Goal: Transaction & Acquisition: Purchase product/service

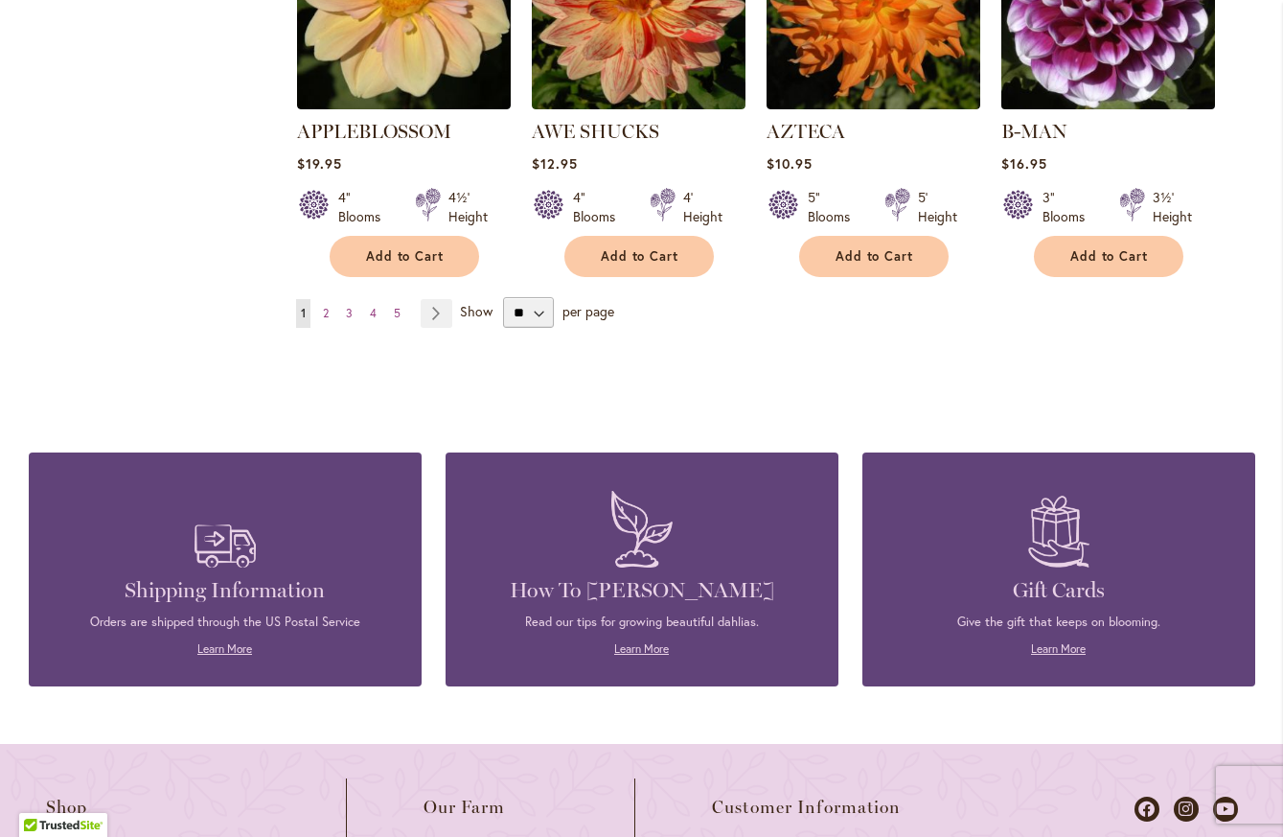
scroll to position [1821, 0]
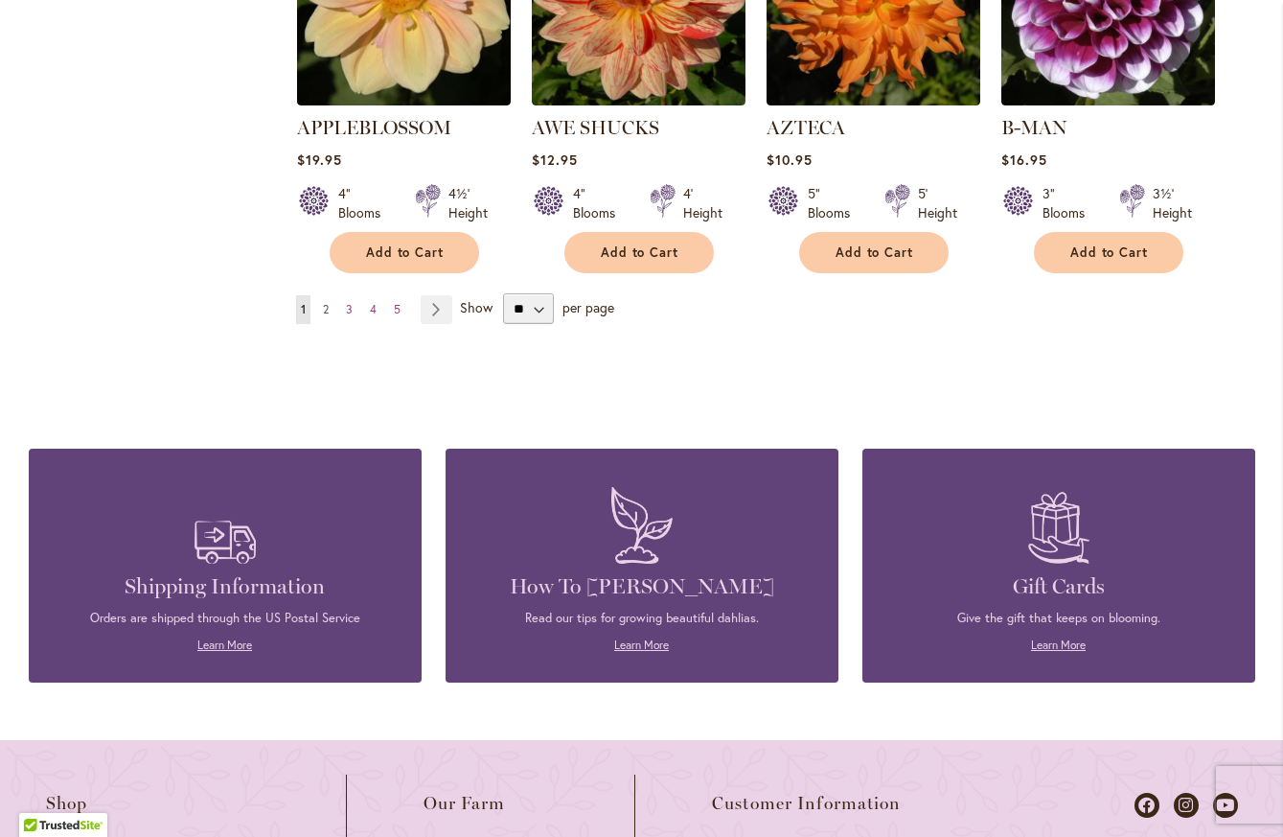
click at [323, 302] on span "2" at bounding box center [326, 309] width 6 height 14
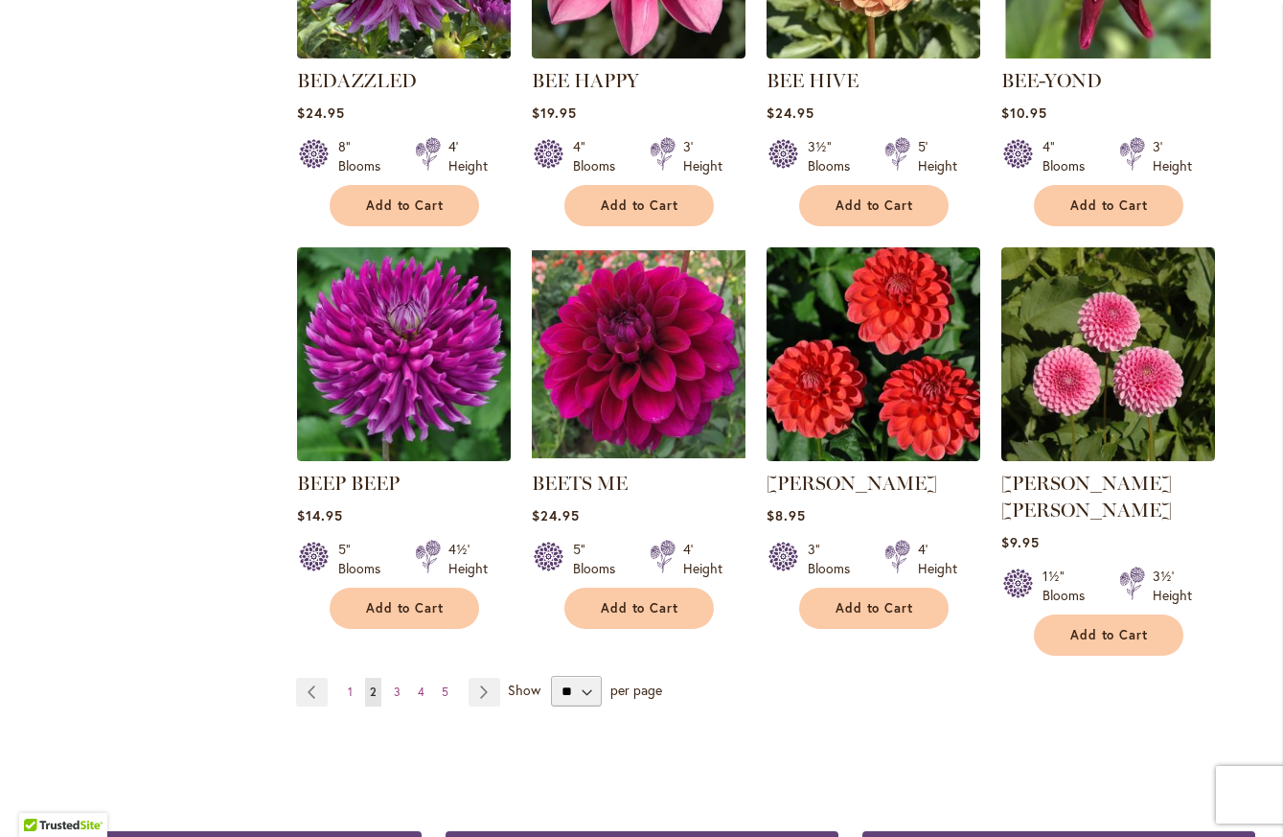
scroll to position [1533, 0]
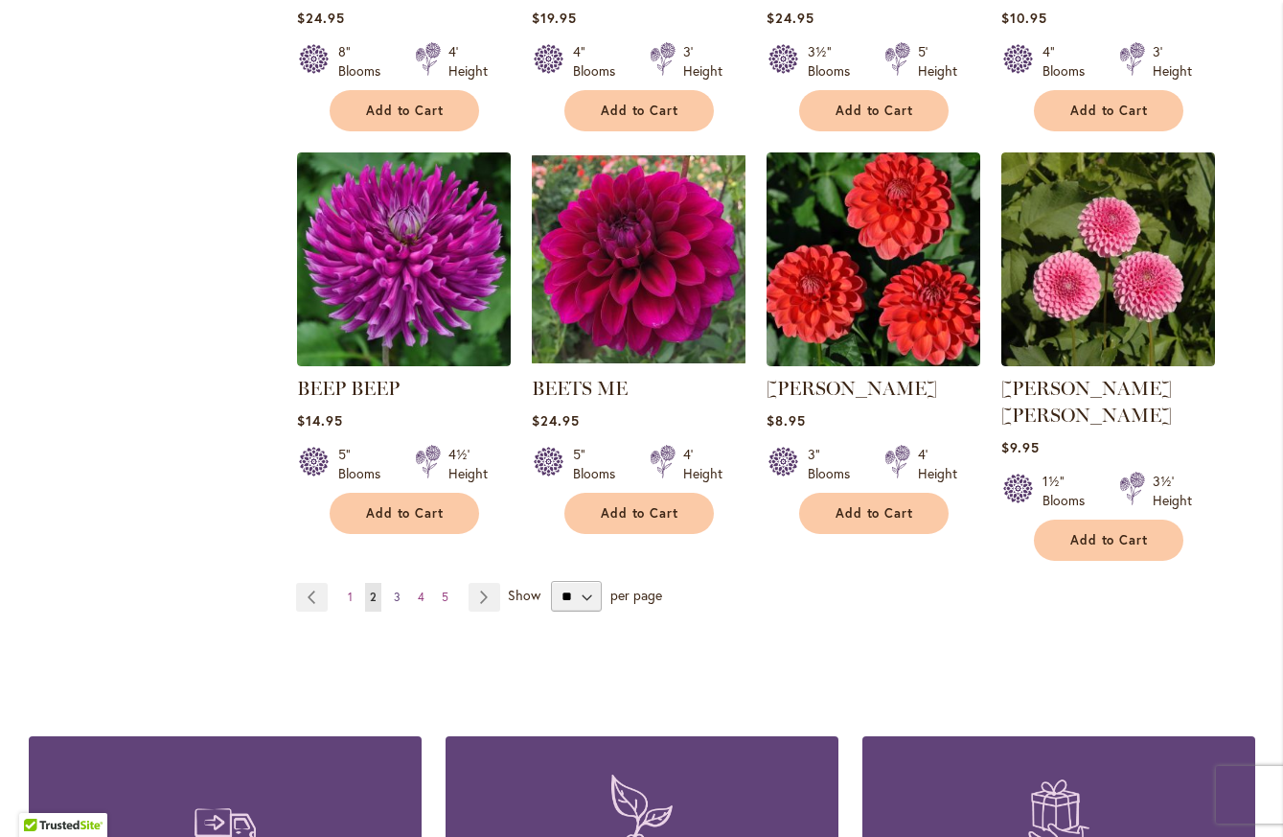
click at [394, 589] on span "3" at bounding box center [397, 596] width 7 height 14
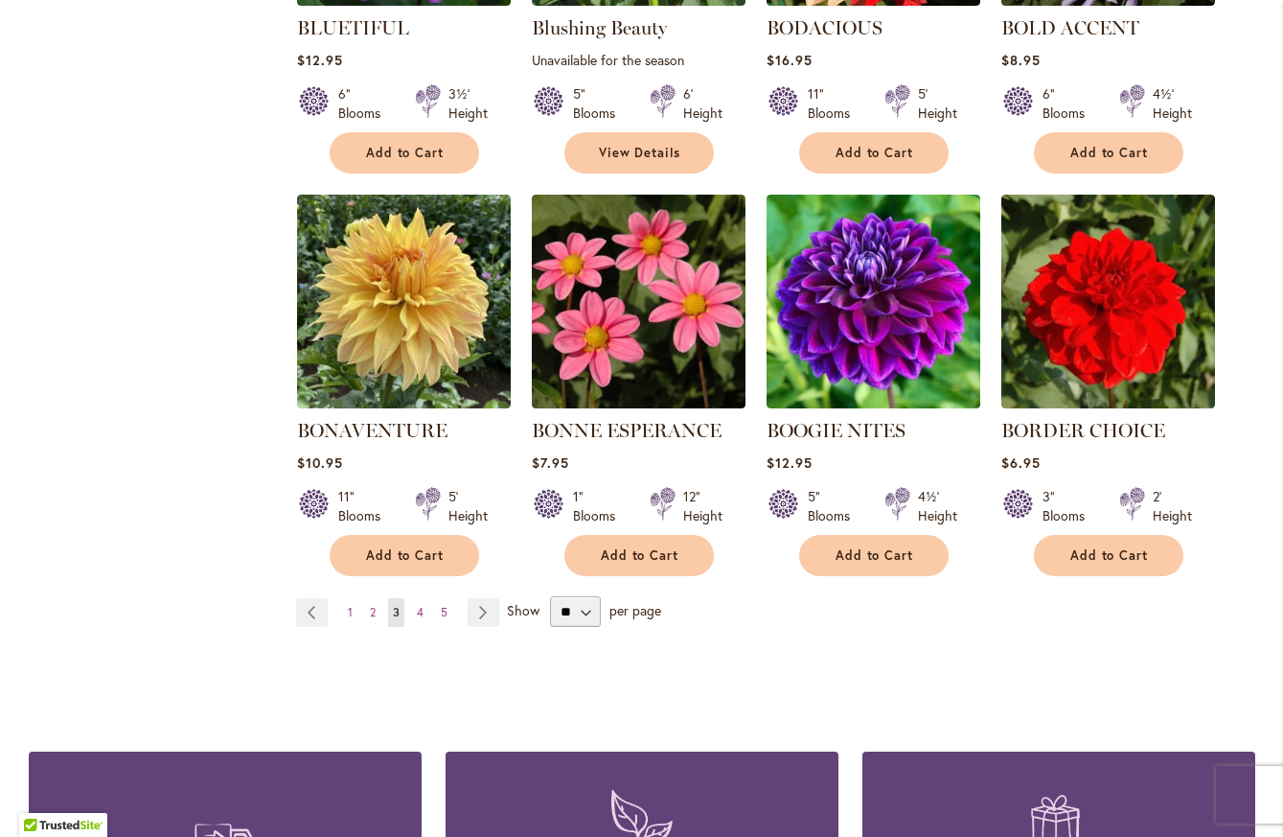
scroll to position [1533, 0]
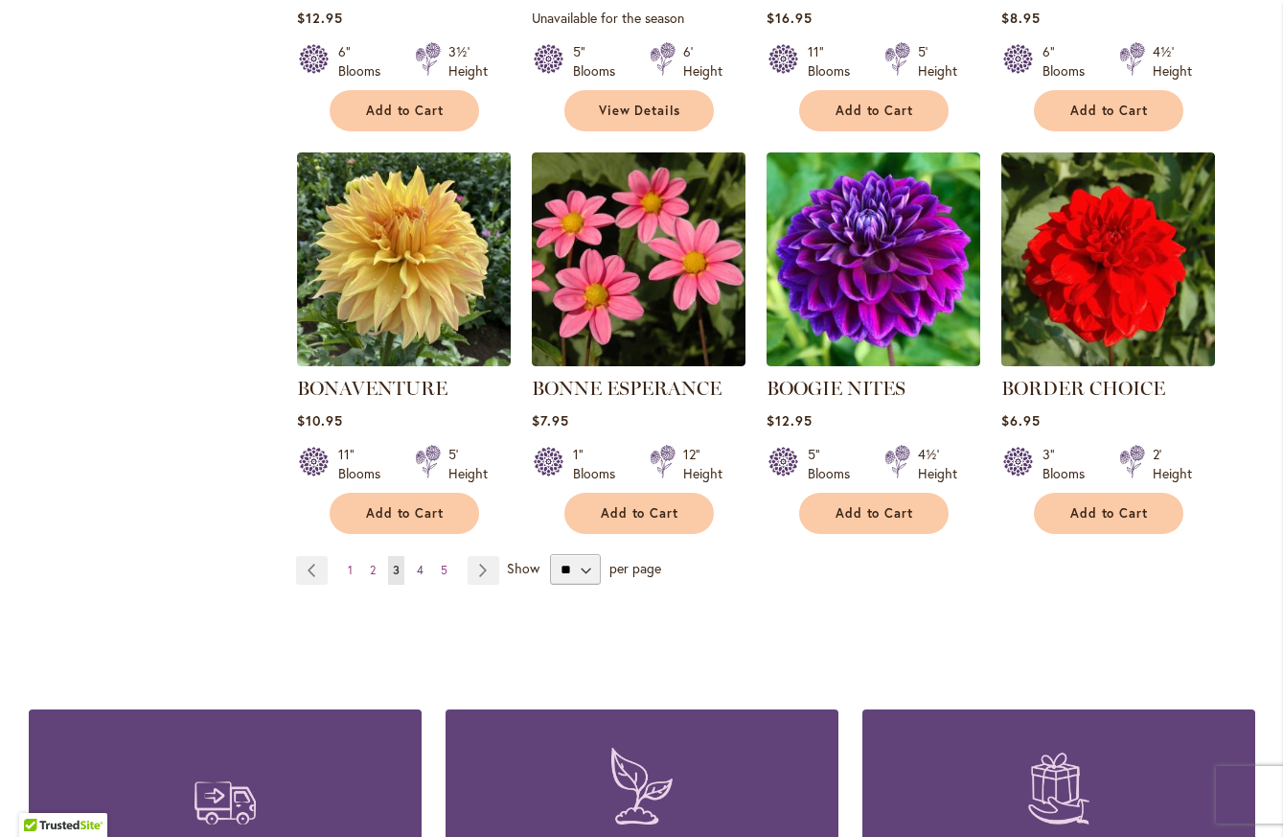
click at [417, 562] on span "4" at bounding box center [420, 569] width 7 height 14
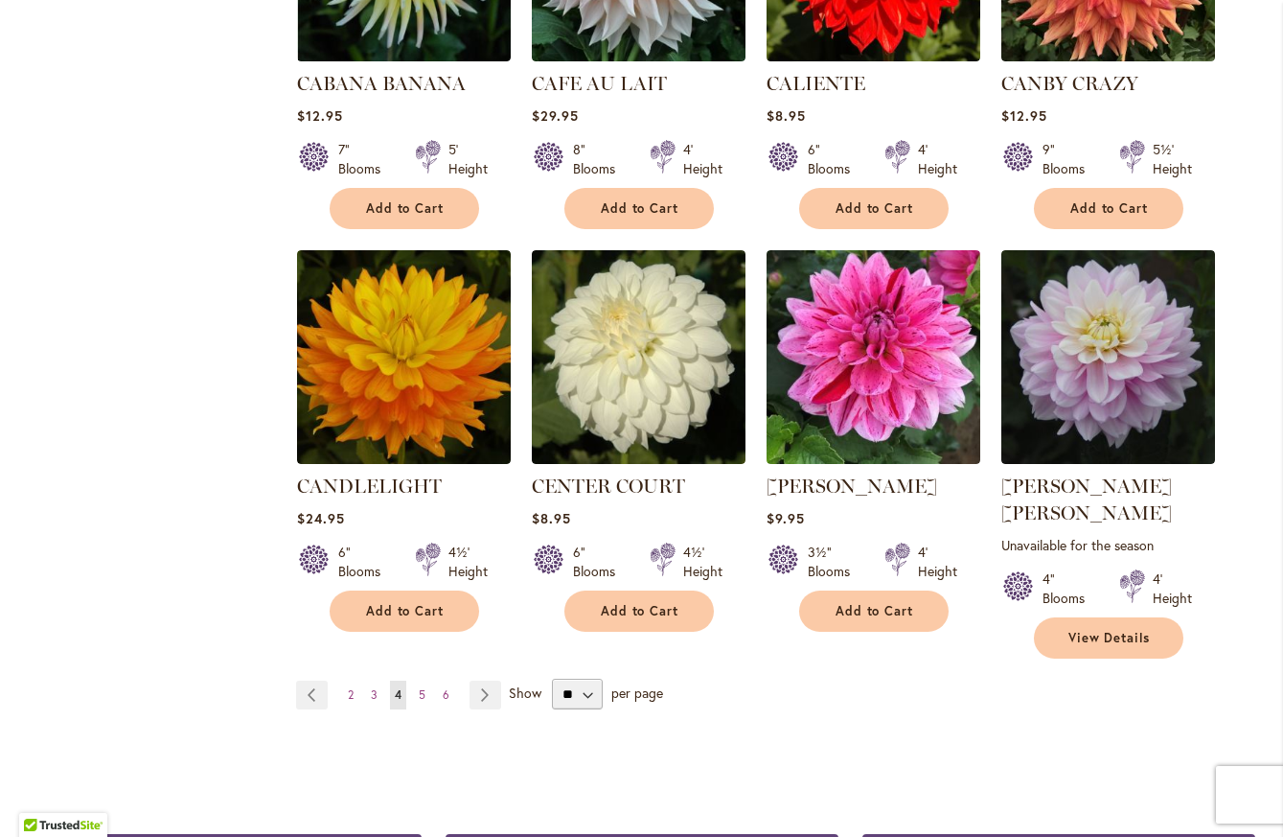
scroll to position [1629, 0]
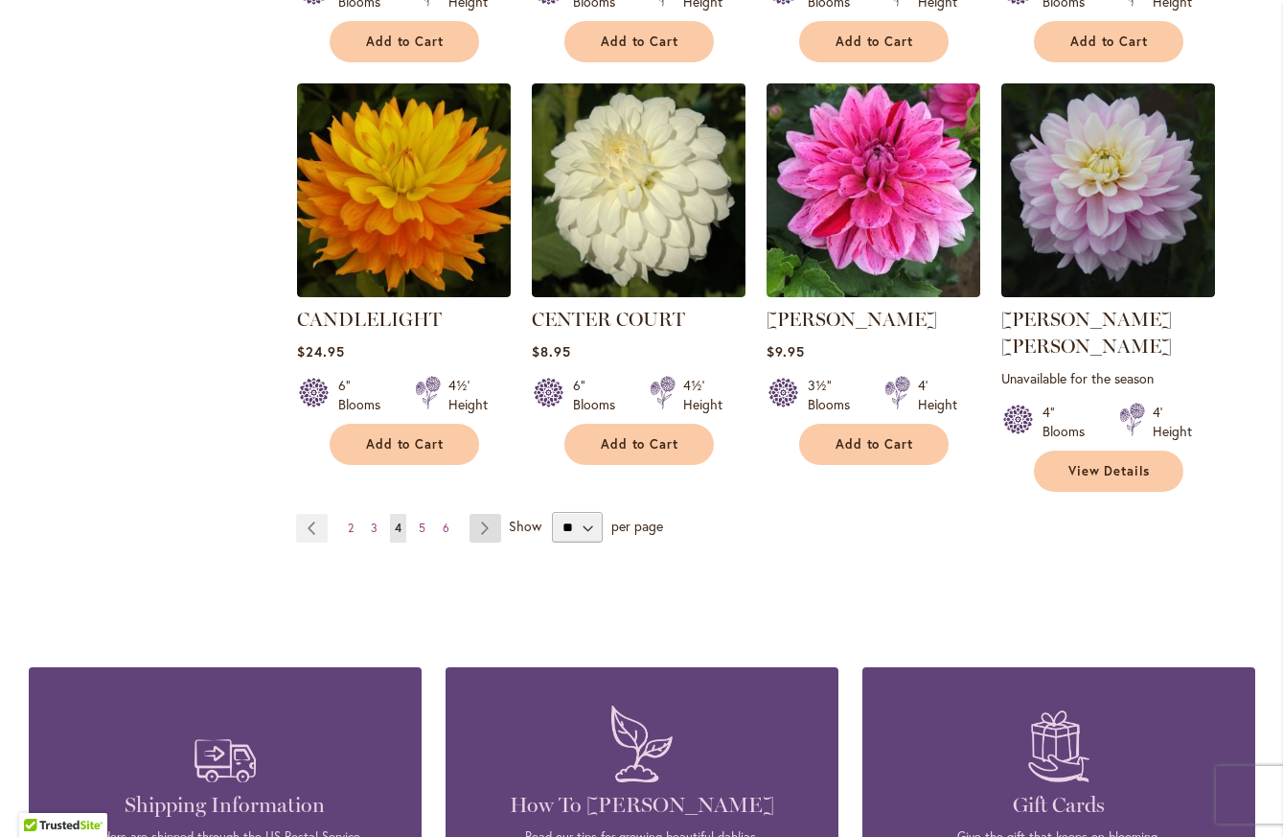
click at [475, 514] on link "Page Next" at bounding box center [486, 528] width 32 height 29
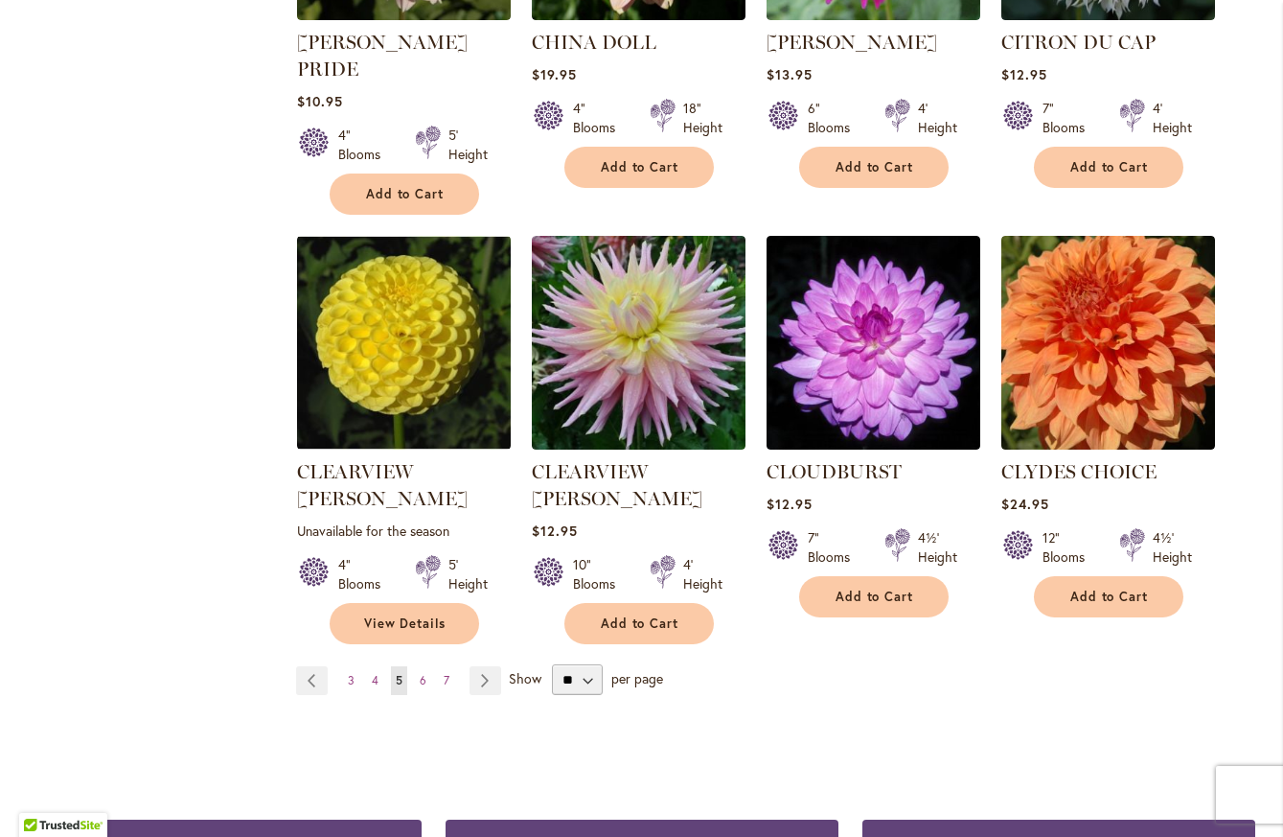
scroll to position [1533, 0]
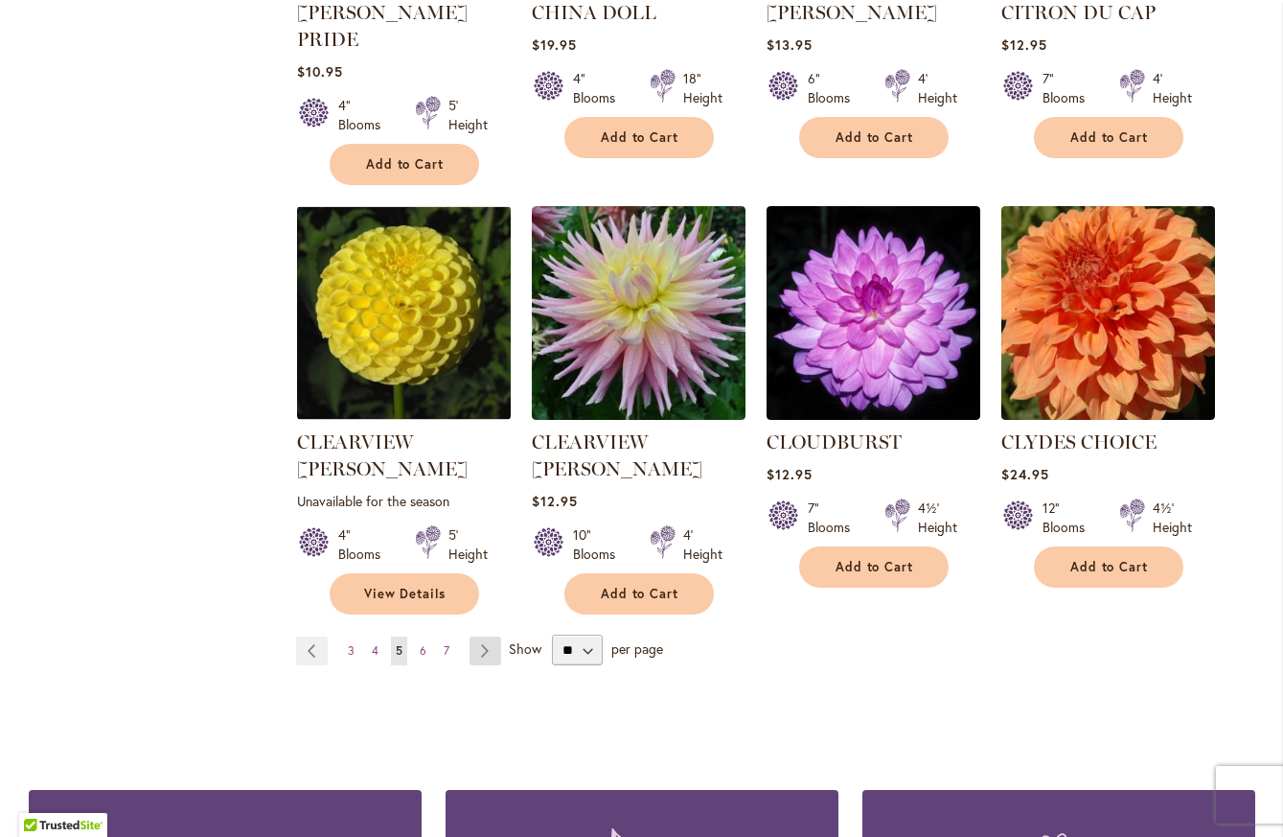
click at [484, 636] on link "Page Next" at bounding box center [486, 650] width 32 height 29
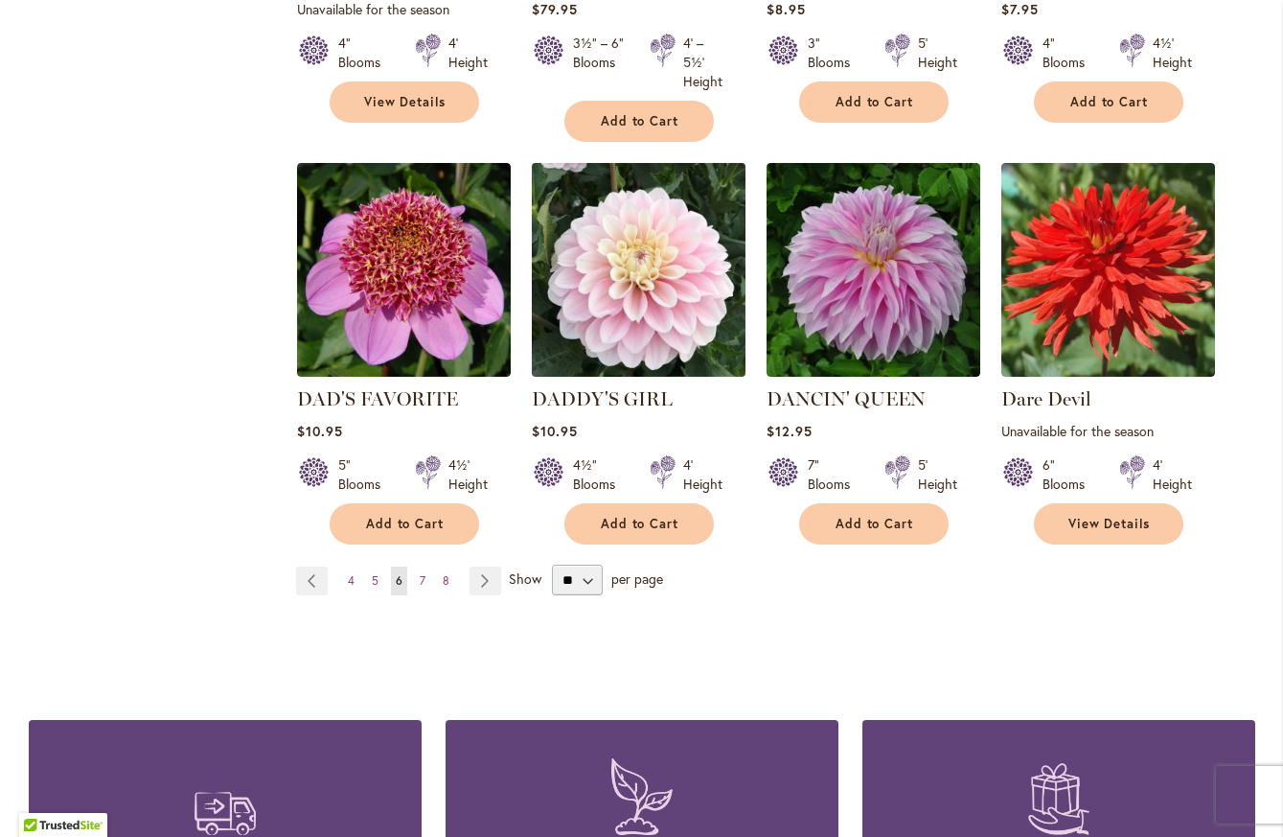
scroll to position [1629, 0]
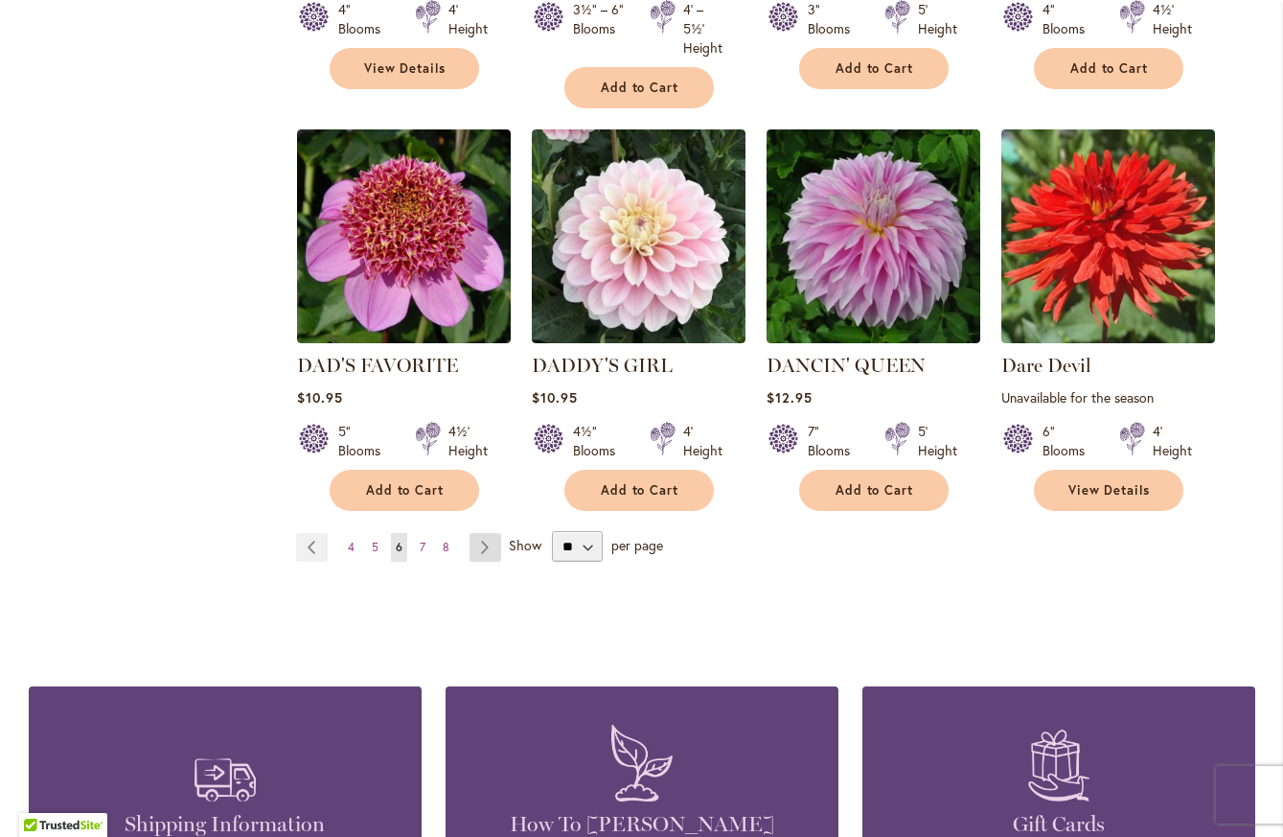
click at [470, 533] on link "Page Next" at bounding box center [486, 547] width 32 height 29
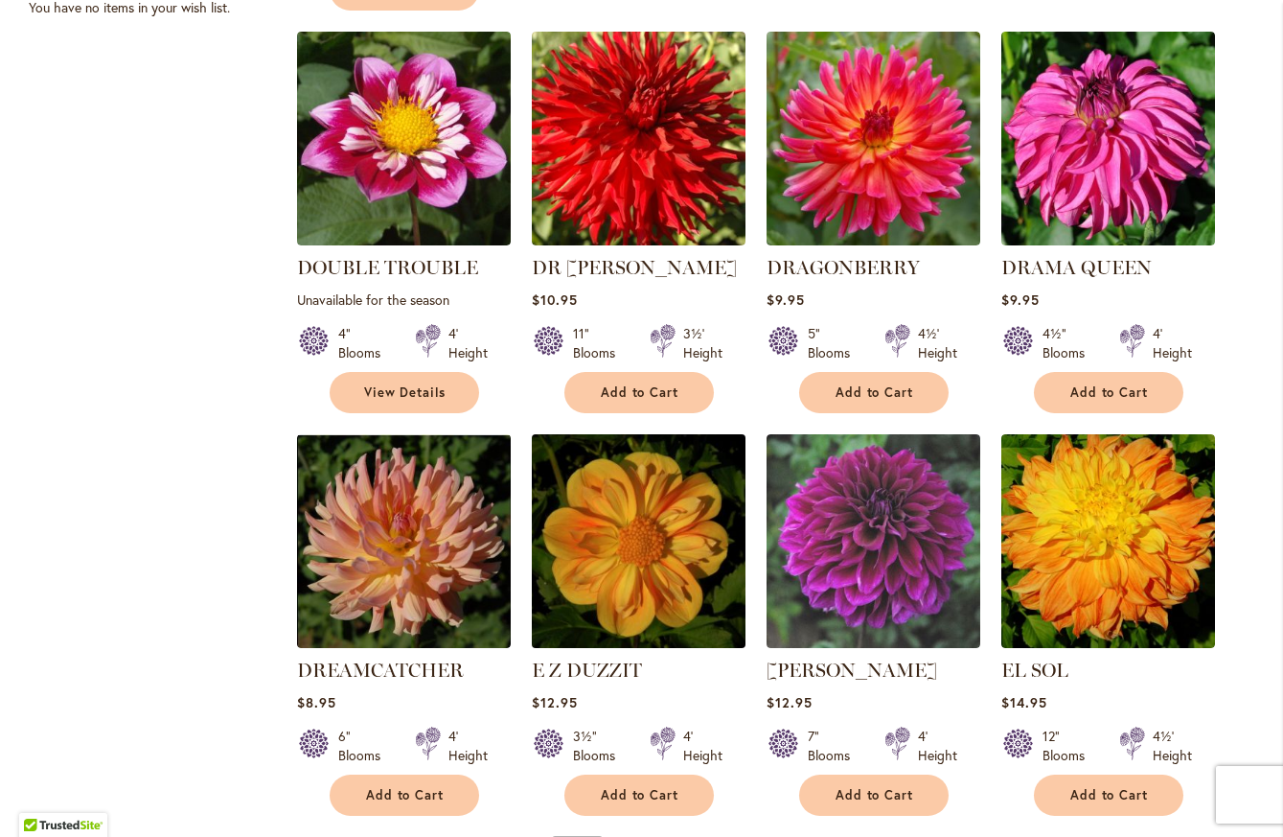
scroll to position [1378, 0]
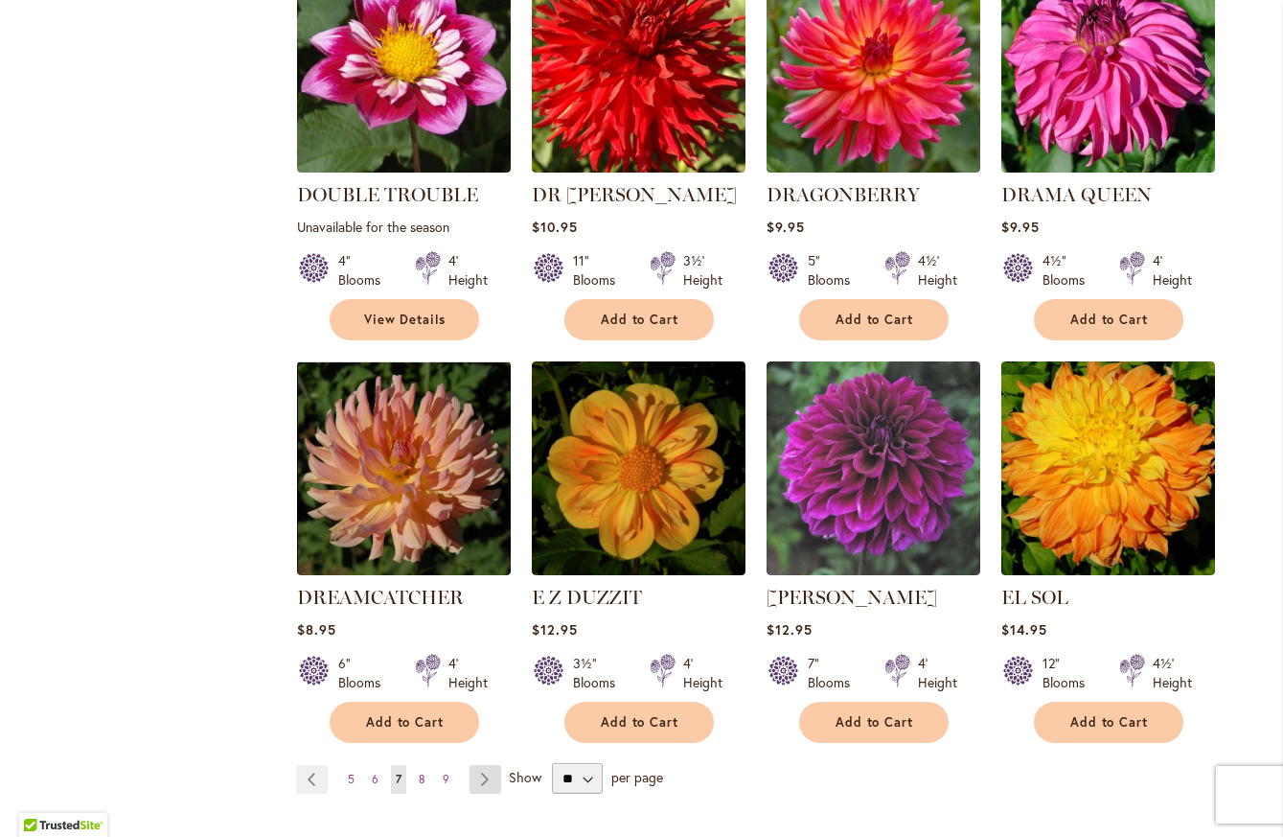
click at [475, 765] on link "Page Next" at bounding box center [486, 779] width 32 height 29
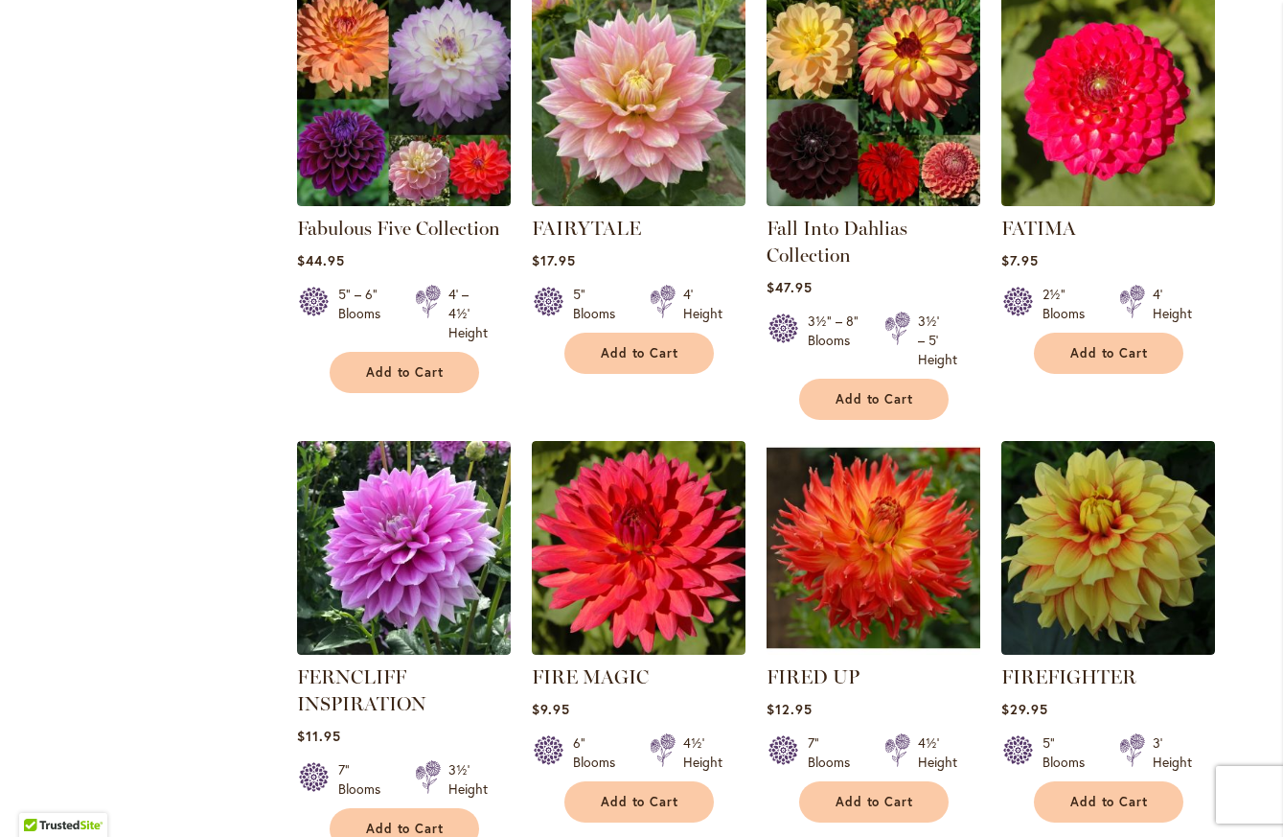
scroll to position [1437, 0]
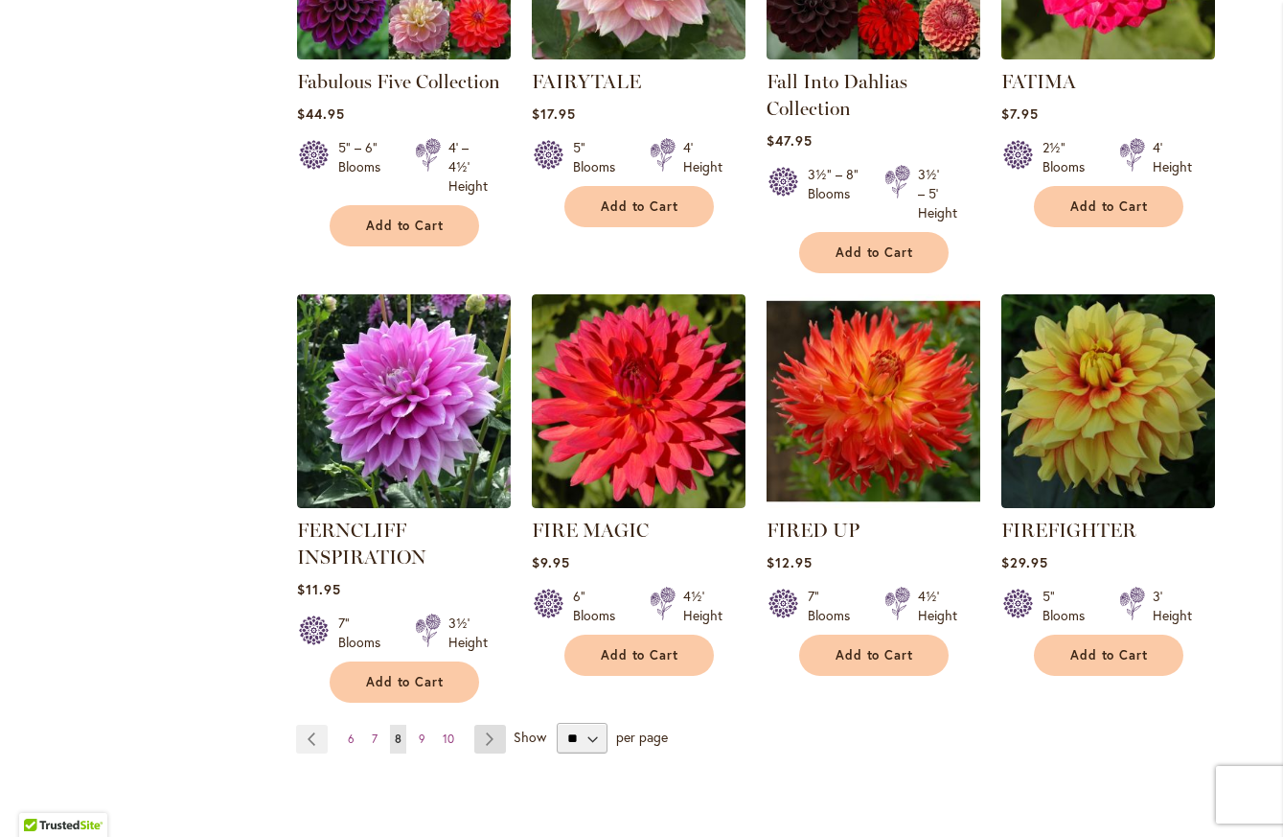
click at [476, 730] on link "Page Next" at bounding box center [490, 738] width 32 height 29
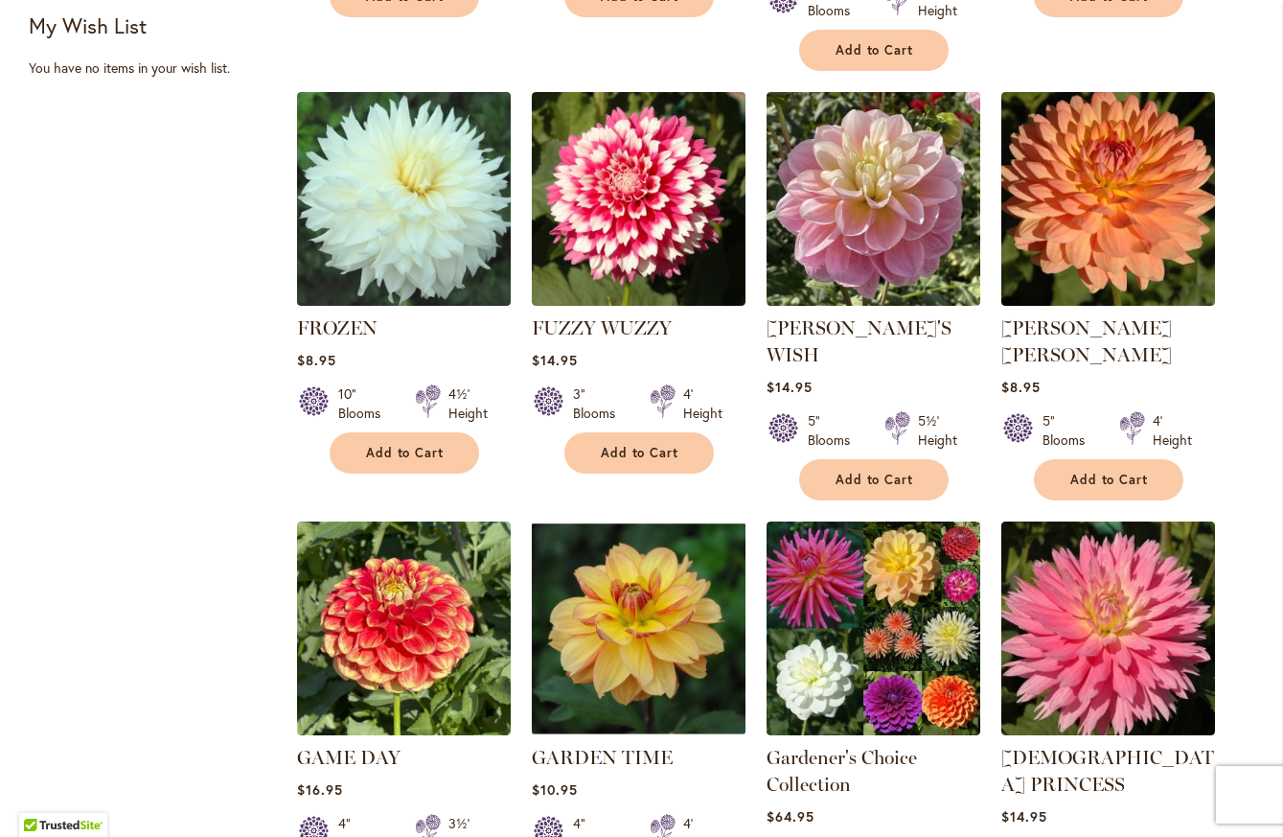
scroll to position [1341, 0]
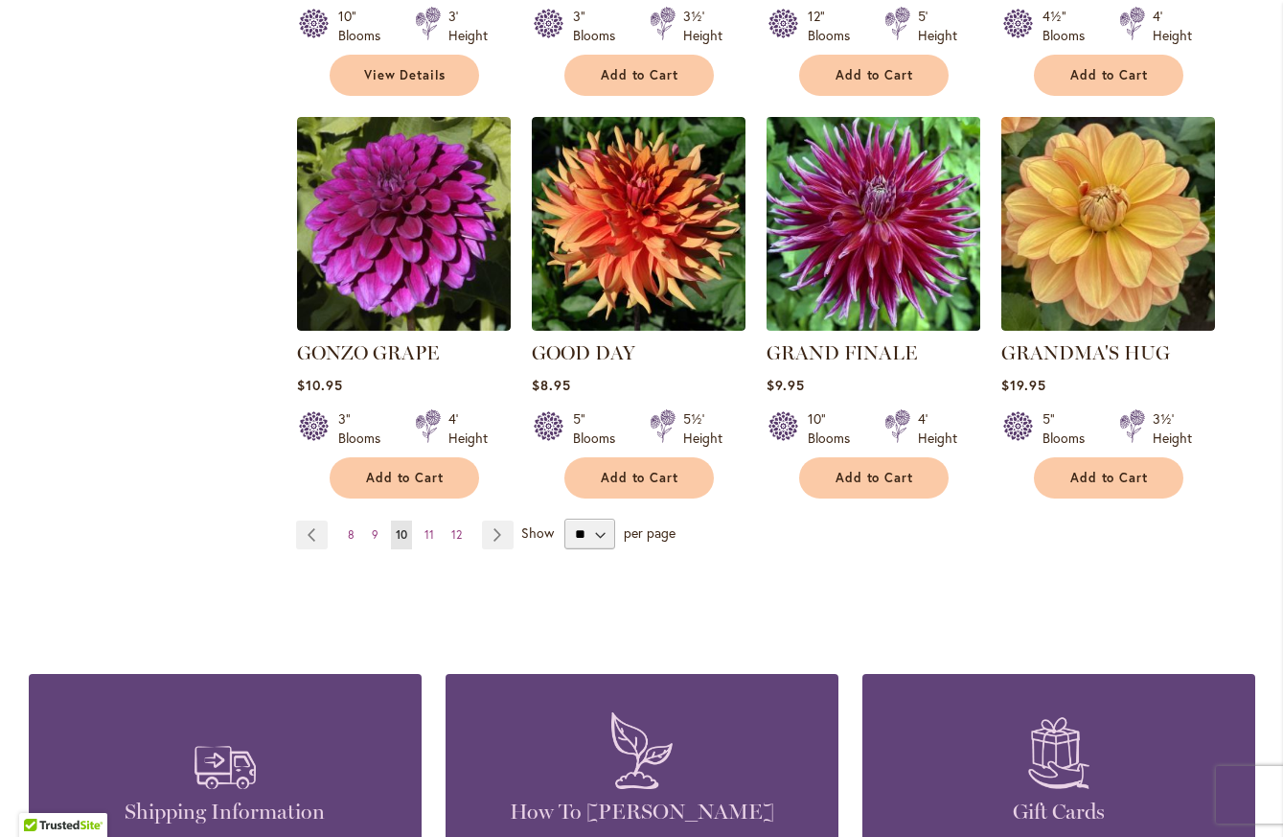
scroll to position [1629, 0]
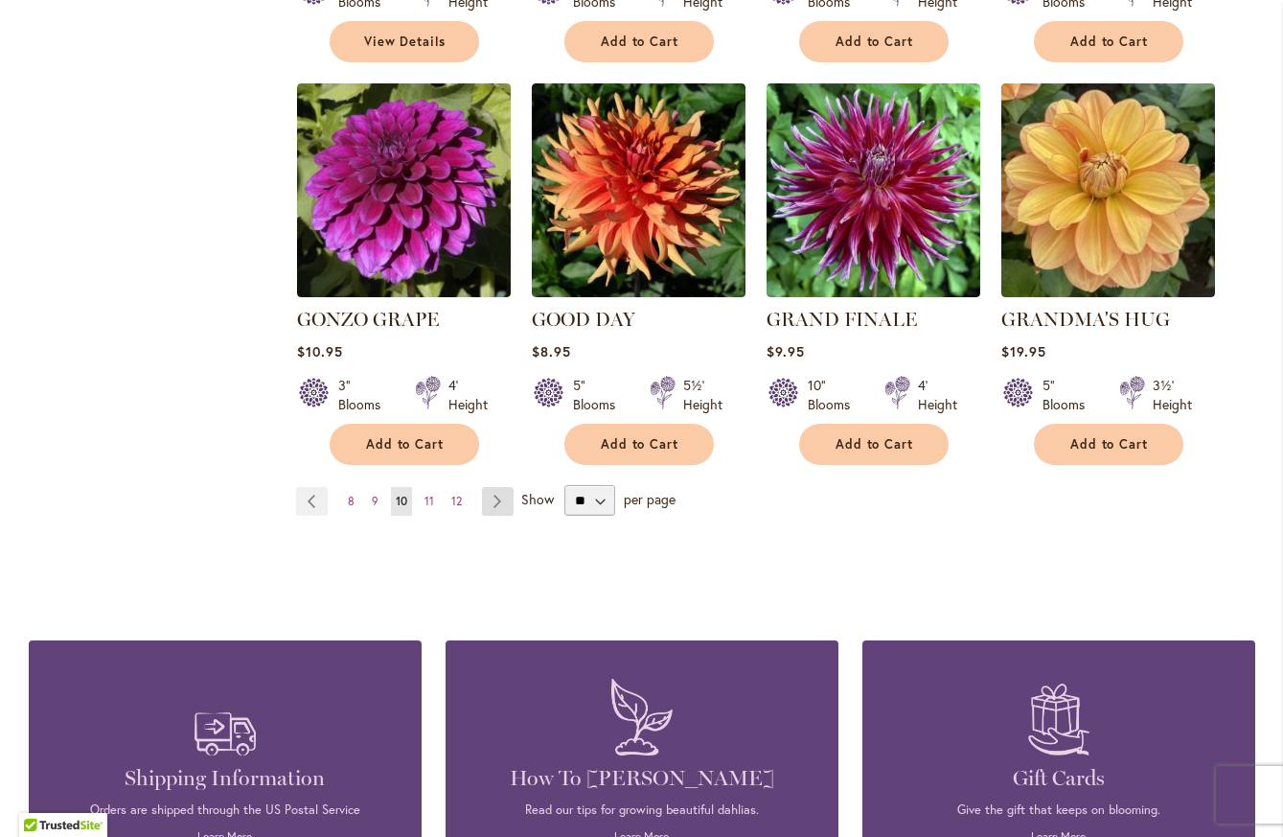
click at [482, 487] on link "Page Next" at bounding box center [498, 501] width 32 height 29
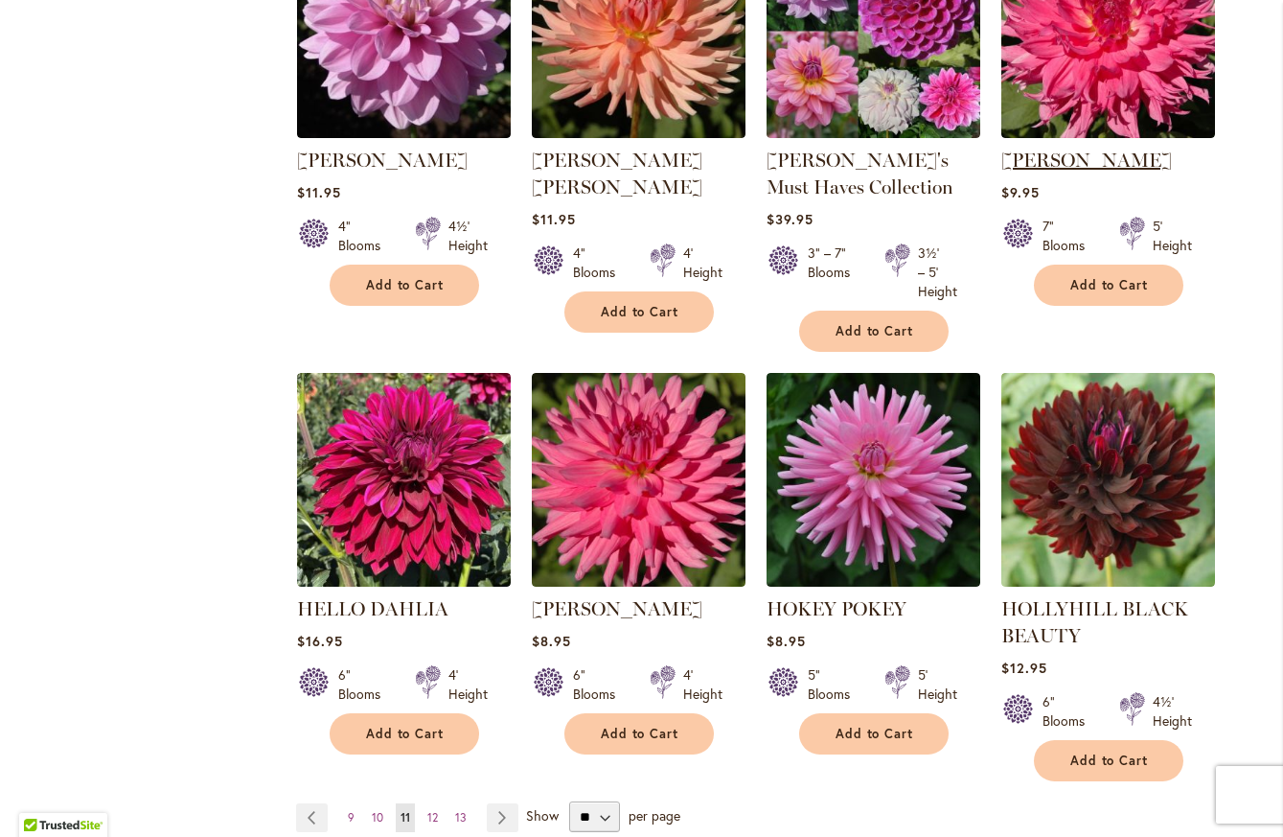
scroll to position [1437, 0]
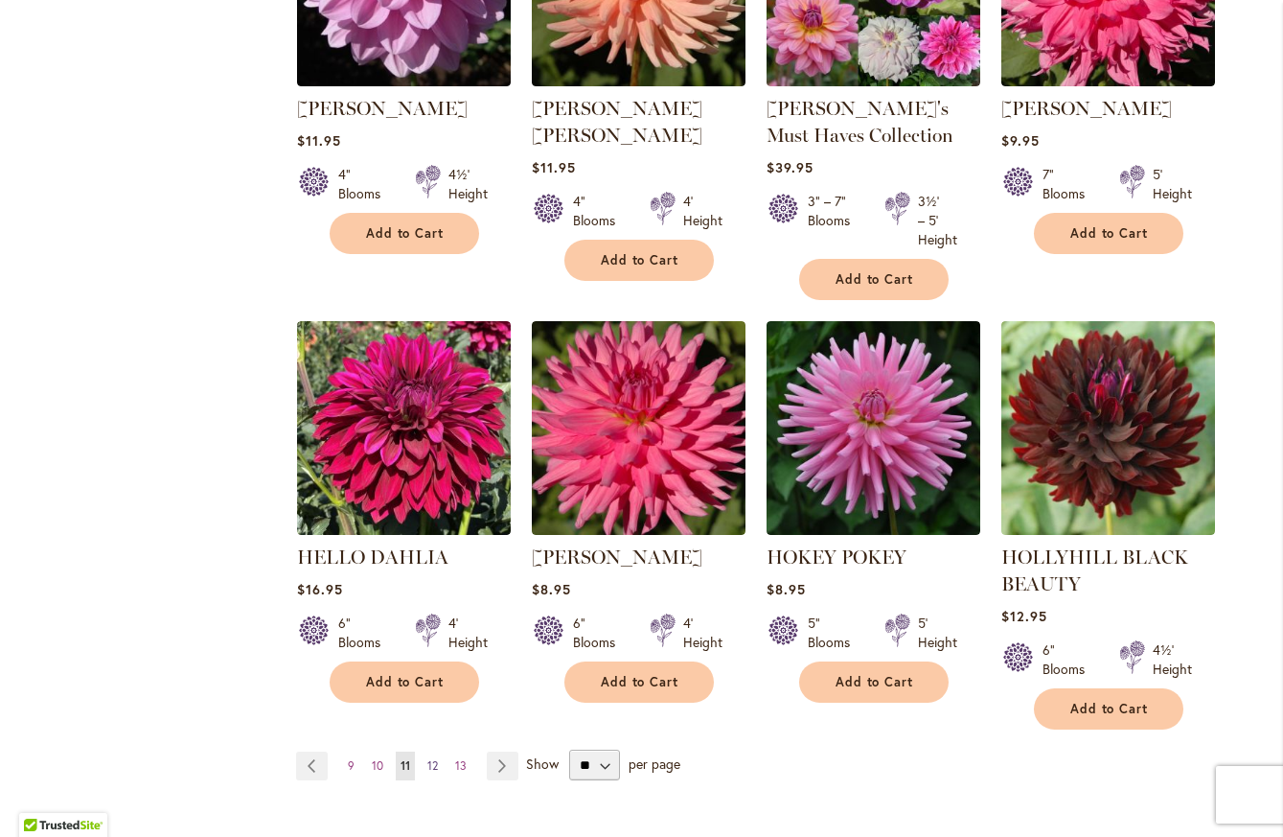
click at [427, 760] on span "12" at bounding box center [432, 765] width 11 height 14
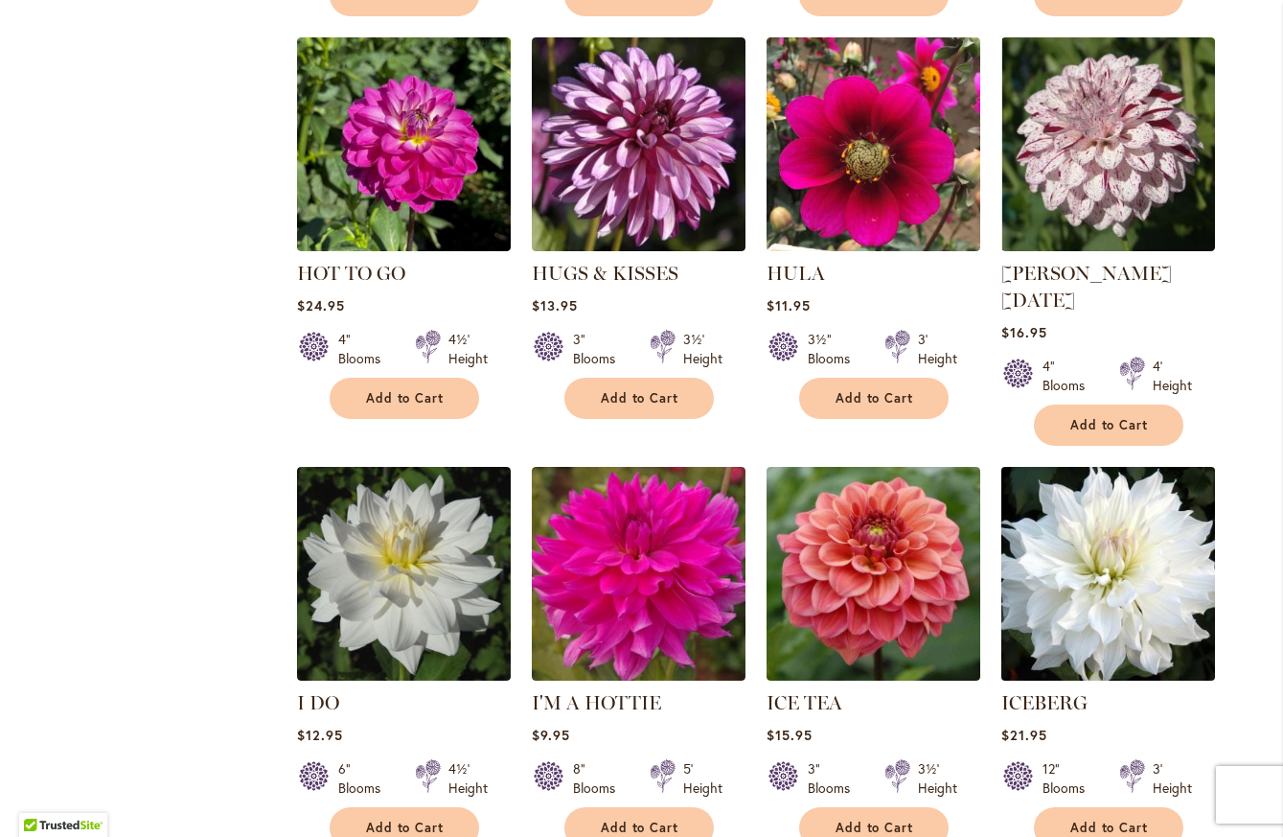
scroll to position [1341, 0]
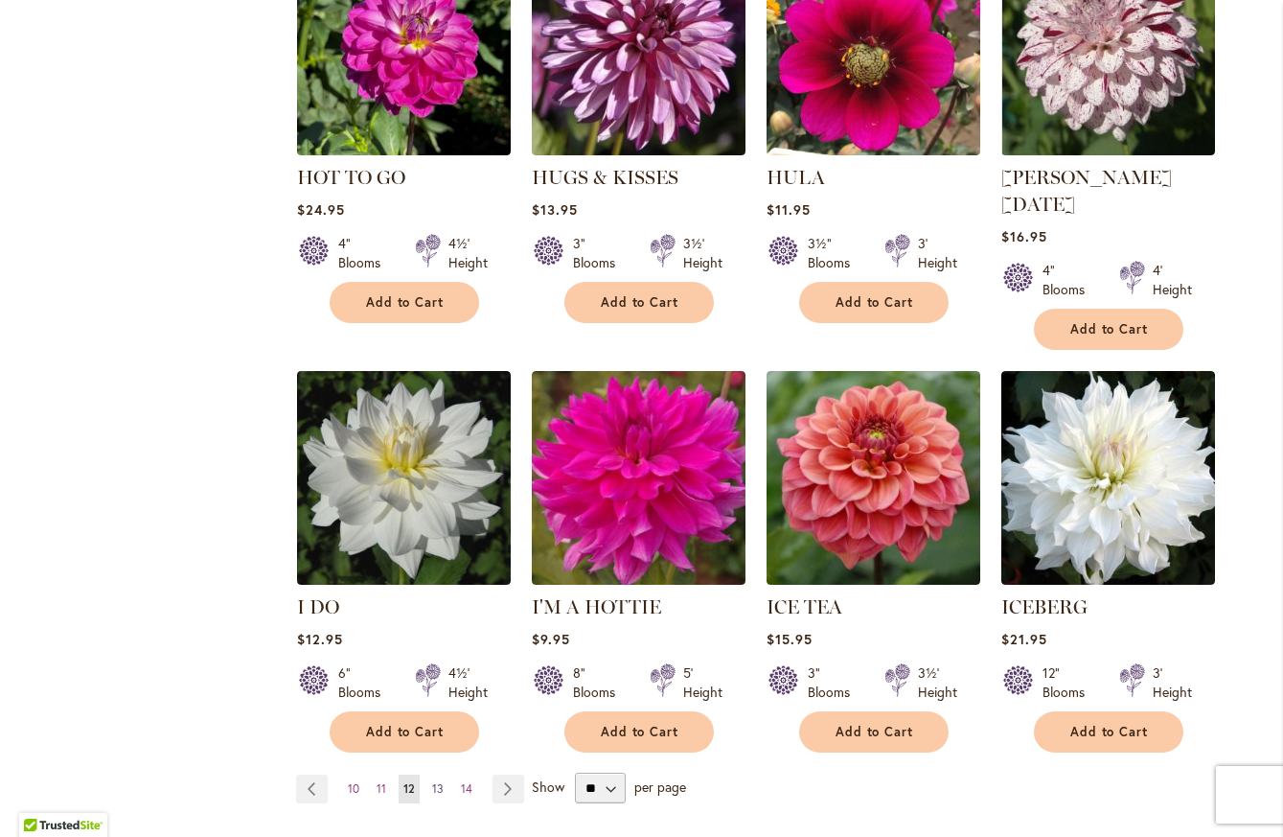
click at [432, 781] on span "13" at bounding box center [437, 788] width 11 height 14
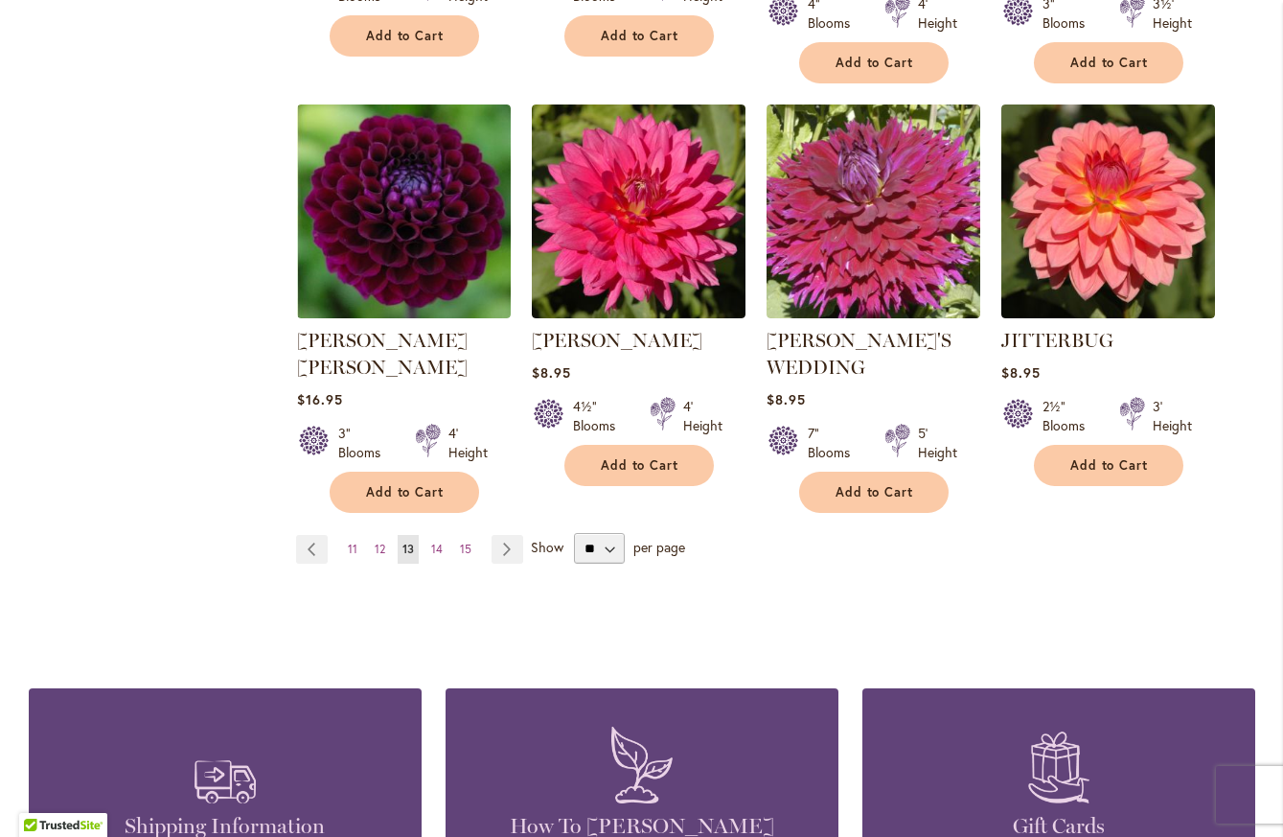
scroll to position [1629, 0]
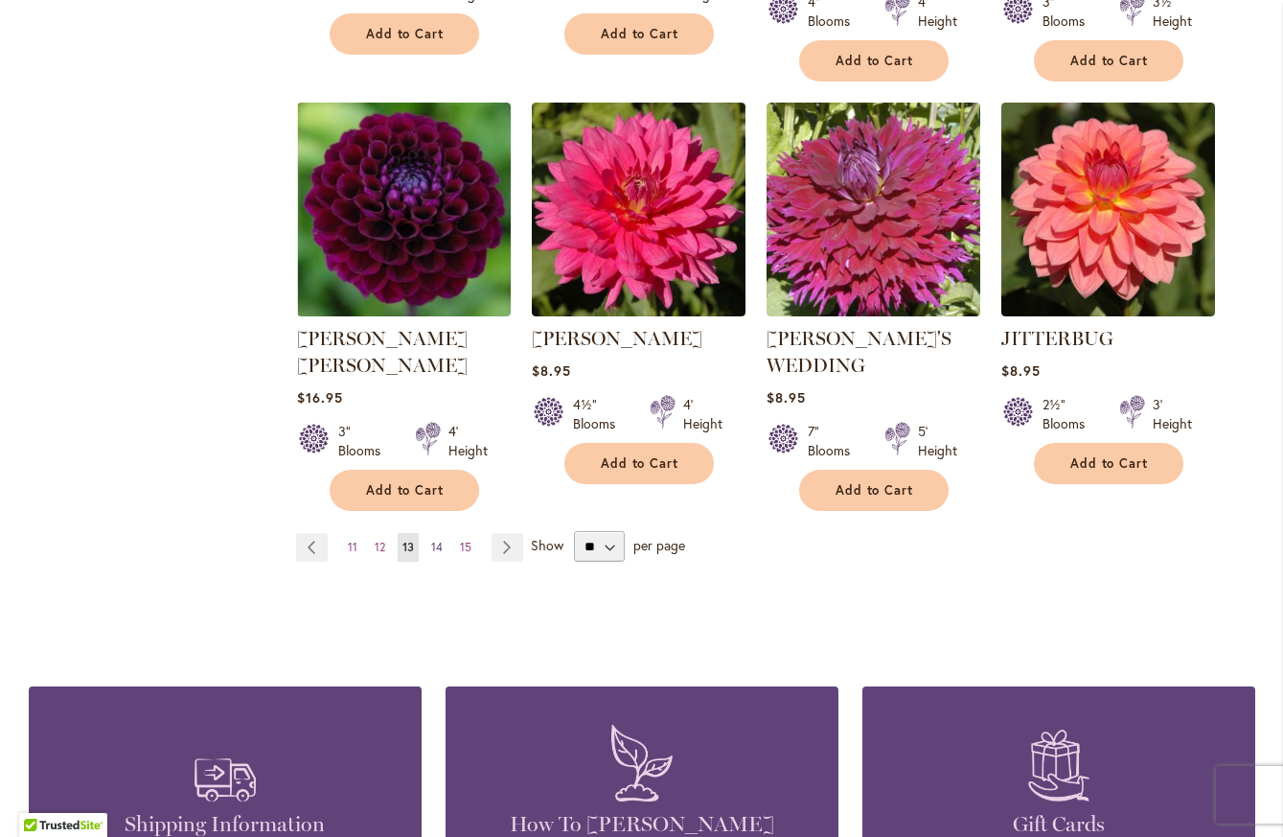
click at [431, 539] on span "14" at bounding box center [436, 546] width 11 height 14
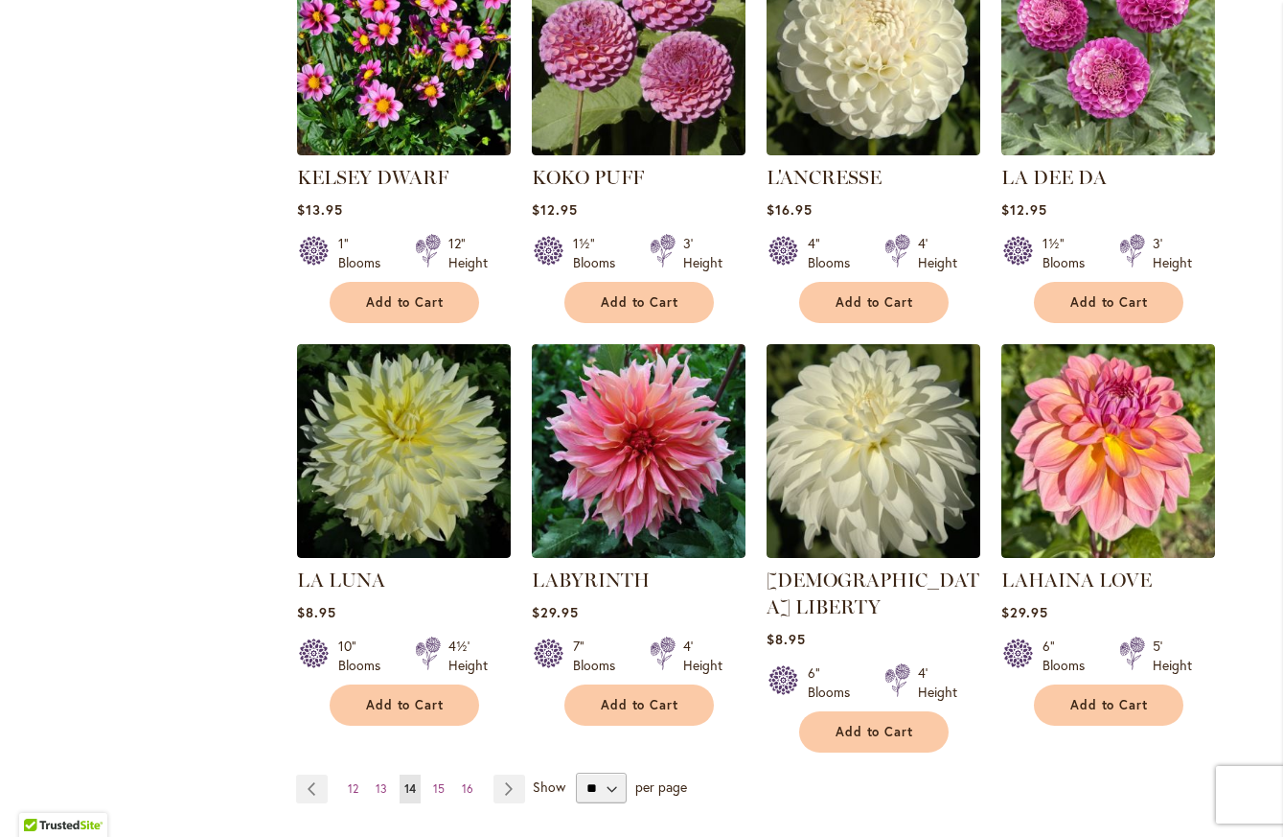
scroll to position [1437, 0]
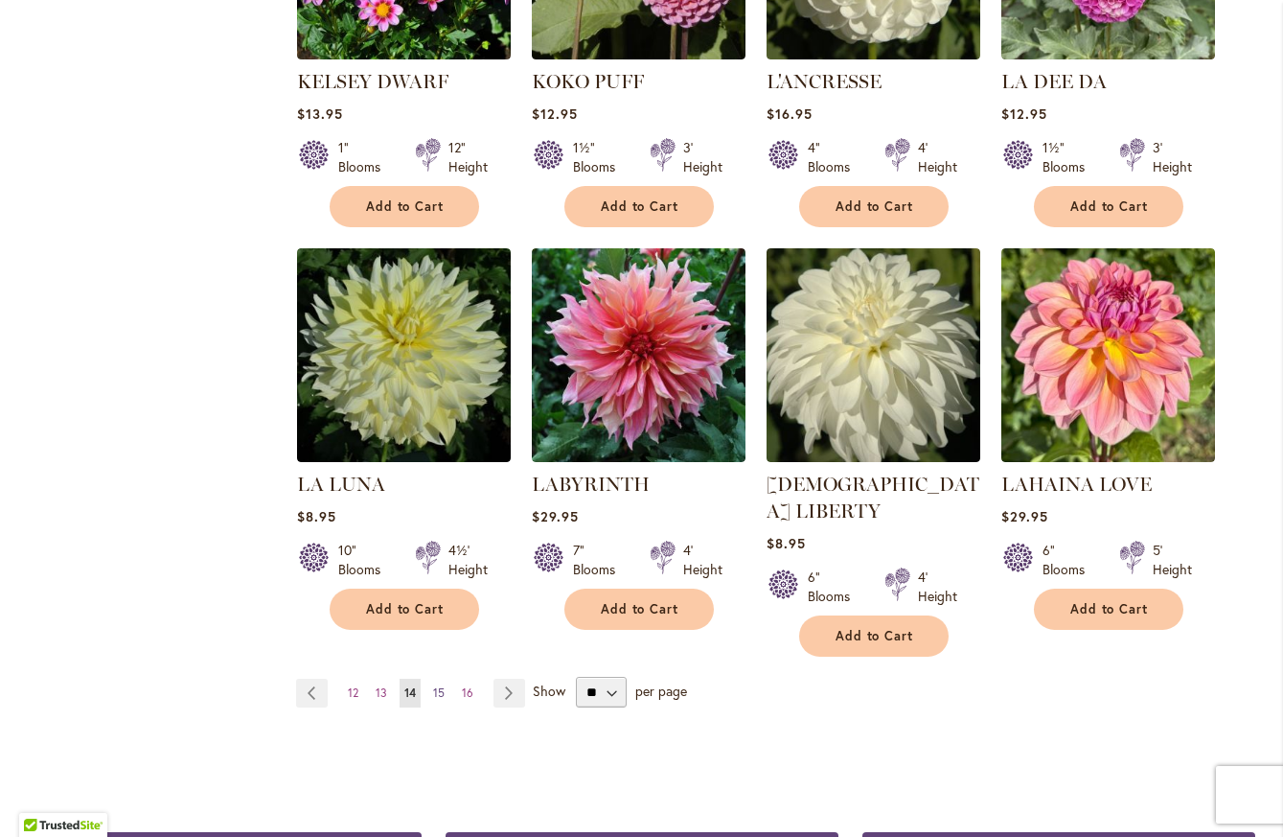
click at [435, 685] on span "15" at bounding box center [438, 692] width 11 height 14
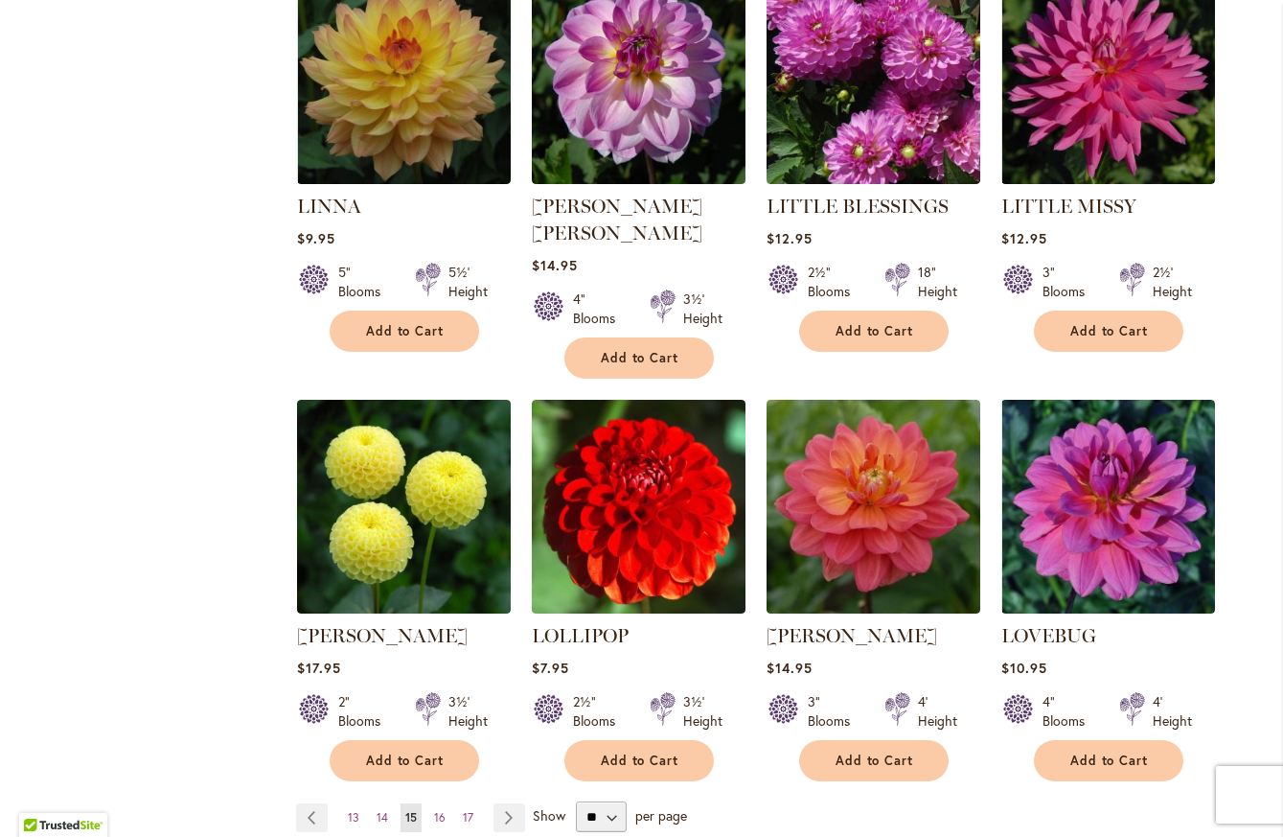
scroll to position [1341, 0]
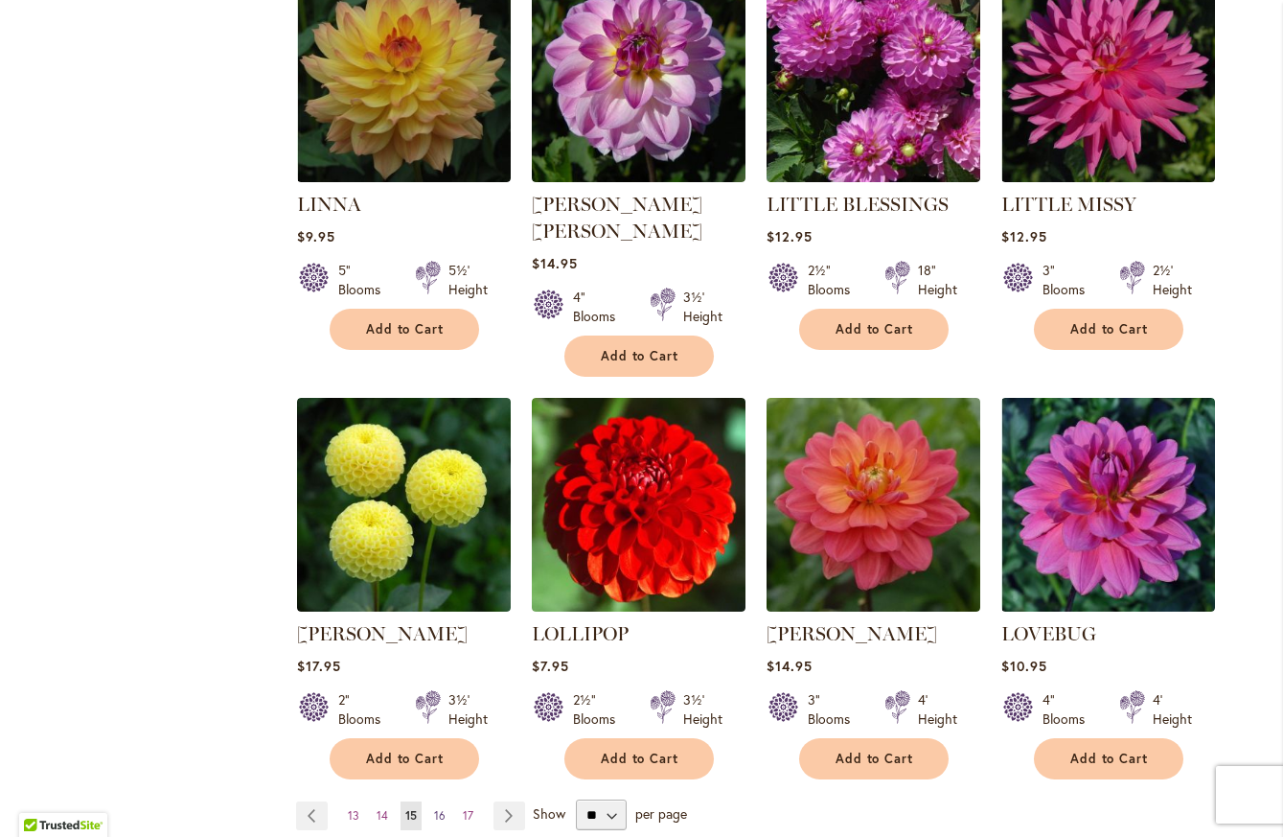
click at [436, 808] on span "16" at bounding box center [439, 815] width 11 height 14
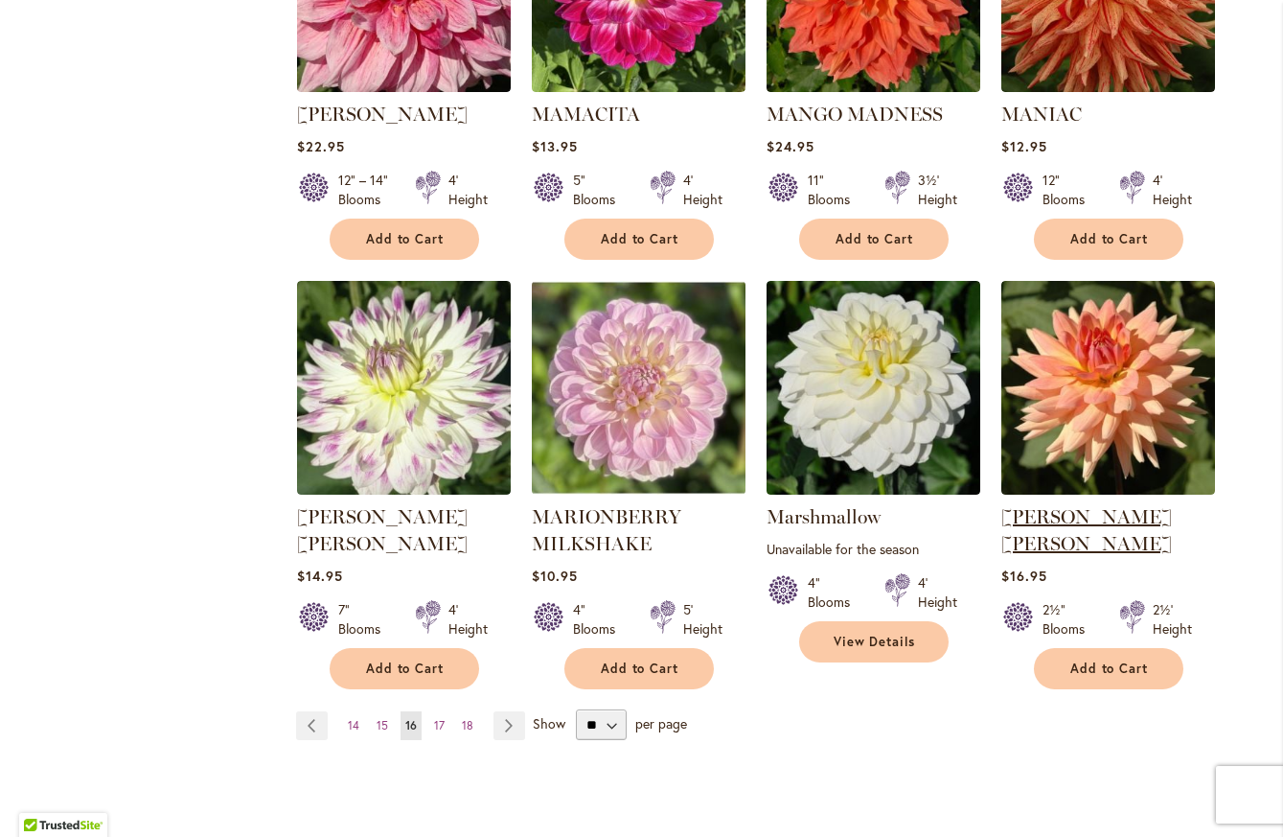
scroll to position [1437, 0]
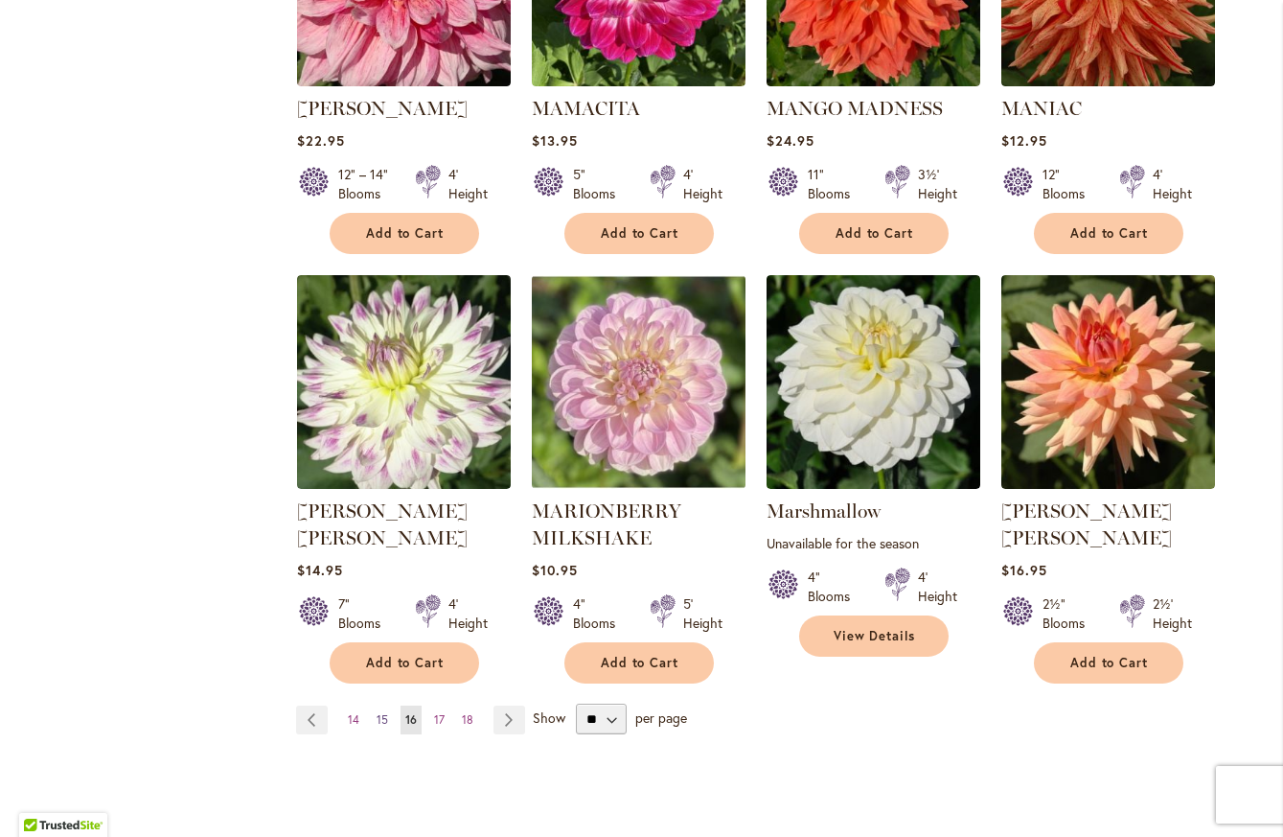
click at [377, 712] on span "15" at bounding box center [382, 719] width 11 height 14
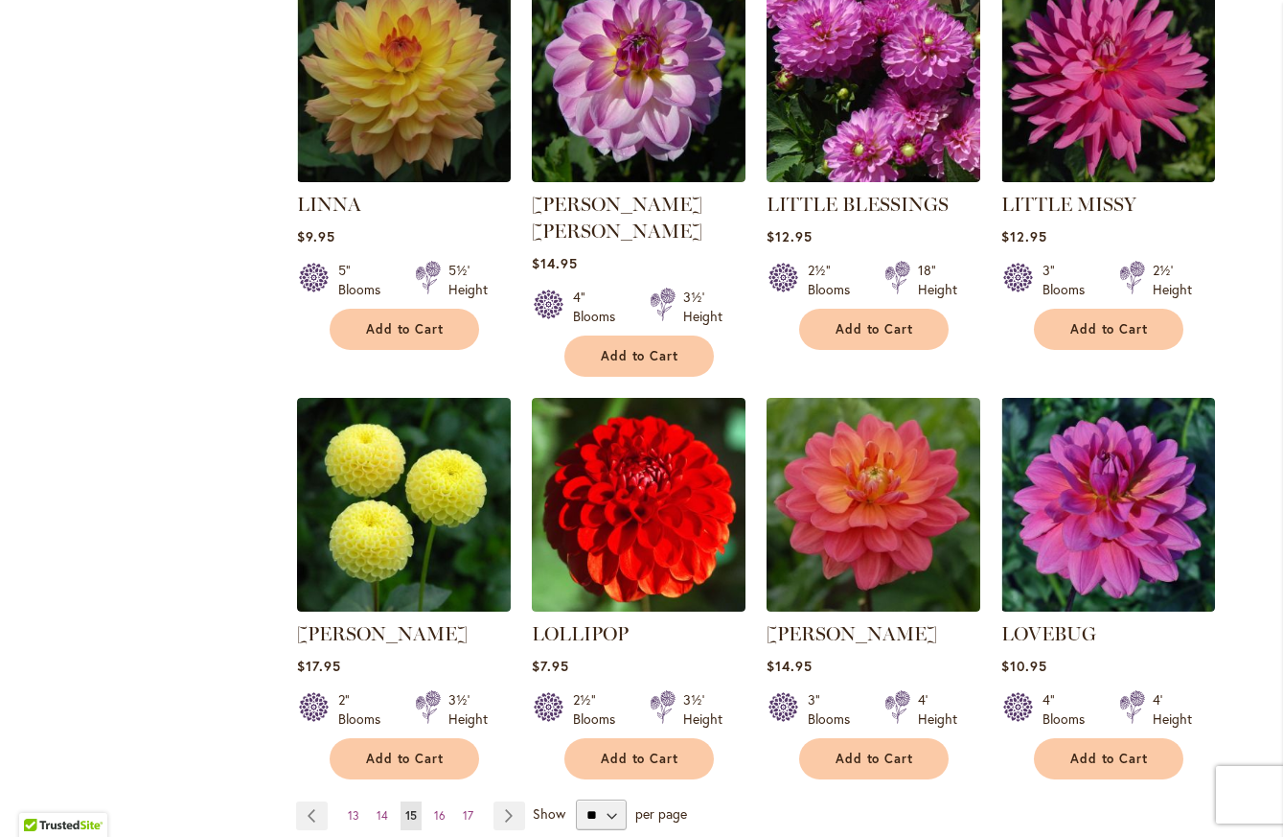
scroll to position [1533, 0]
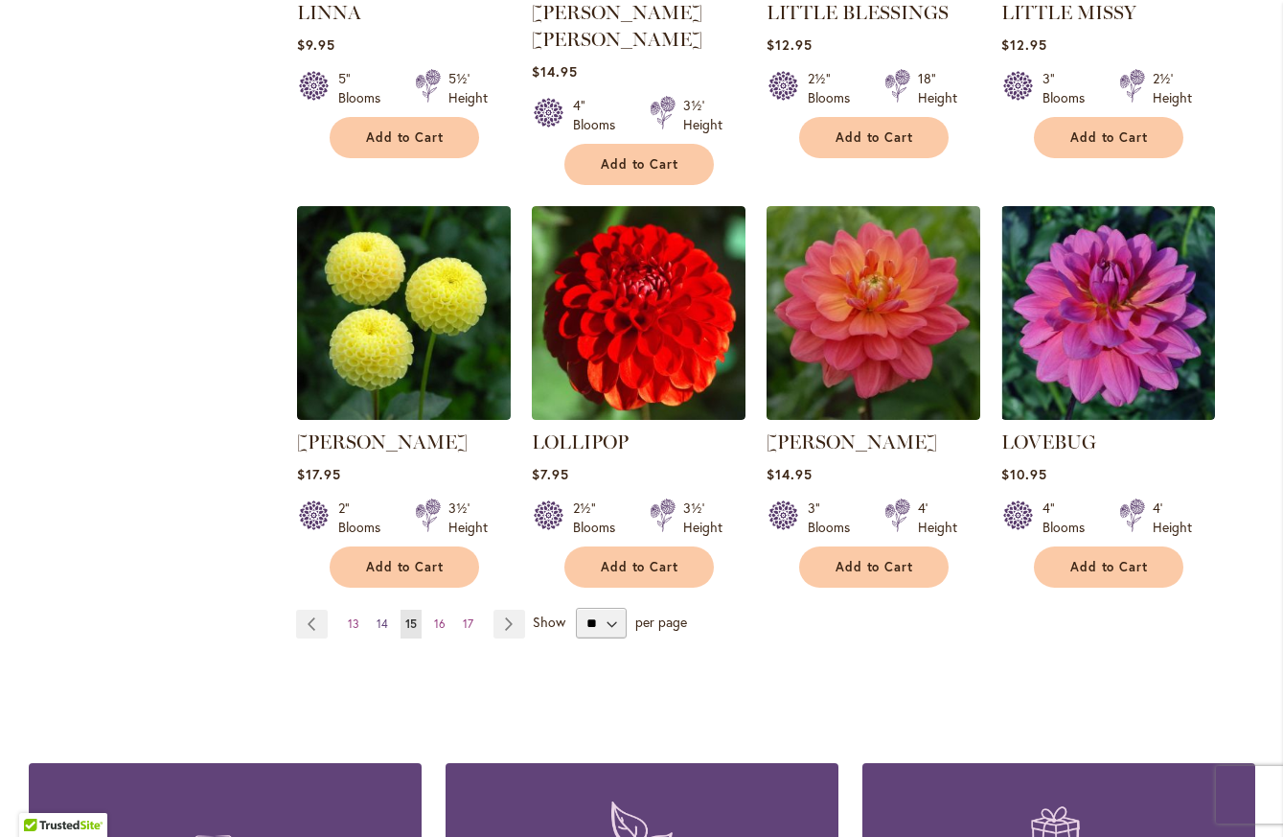
click at [377, 616] on span "14" at bounding box center [382, 623] width 11 height 14
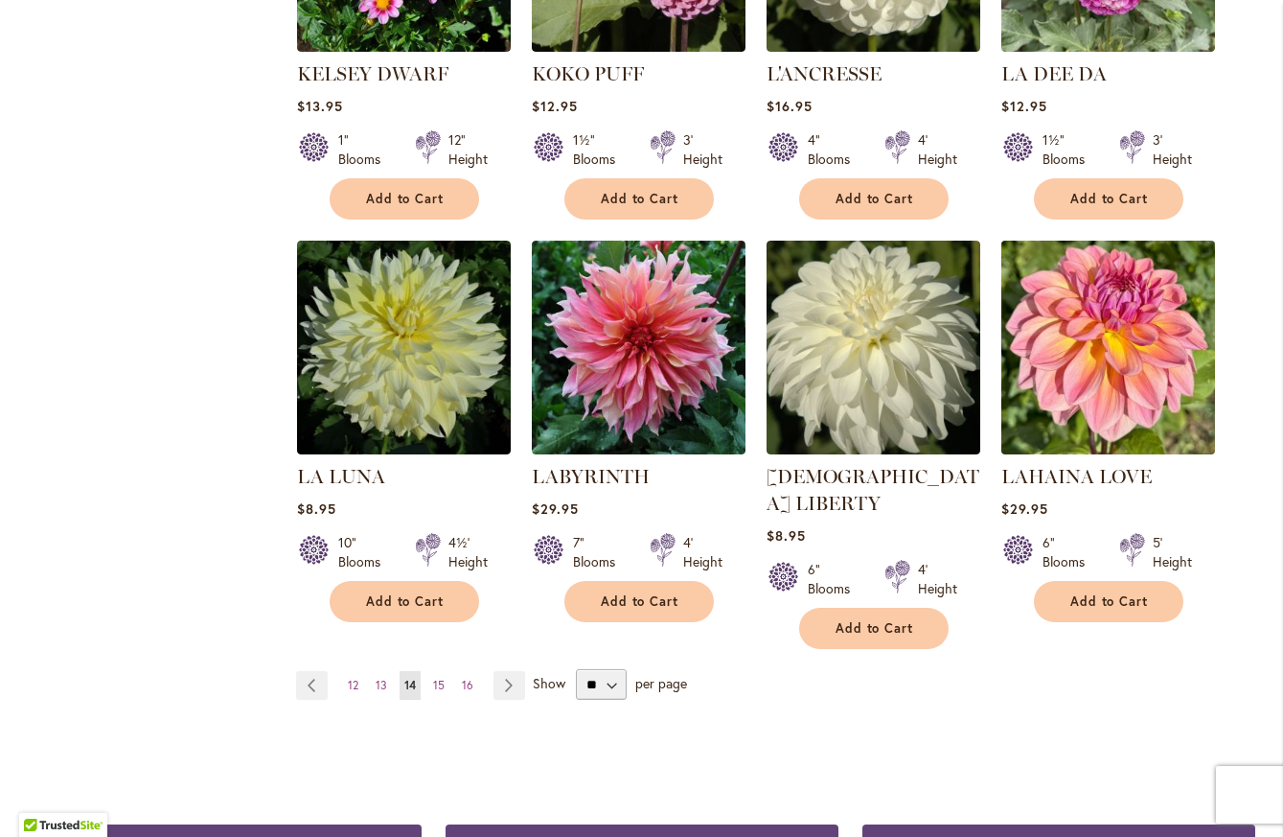
scroll to position [1478, 0]
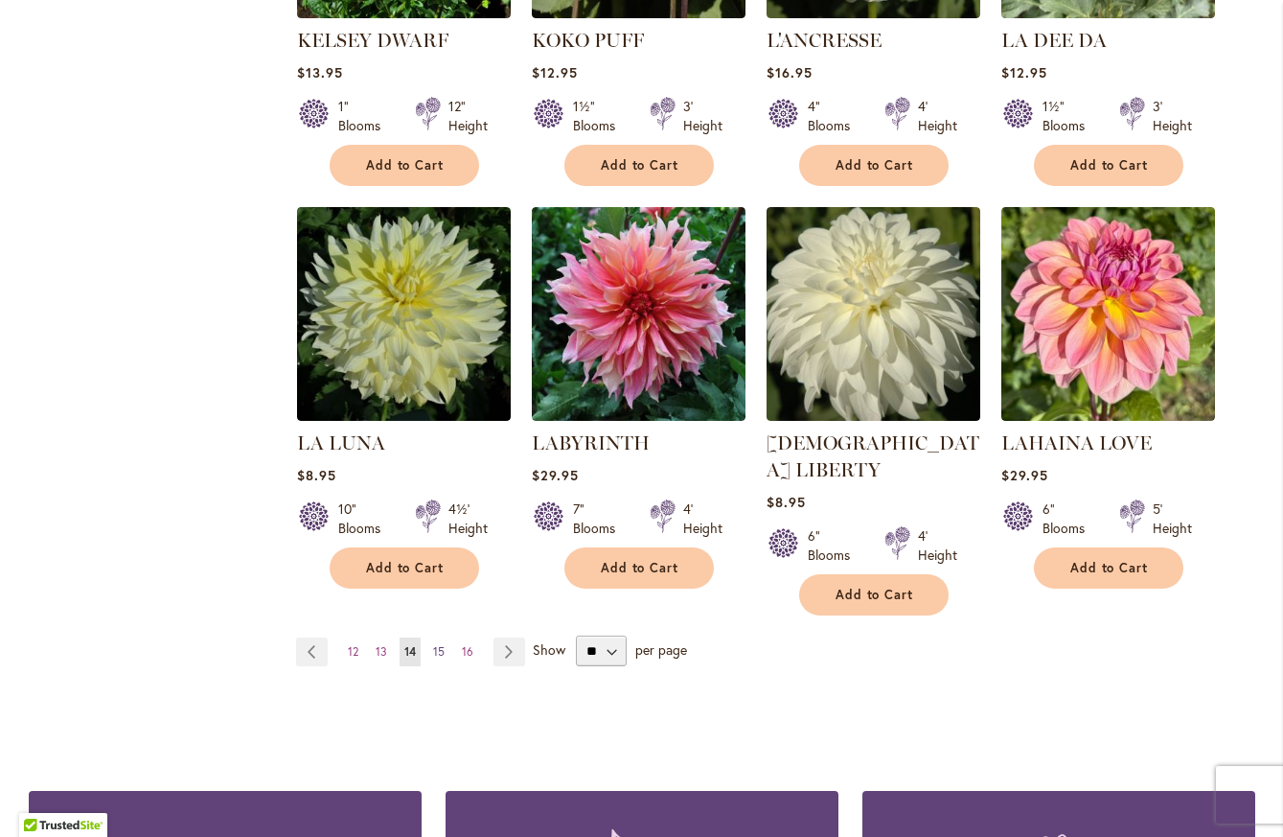
click at [433, 644] on span "15" at bounding box center [438, 651] width 11 height 14
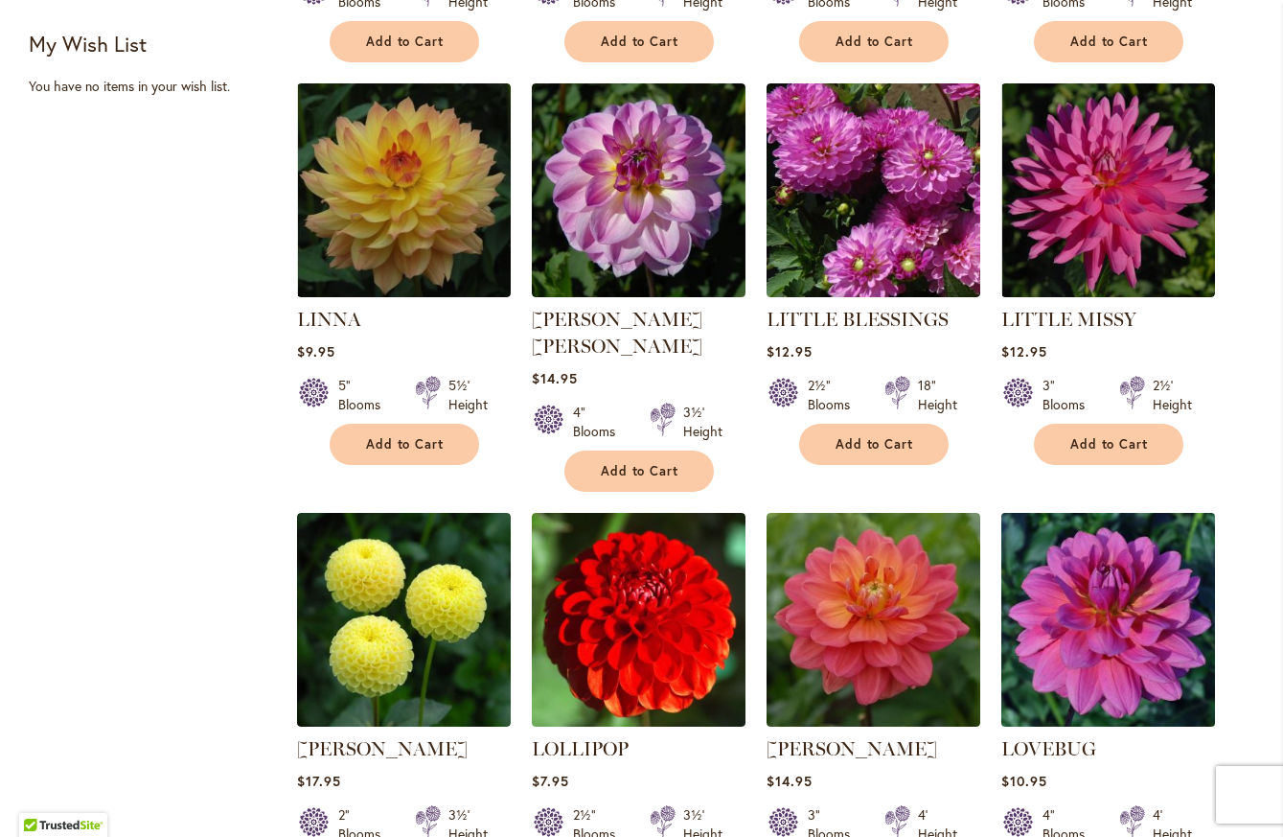
scroll to position [1341, 0]
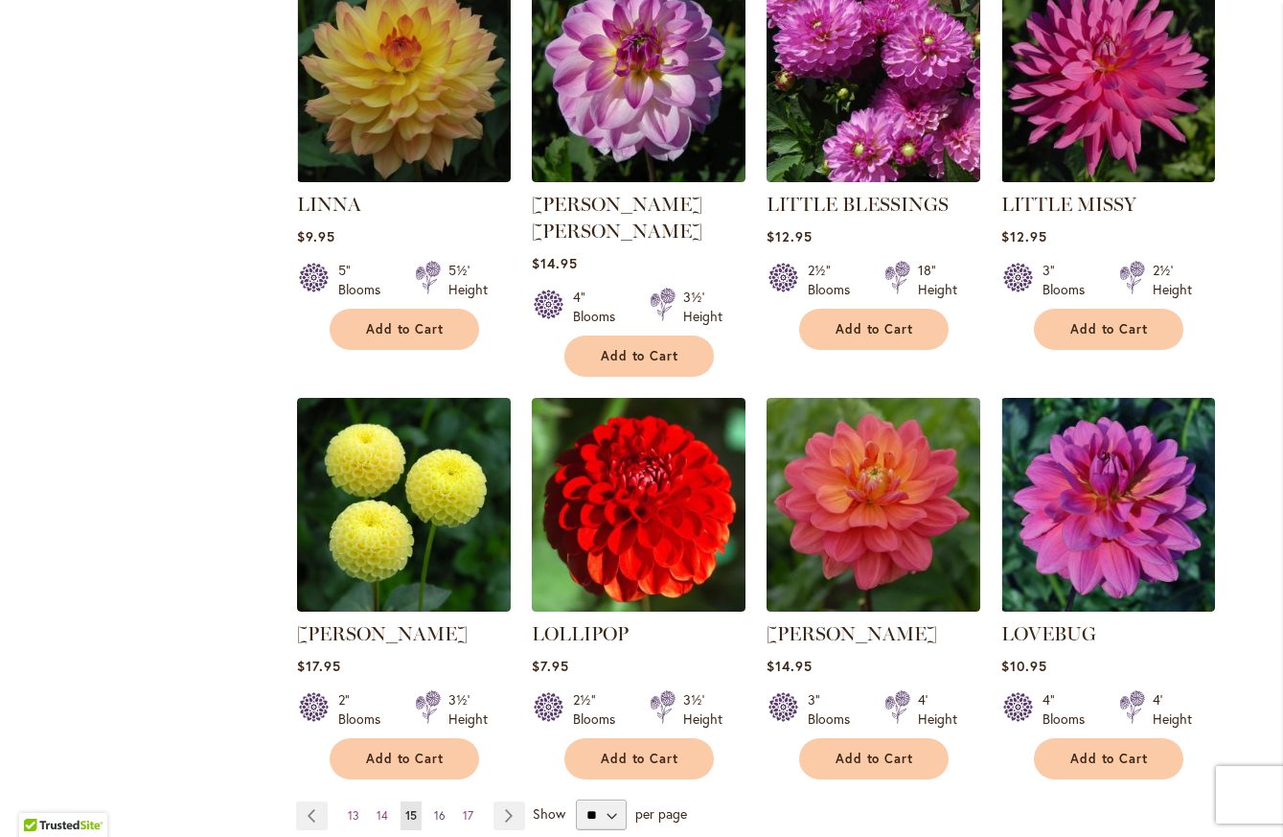
click at [434, 808] on span "16" at bounding box center [439, 815] width 11 height 14
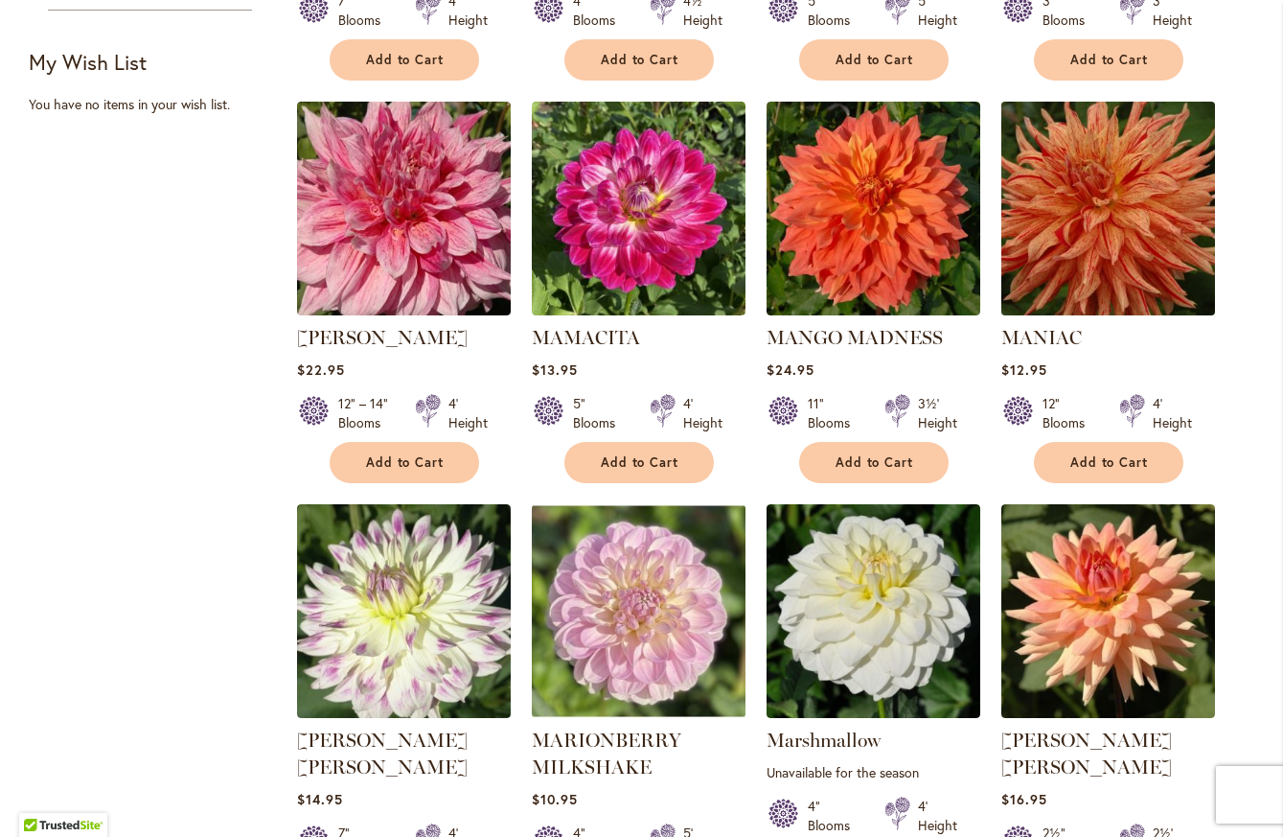
scroll to position [1341, 0]
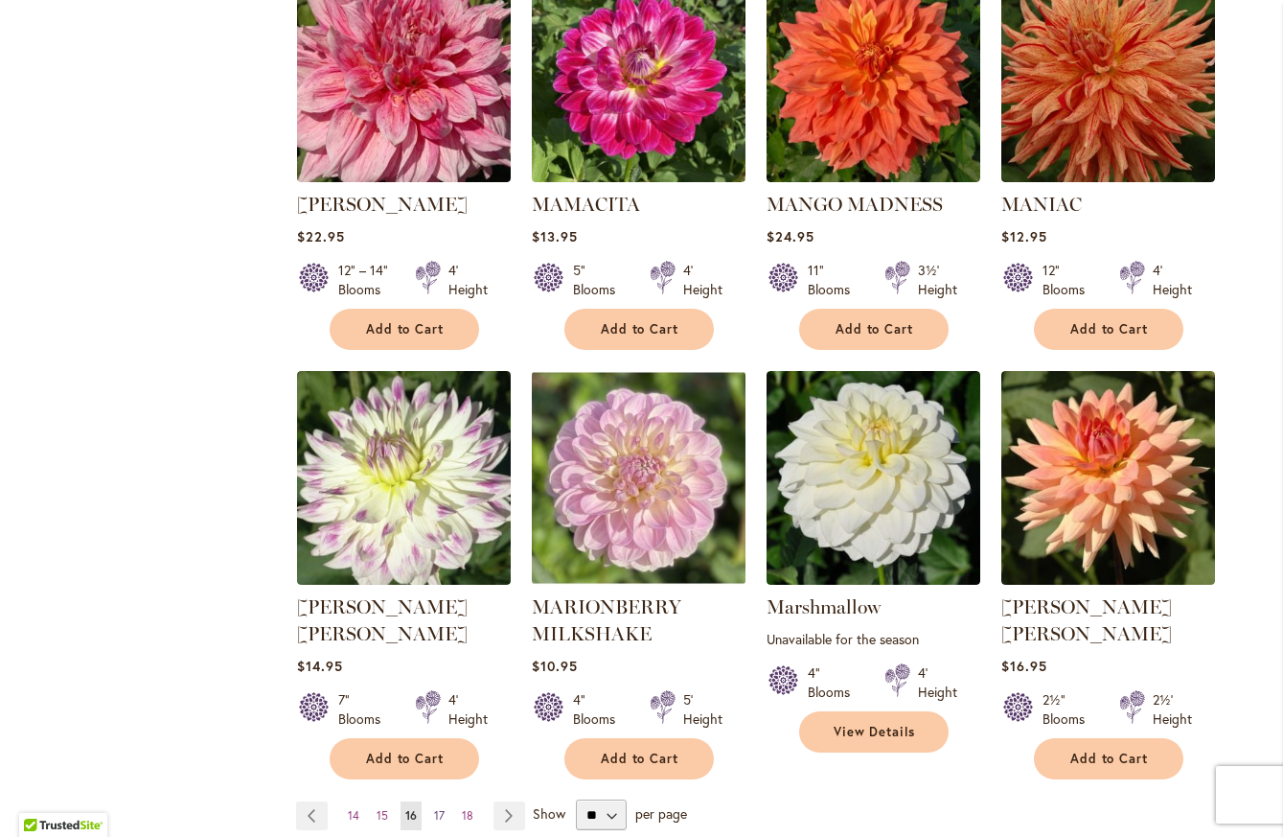
click at [438, 801] on link "Page 17" at bounding box center [439, 815] width 20 height 29
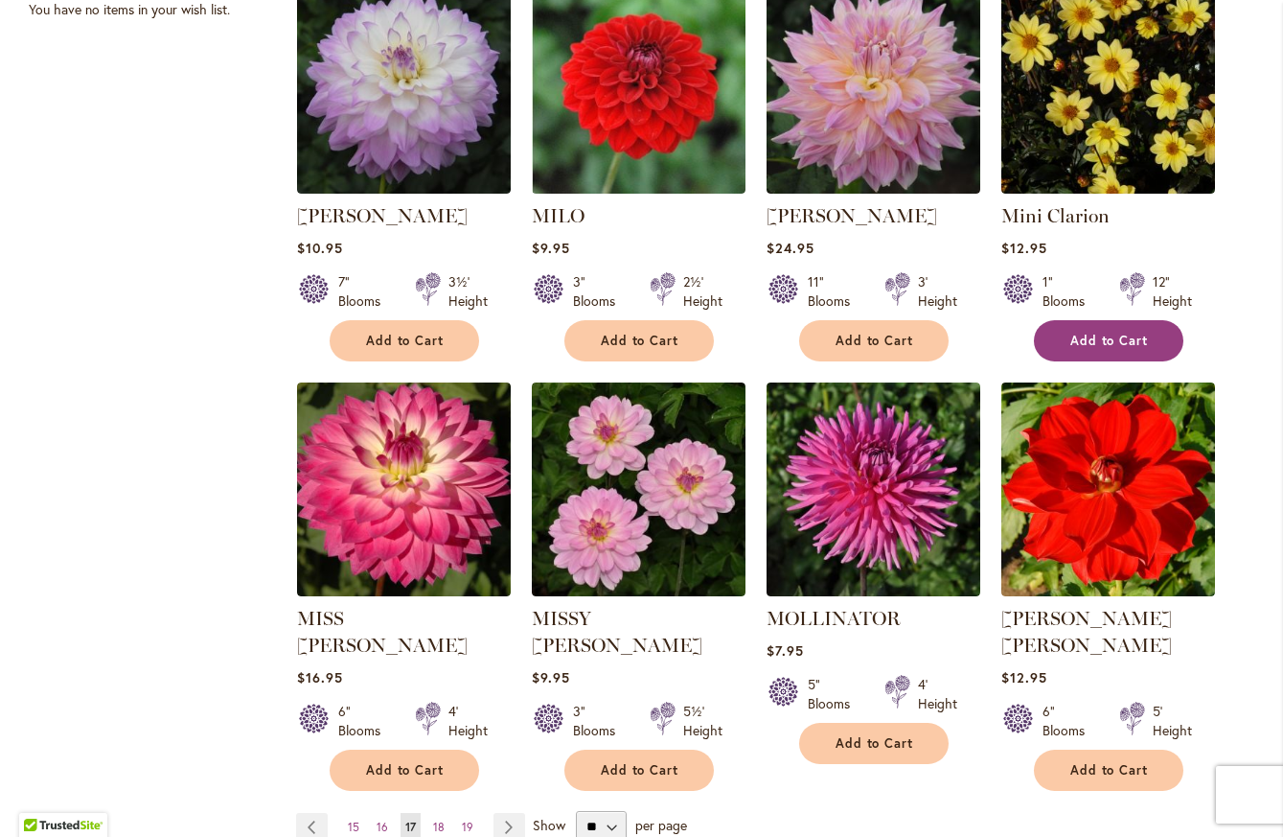
scroll to position [1437, 0]
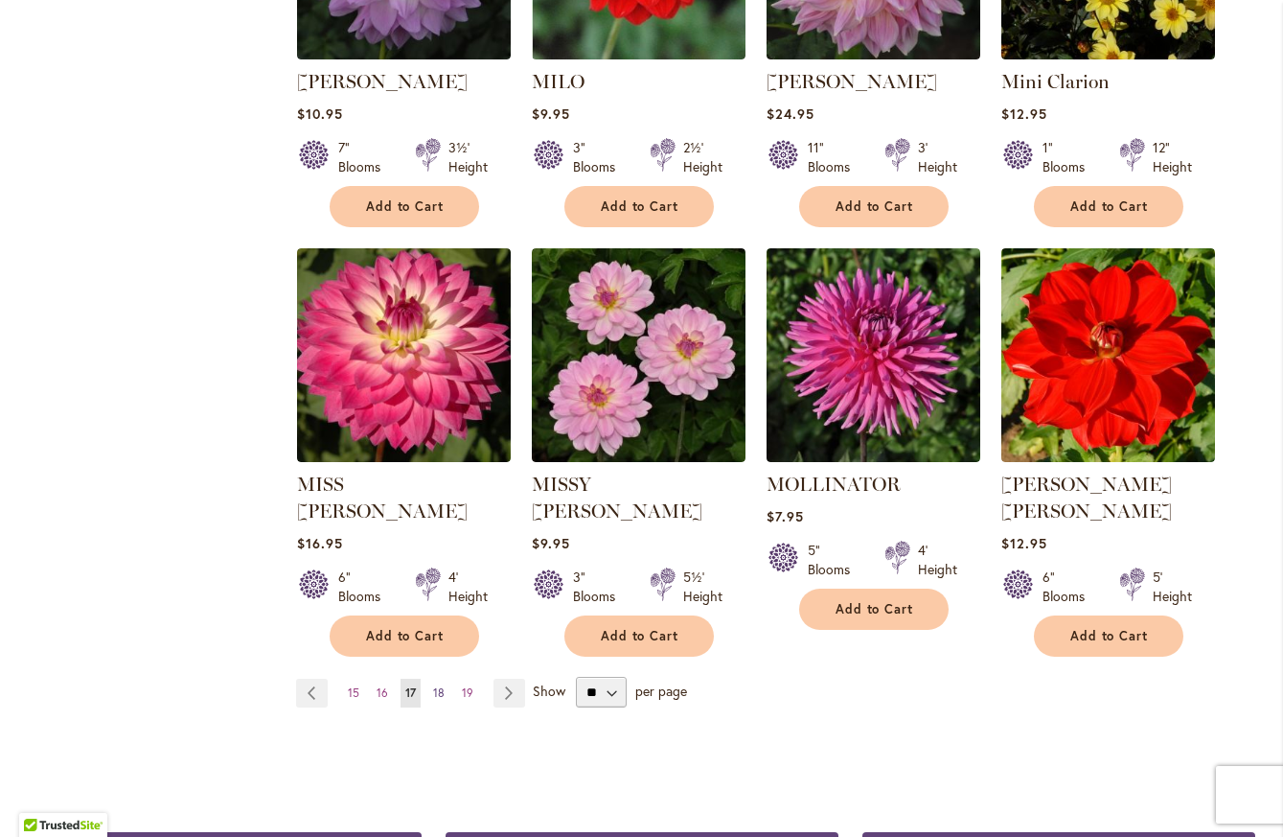
click at [433, 685] on span "18" at bounding box center [438, 692] width 11 height 14
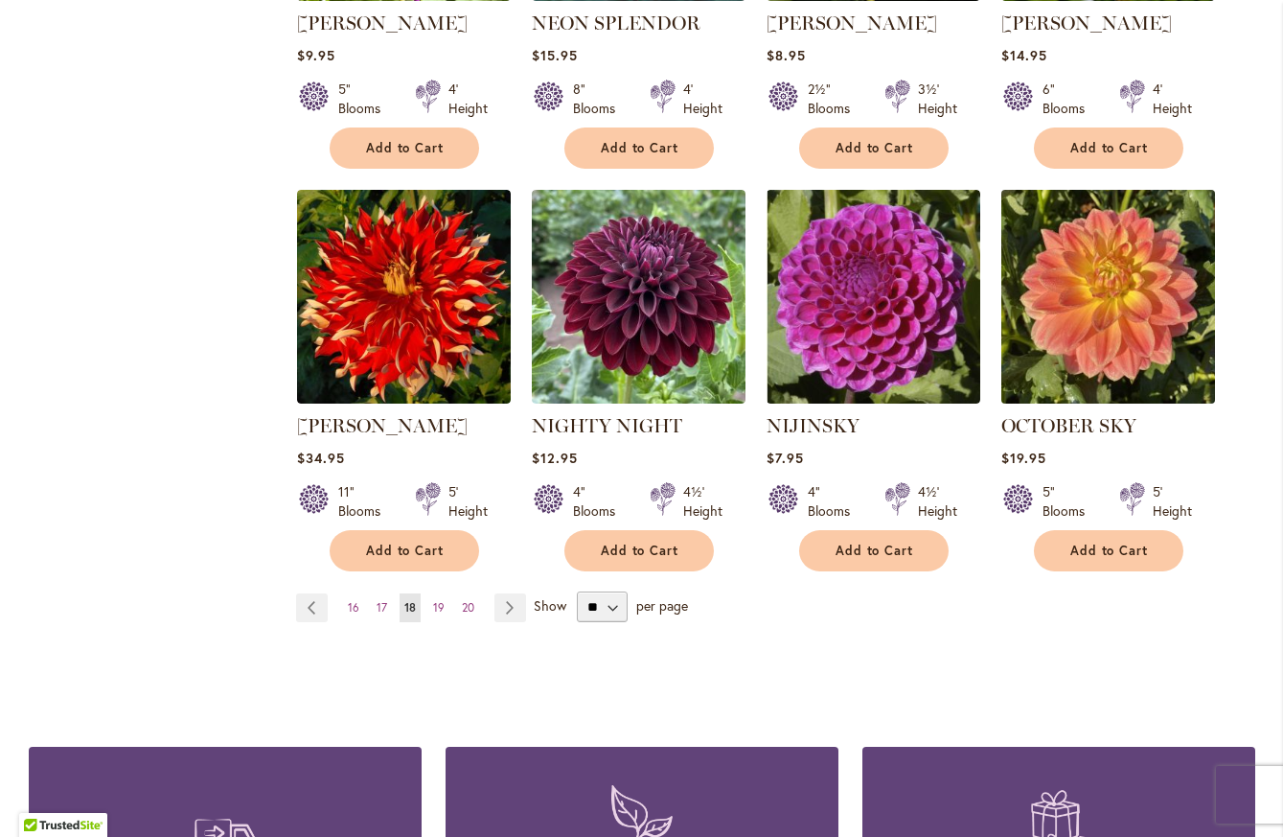
scroll to position [1533, 0]
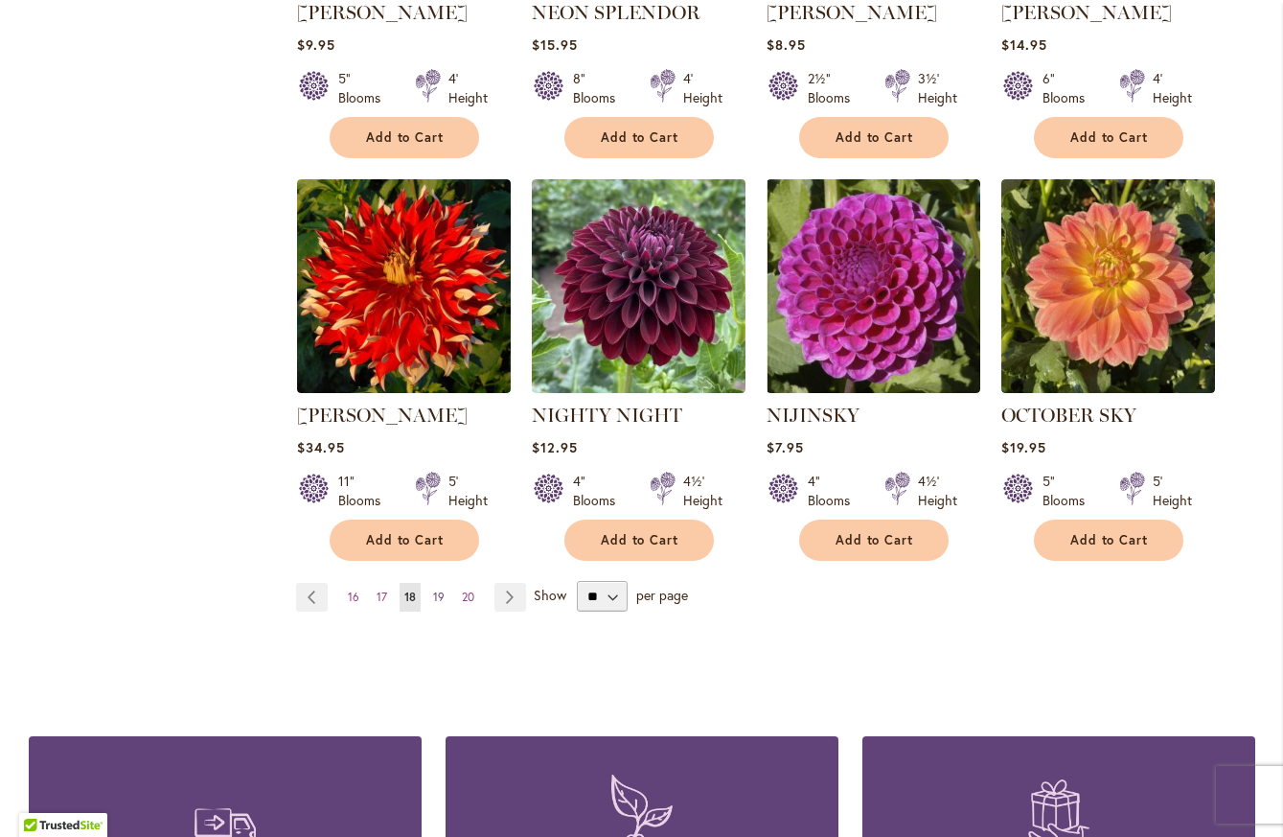
click at [433, 589] on span "19" at bounding box center [438, 596] width 11 height 14
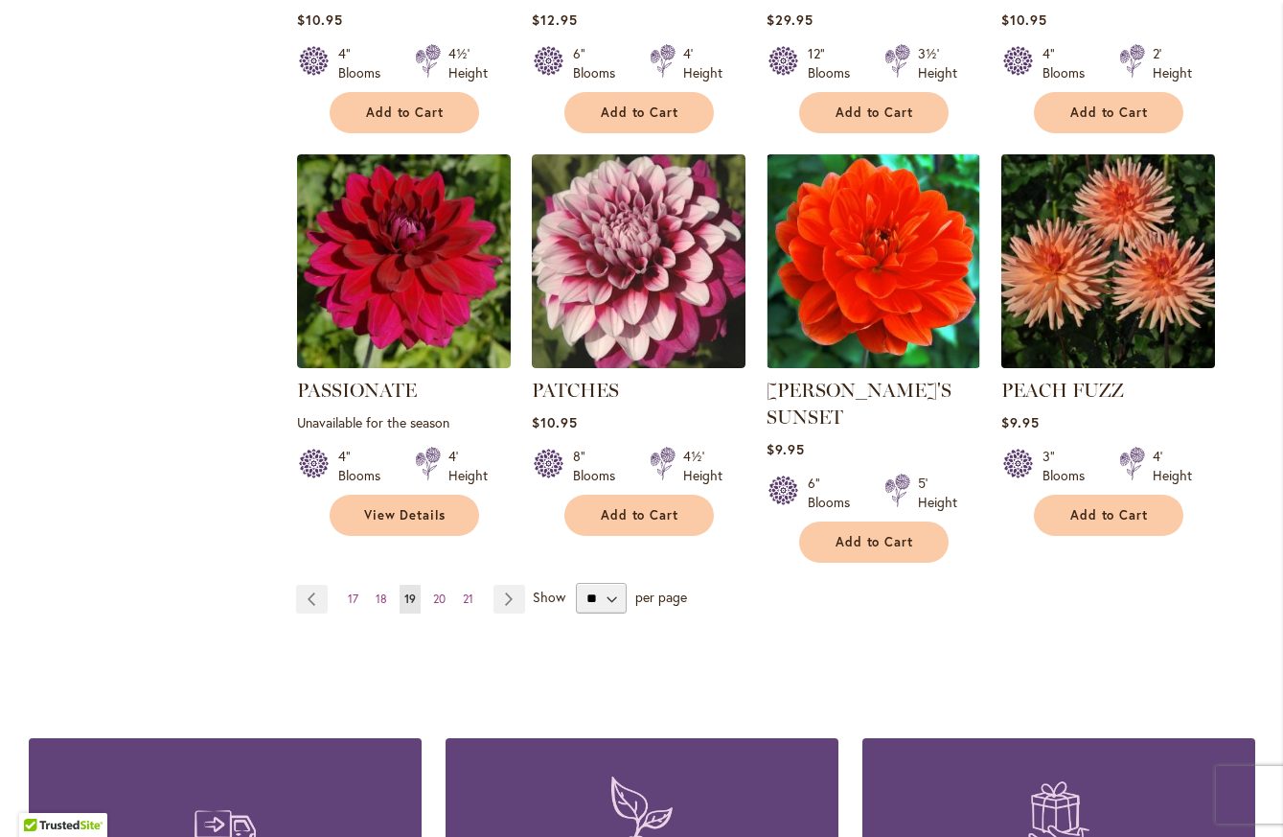
scroll to position [1725, 0]
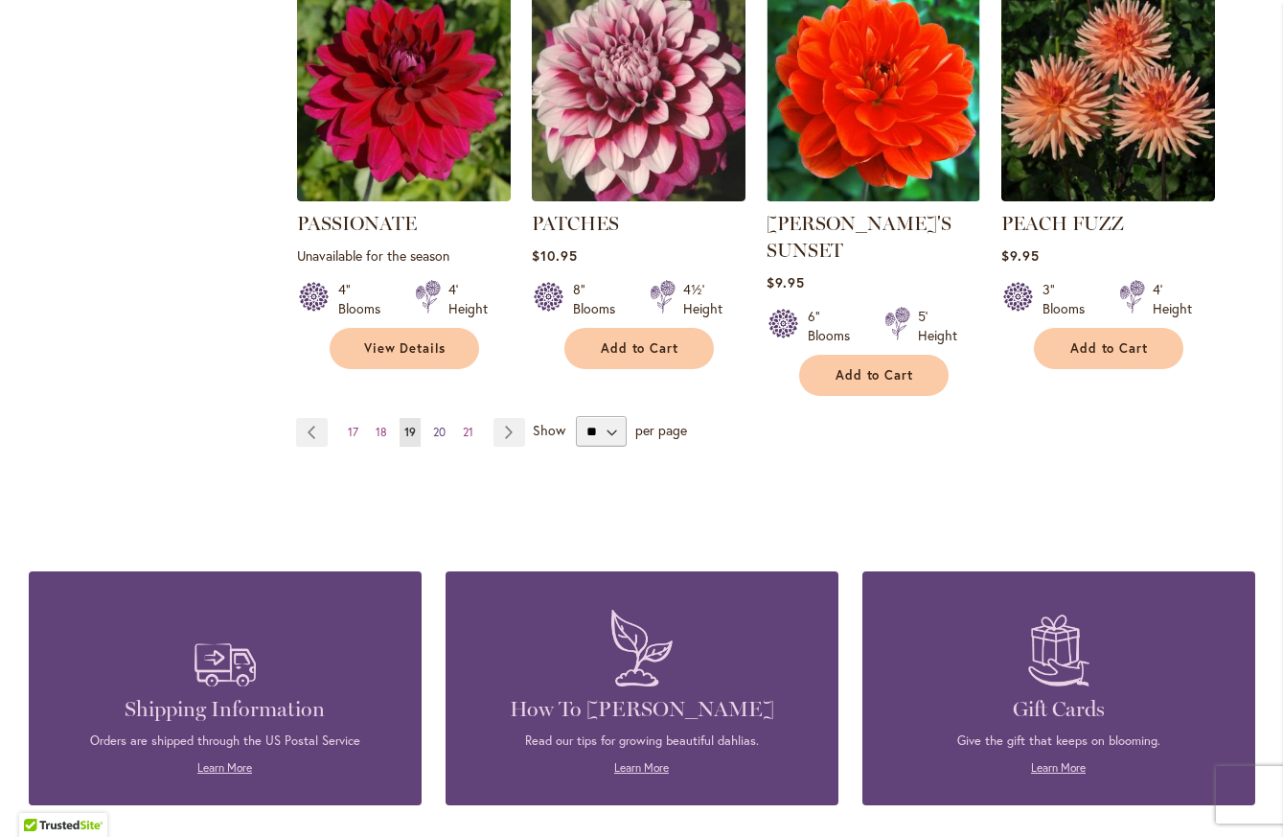
click at [433, 424] on span "20" at bounding box center [439, 431] width 12 height 14
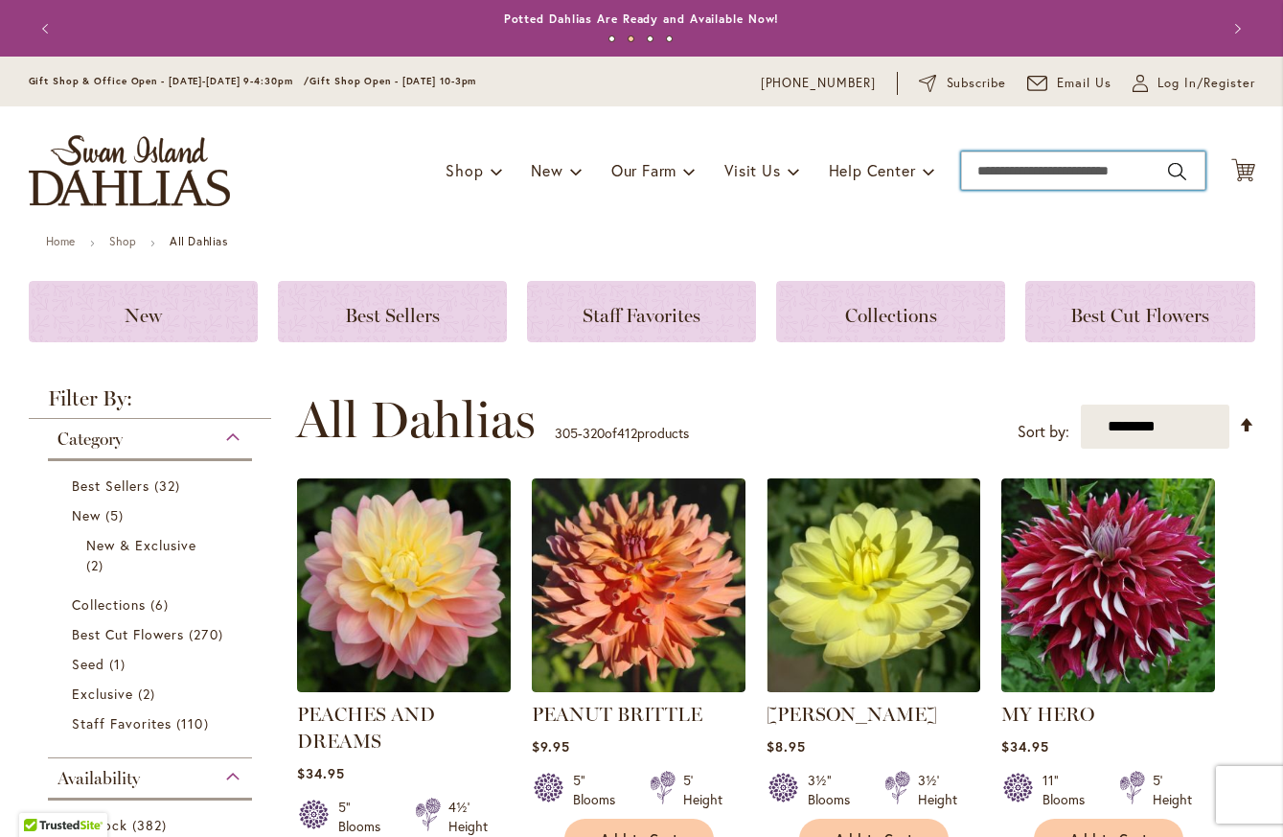
click at [1032, 166] on input "Search" at bounding box center [1083, 170] width 244 height 38
type input "*********"
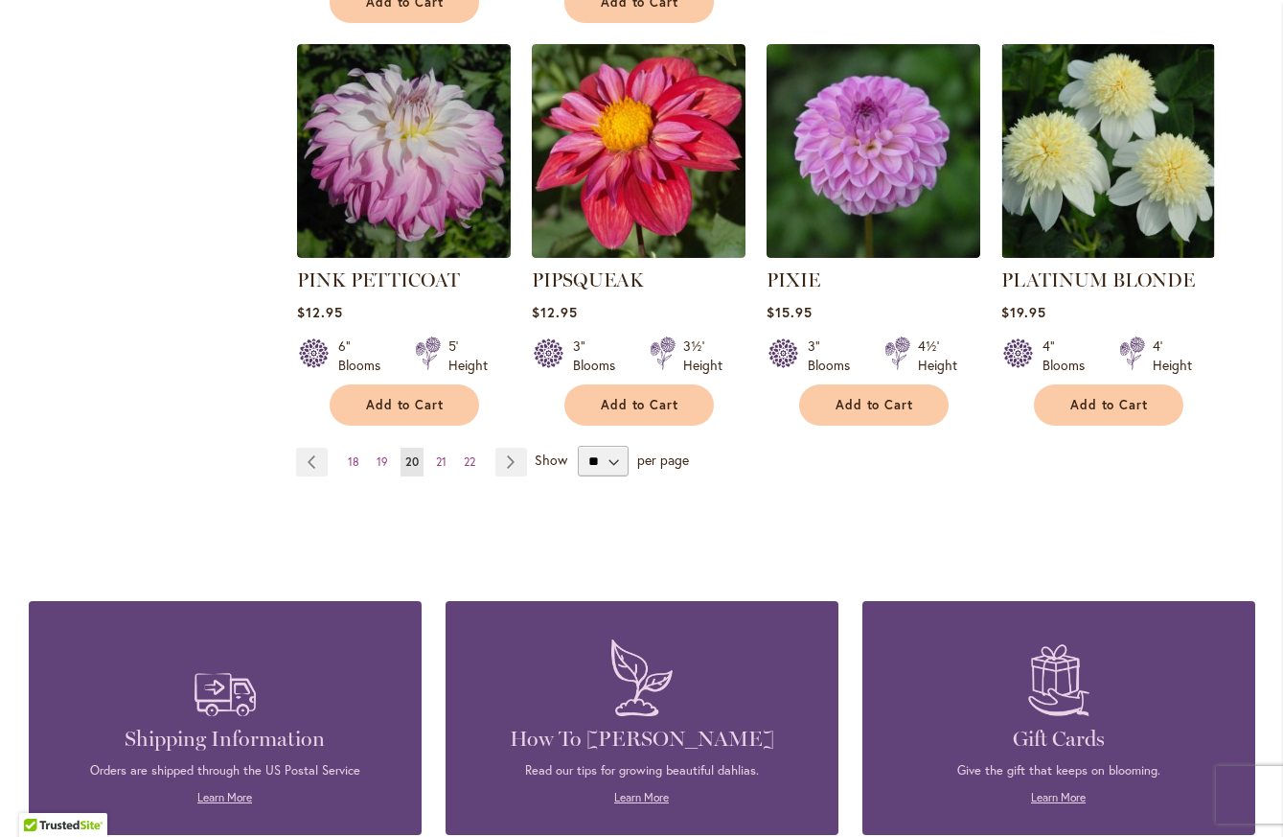
scroll to position [1725, 0]
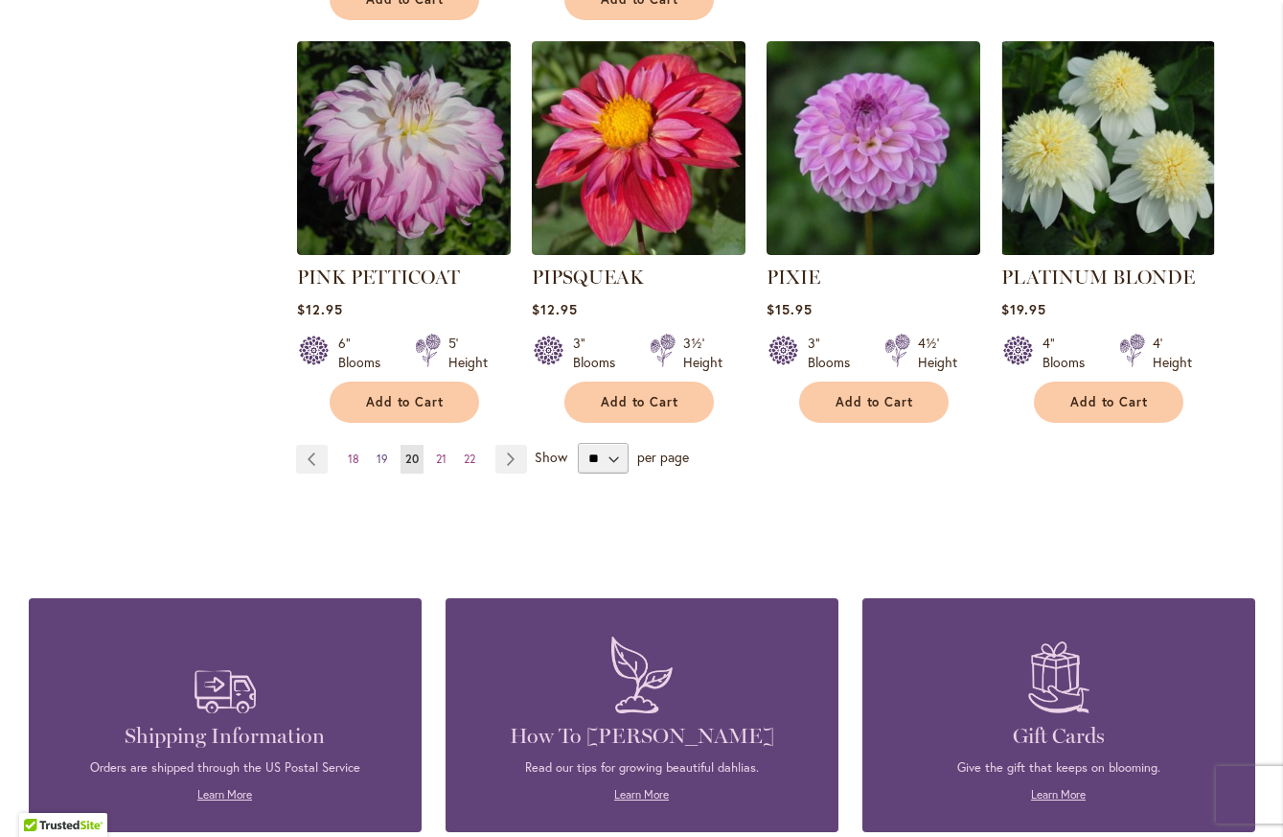
click at [377, 451] on span "19" at bounding box center [382, 458] width 11 height 14
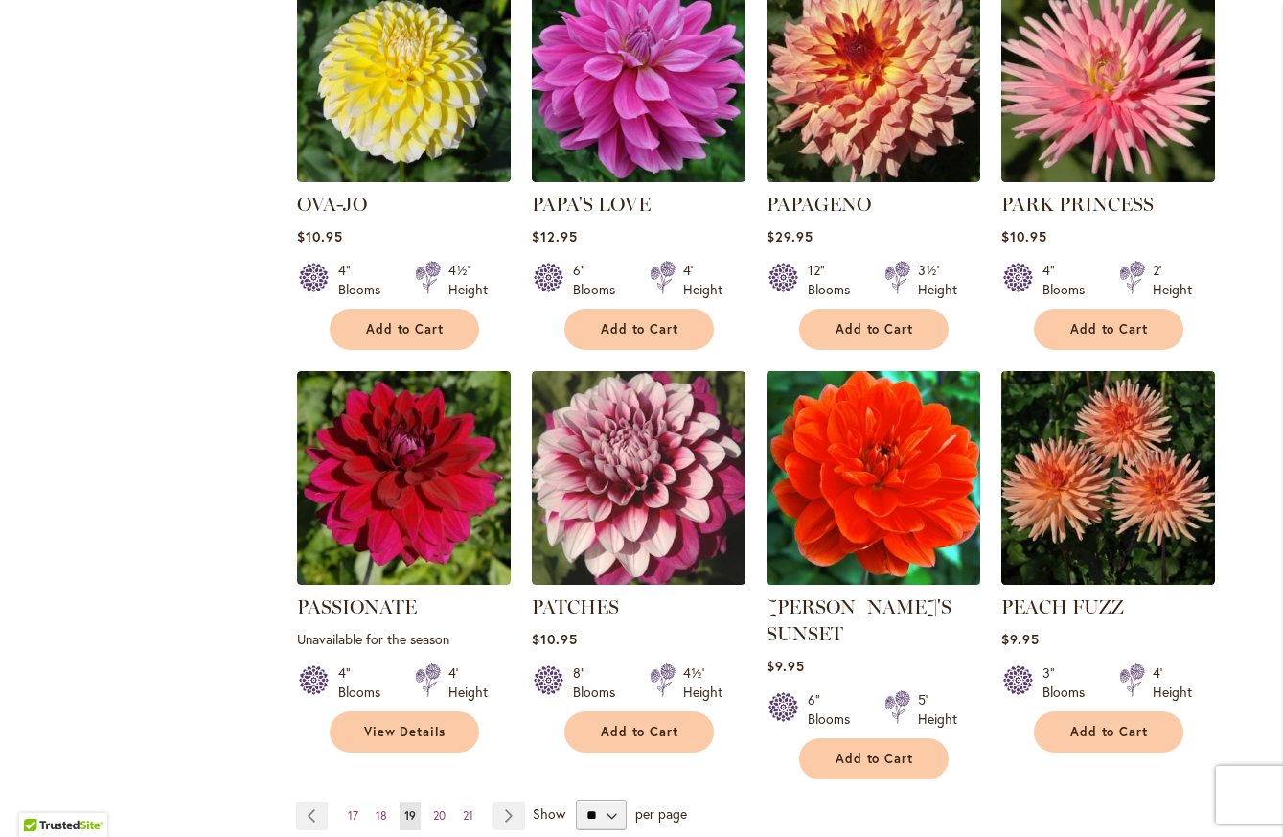
scroll to position [1437, 0]
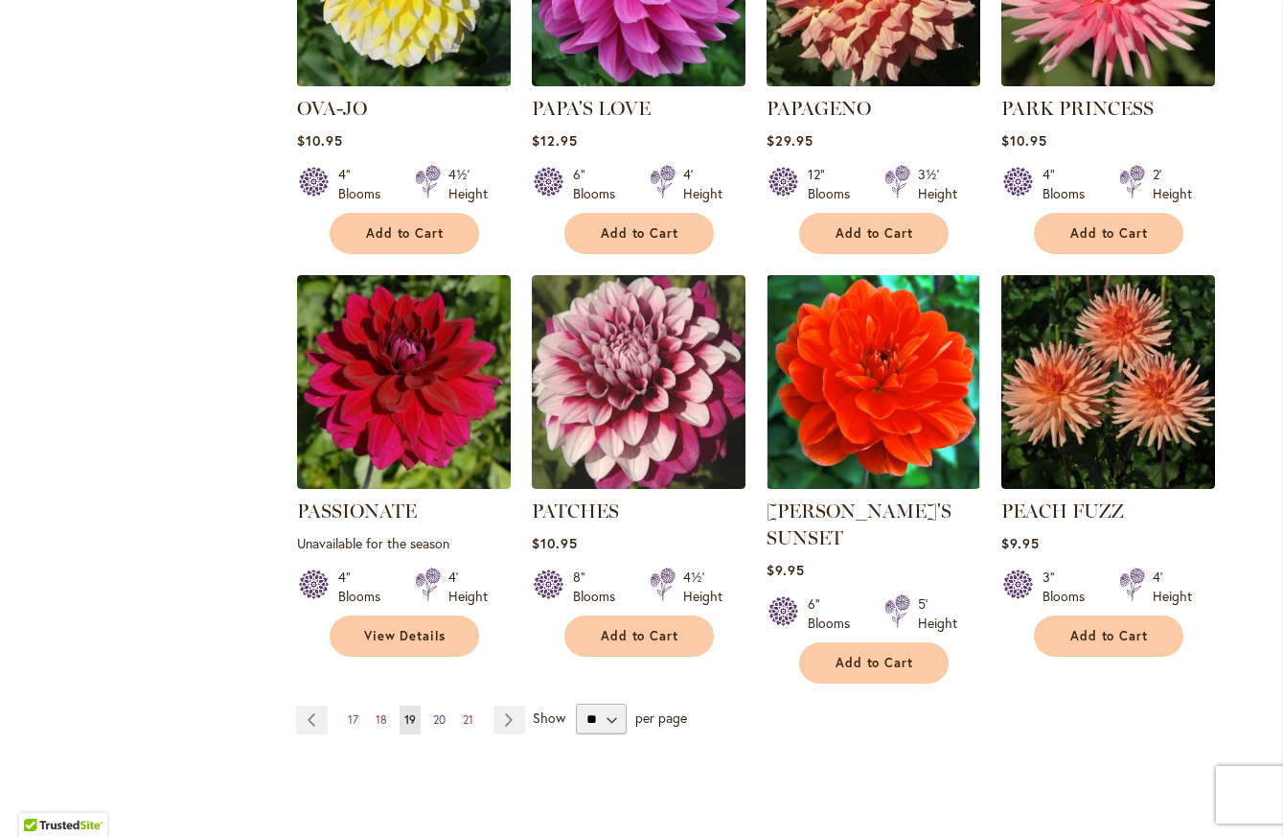
click at [436, 712] on span "20" at bounding box center [439, 719] width 12 height 14
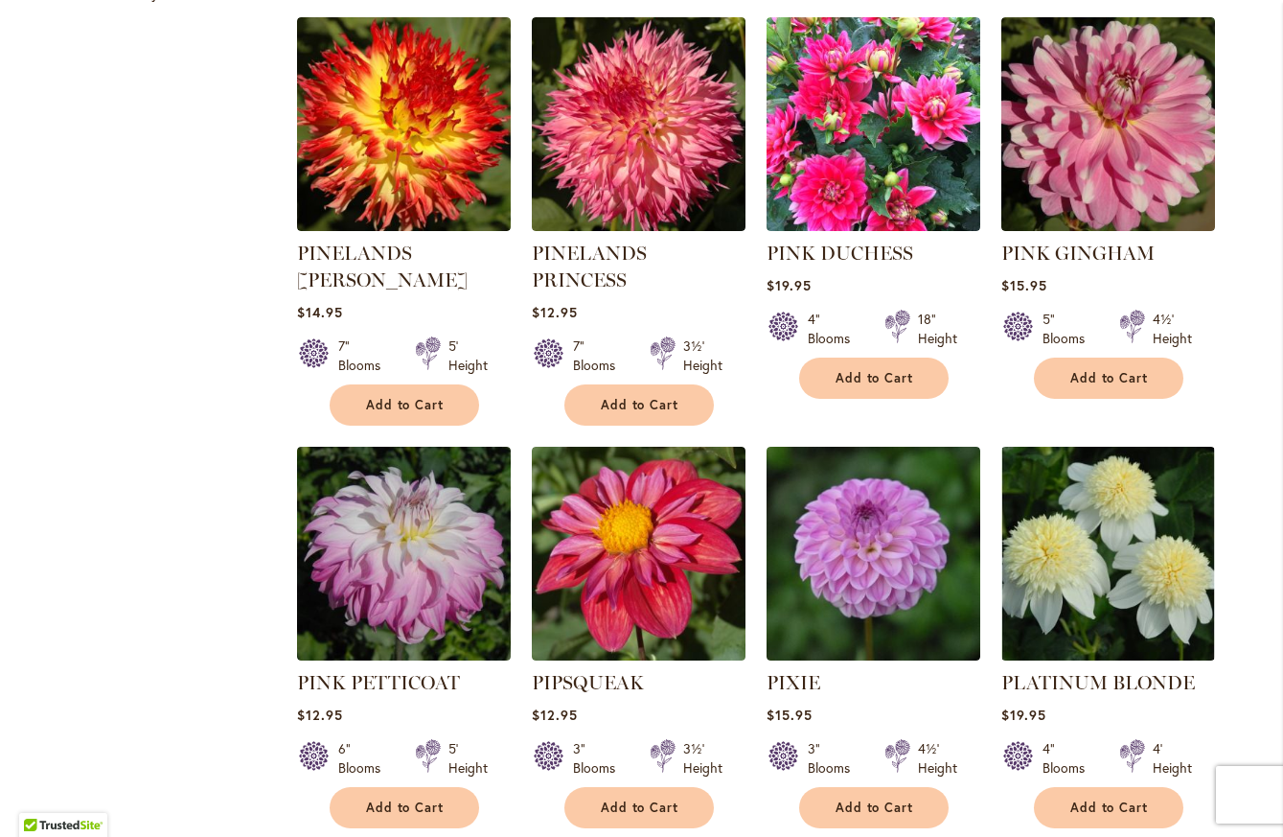
scroll to position [1341, 0]
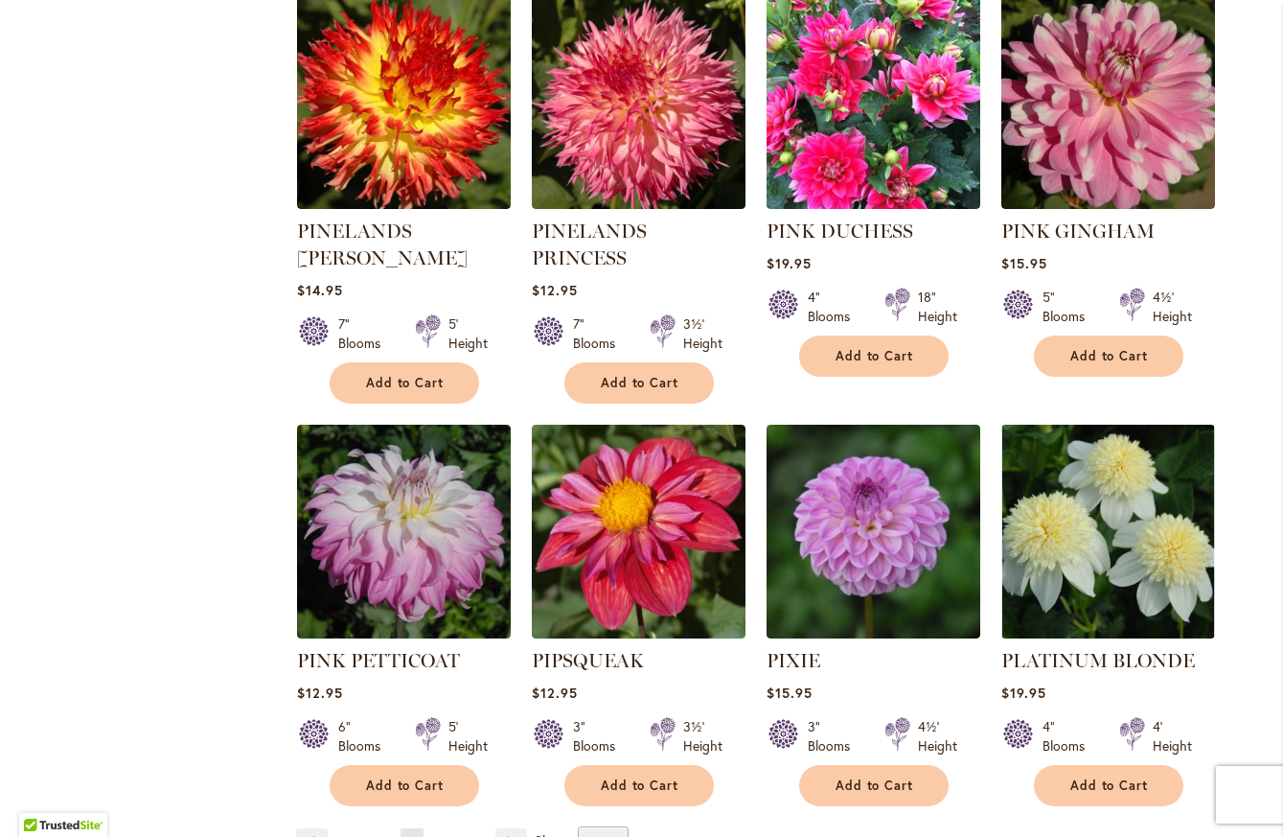
click at [438, 835] on span "21" at bounding box center [441, 842] width 11 height 14
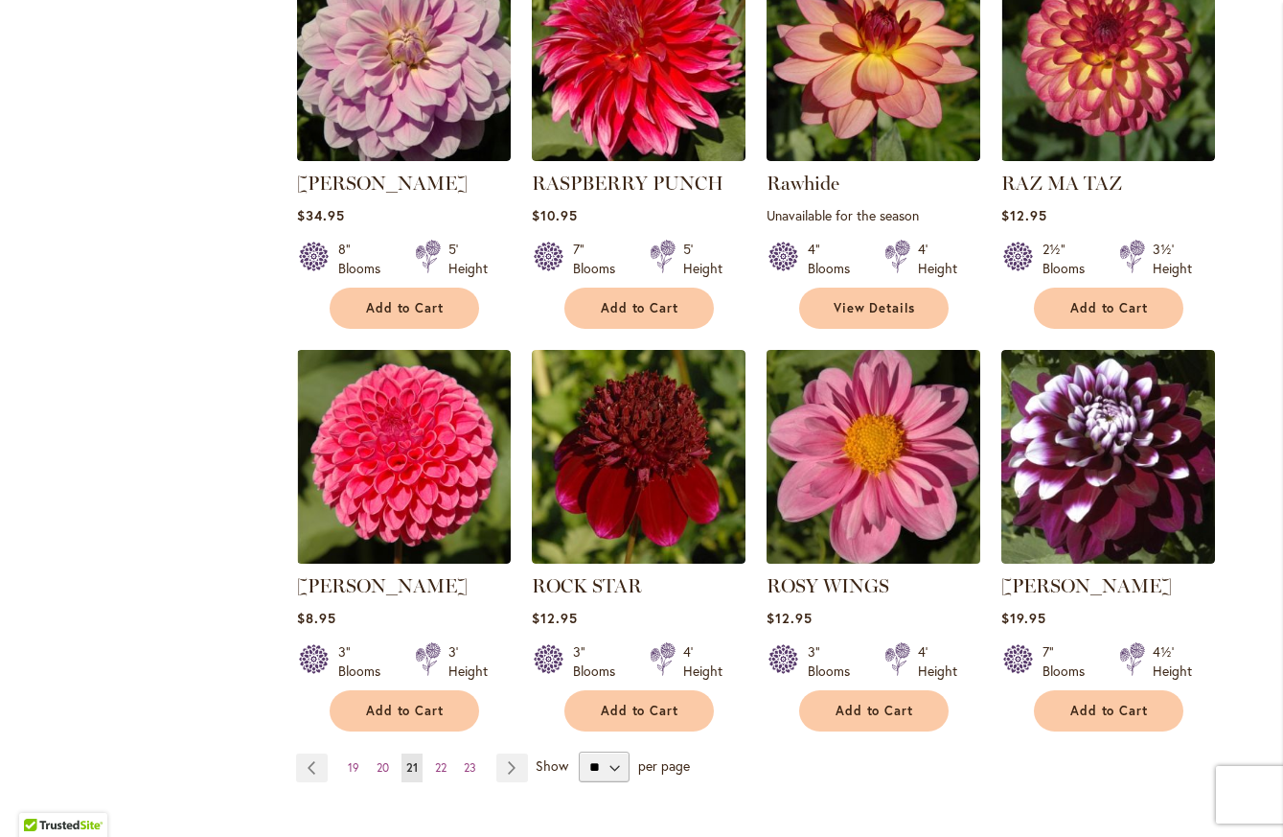
scroll to position [1437, 0]
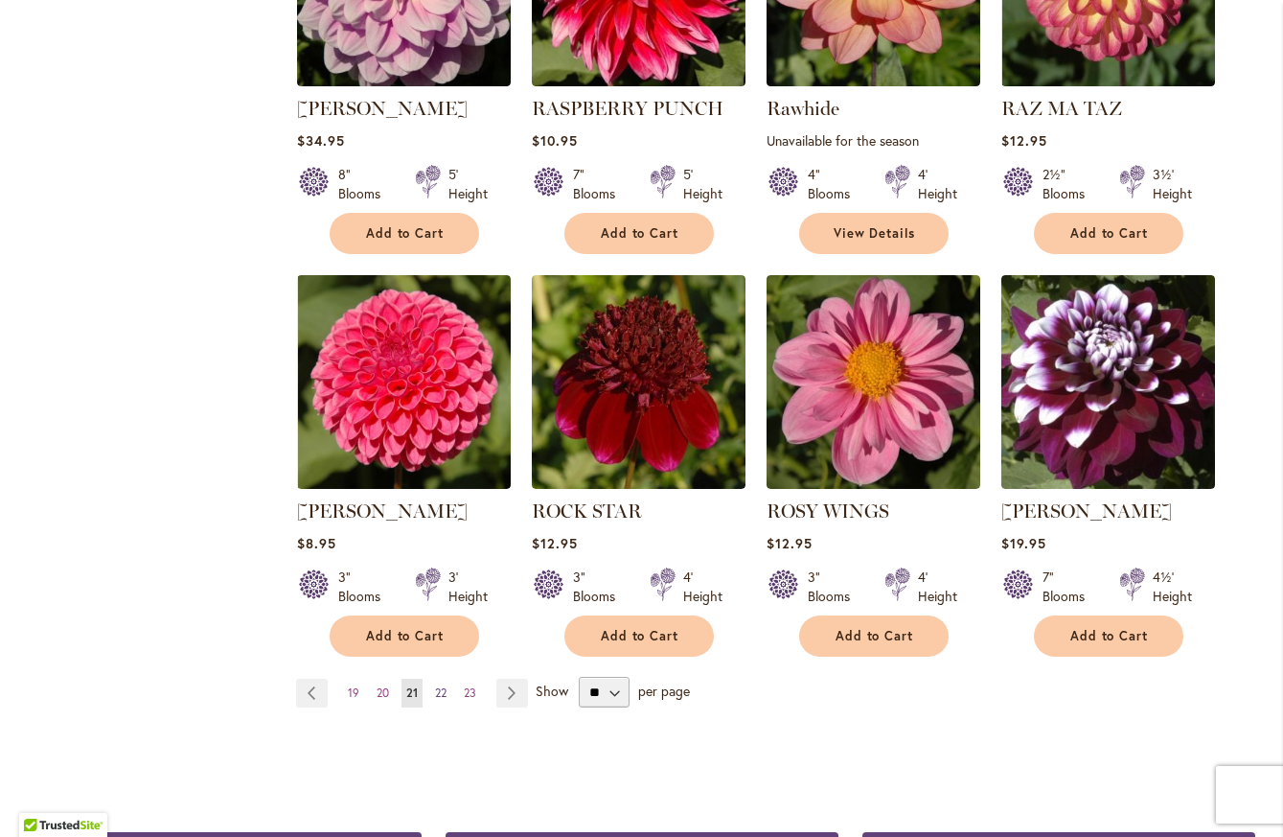
click at [437, 689] on span "22" at bounding box center [440, 692] width 11 height 14
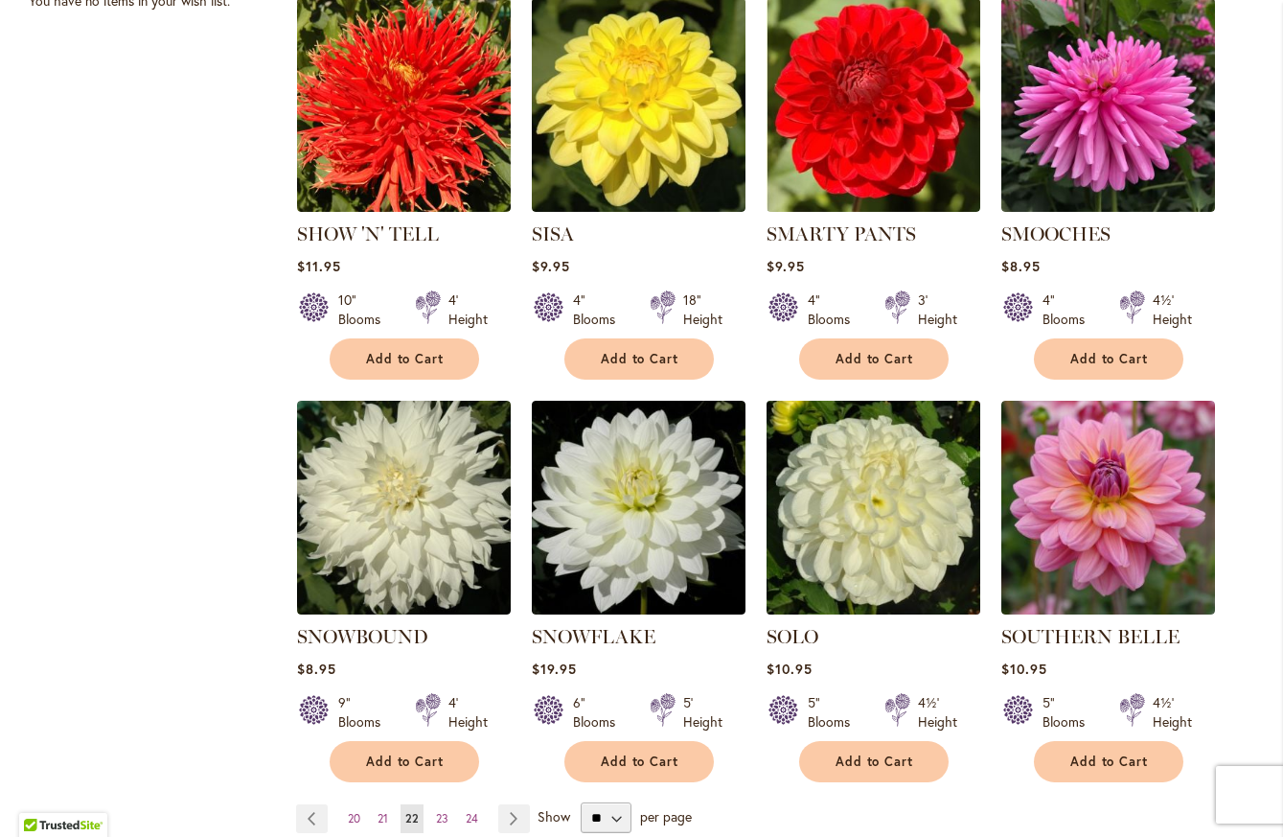
scroll to position [1341, 0]
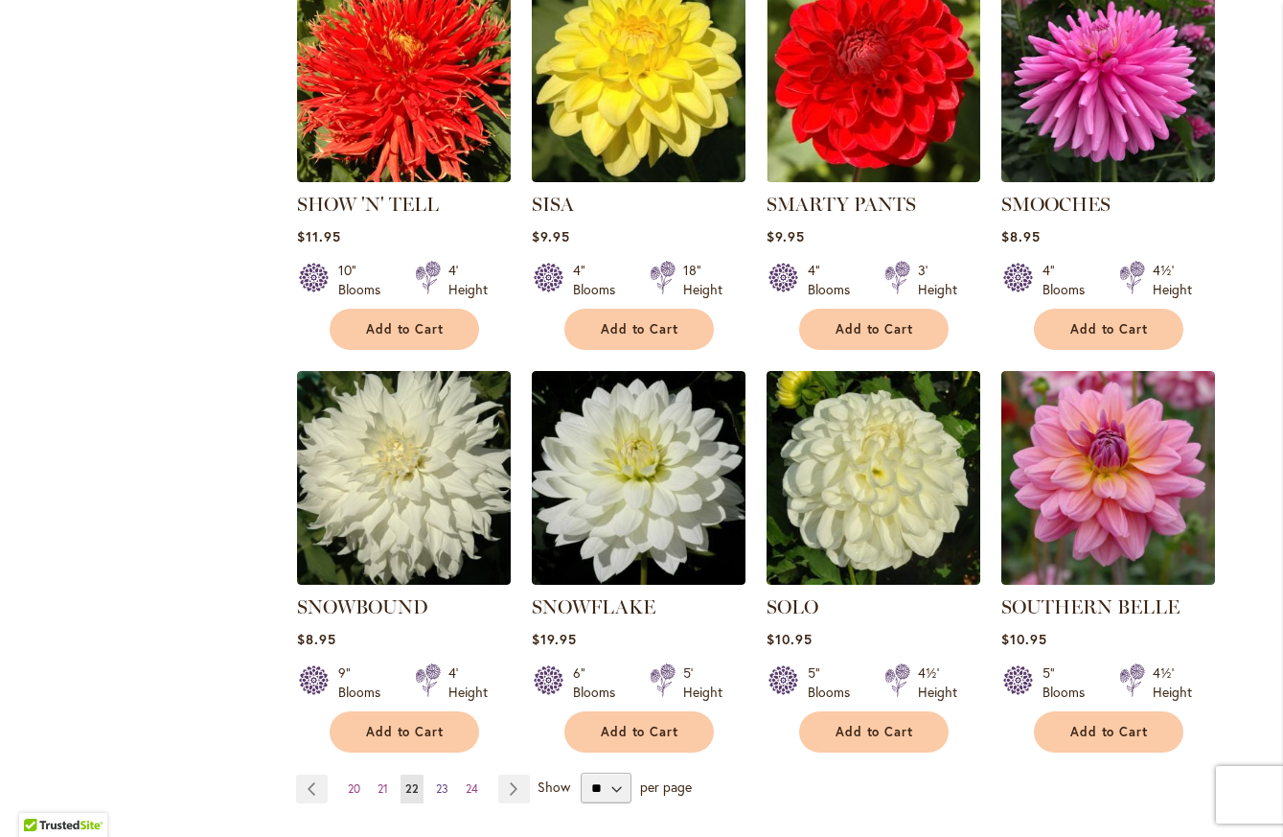
click at [440, 781] on span "23" at bounding box center [442, 788] width 12 height 14
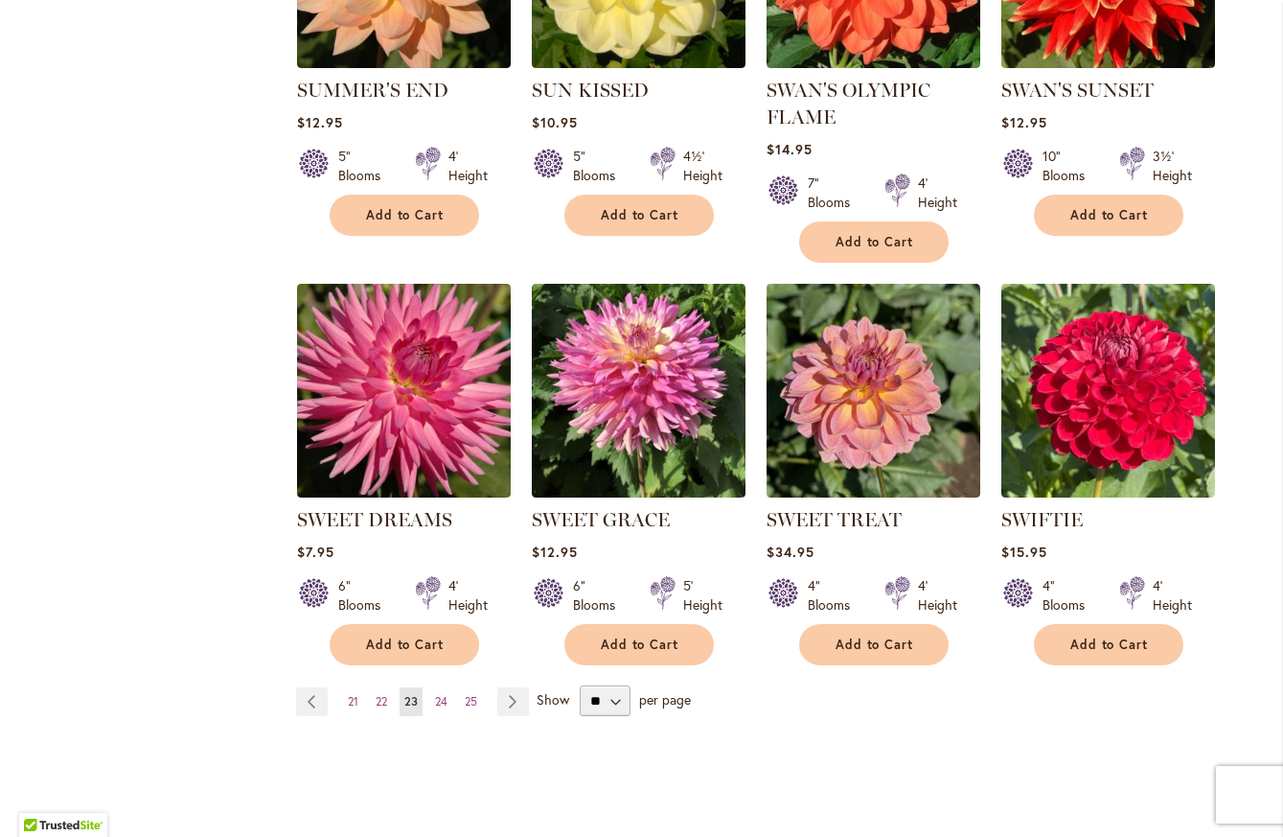
scroll to position [1437, 0]
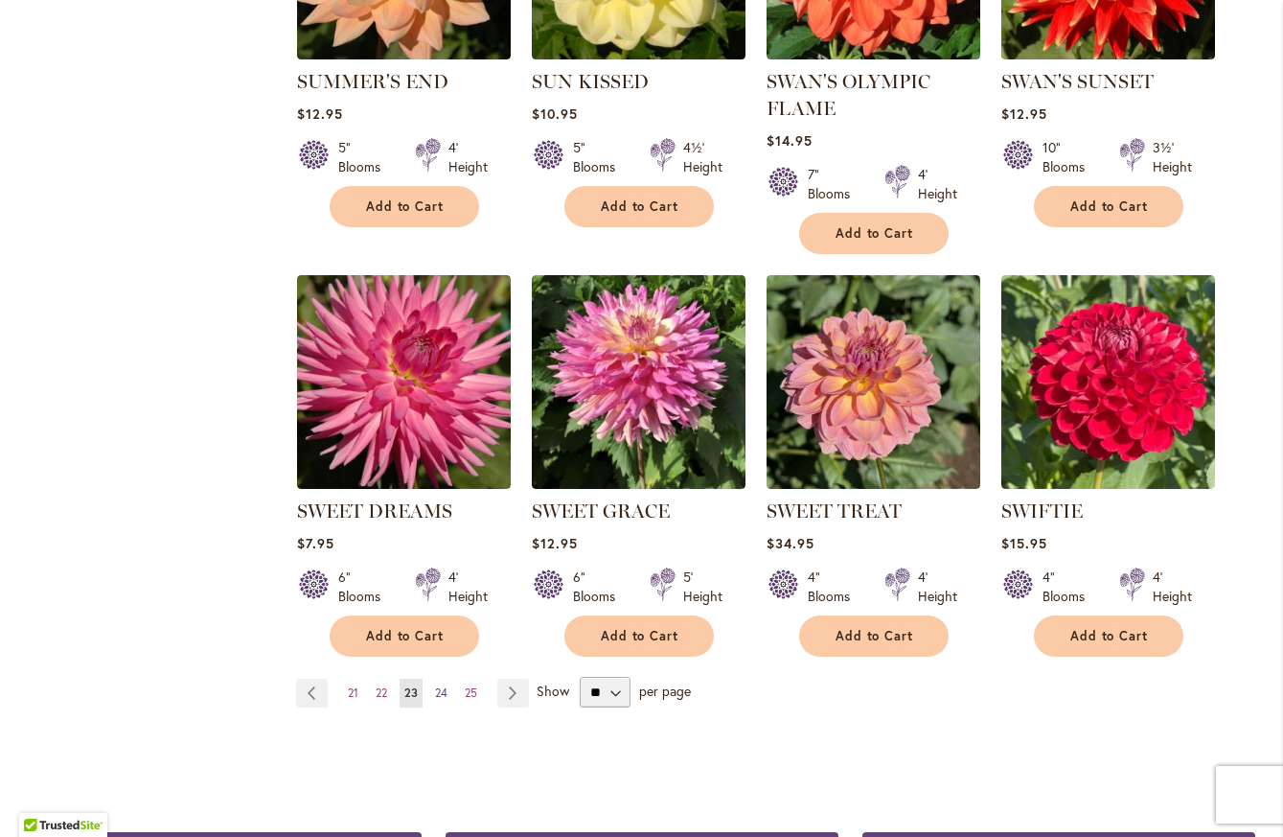
click at [435, 686] on span "24" at bounding box center [441, 692] width 12 height 14
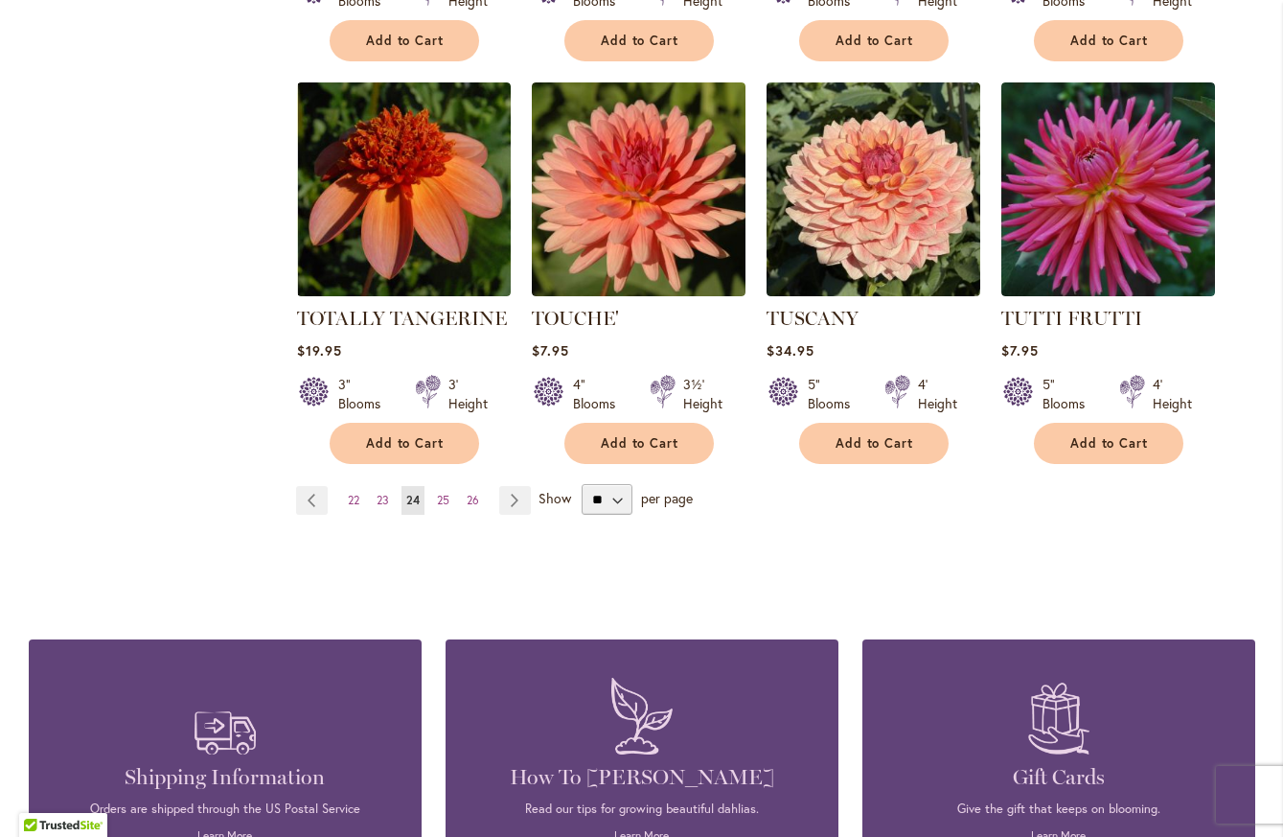
scroll to position [1629, 0]
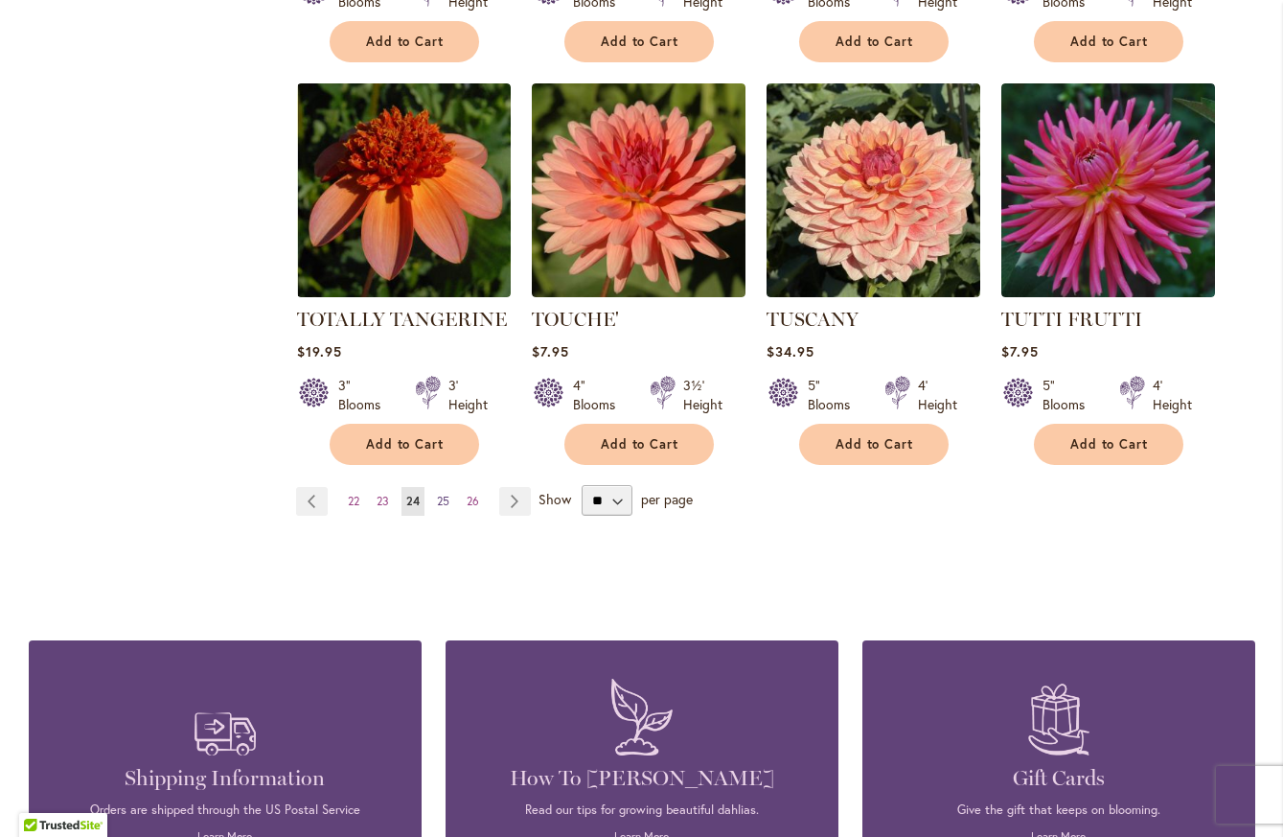
click at [437, 493] on span "25" at bounding box center [443, 500] width 12 height 14
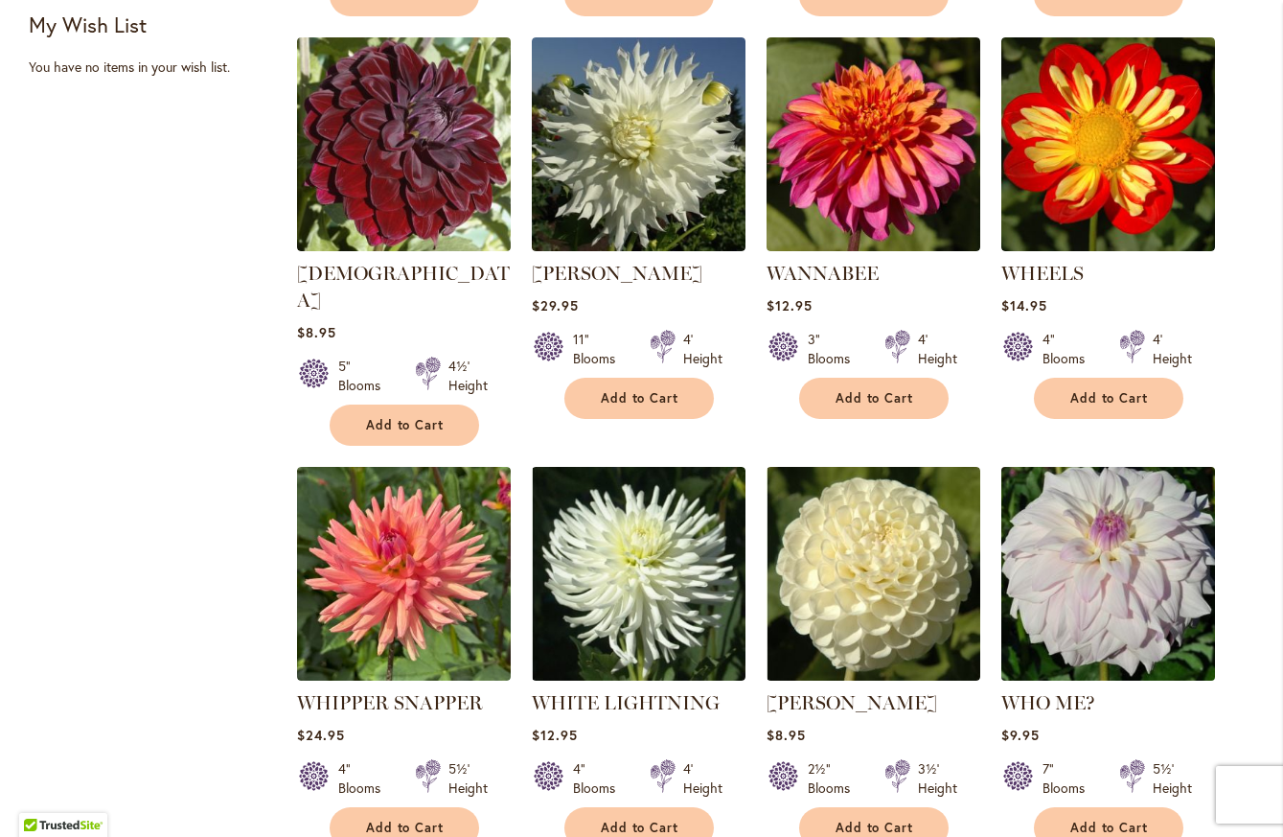
scroll to position [1341, 0]
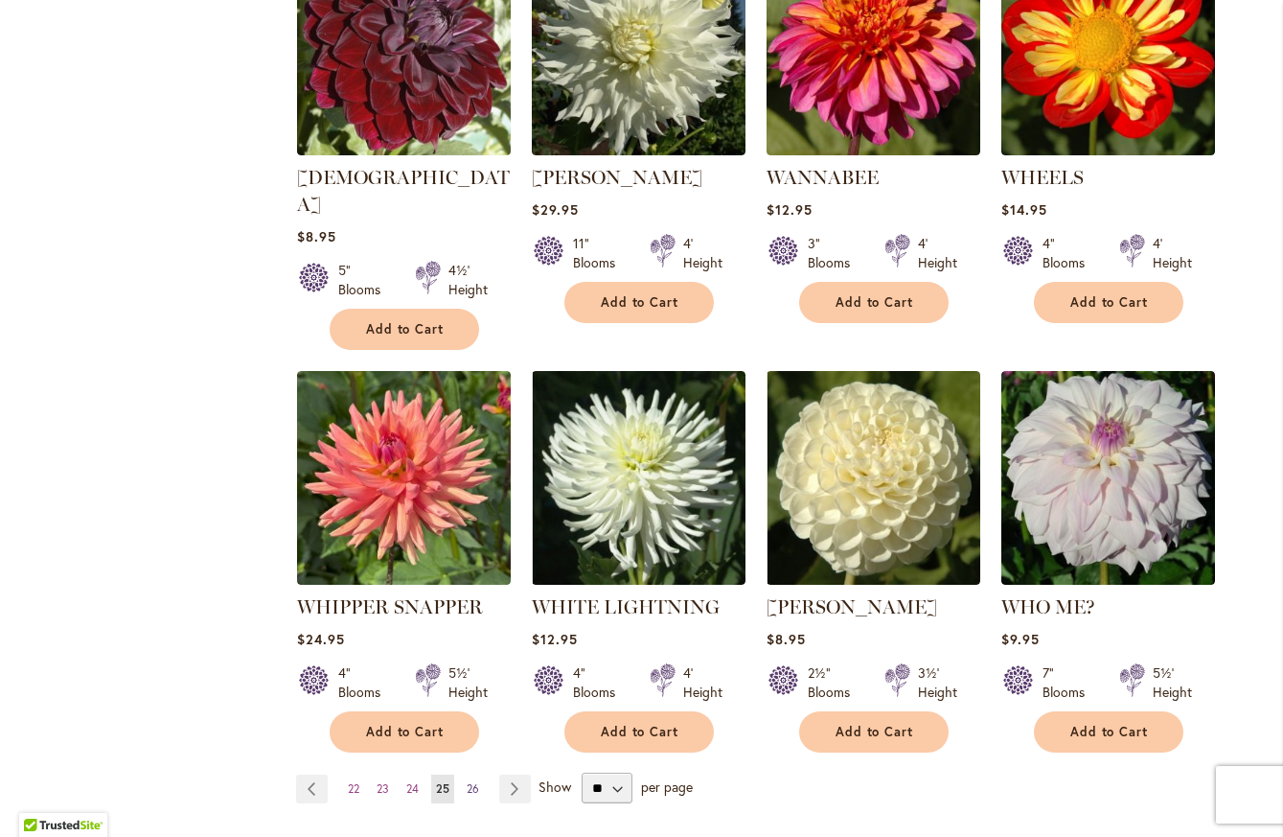
click at [467, 781] on span "26" at bounding box center [473, 788] width 12 height 14
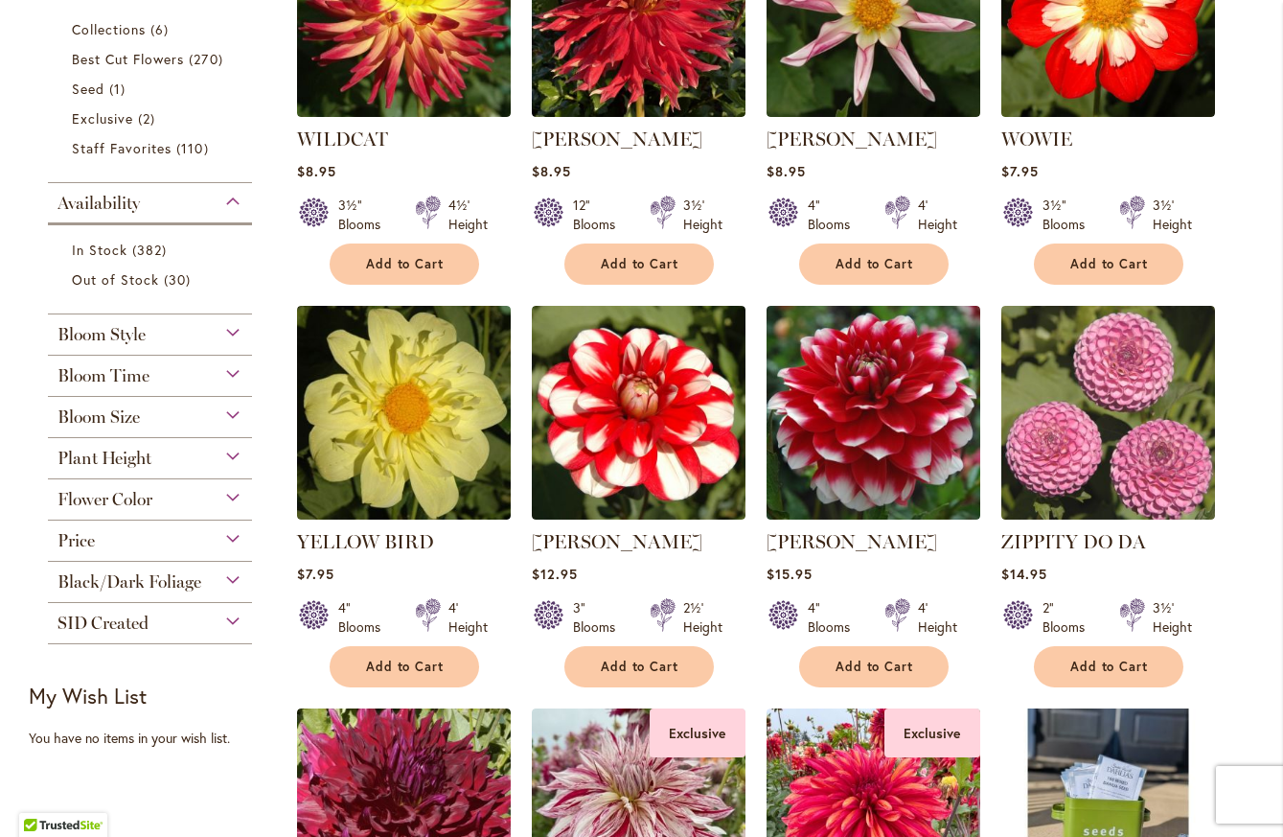
scroll to position [1150, 0]
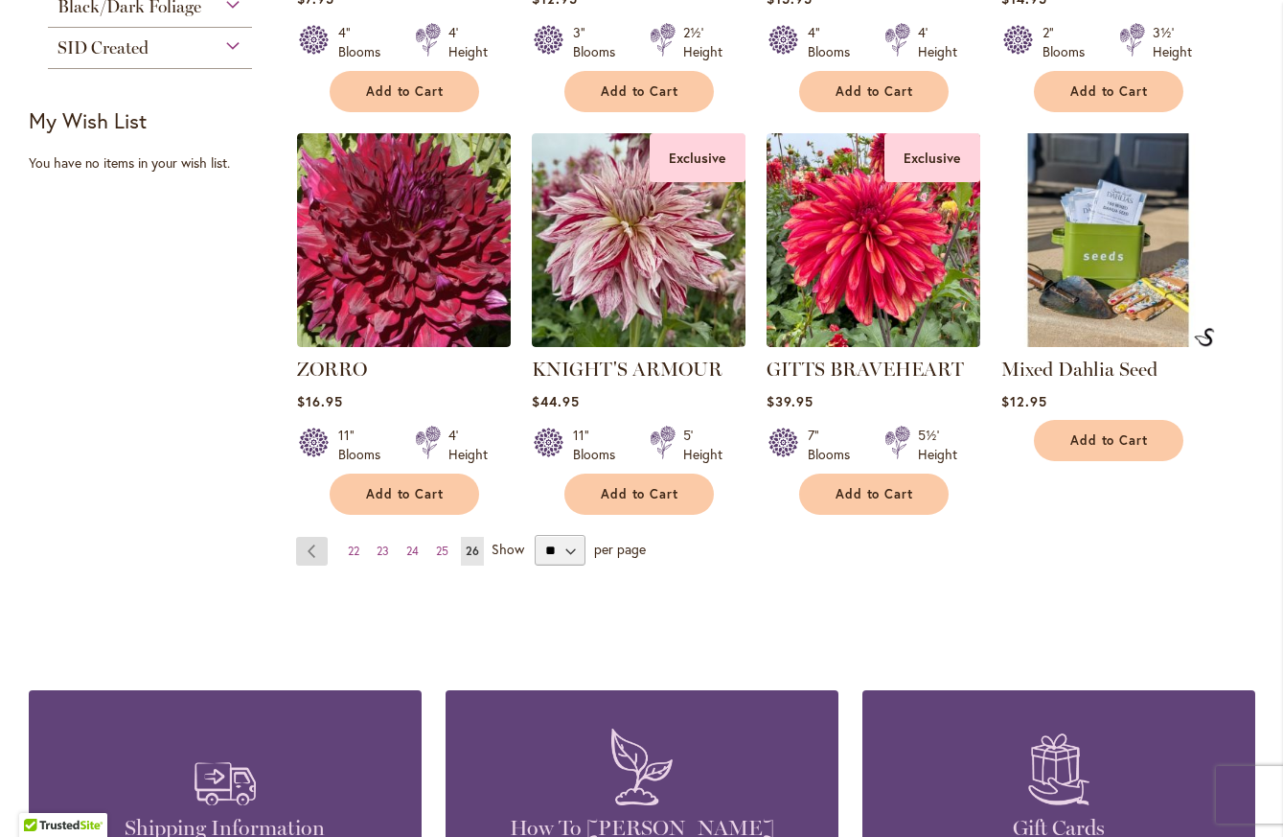
click at [305, 546] on link "Page Previous" at bounding box center [312, 551] width 32 height 29
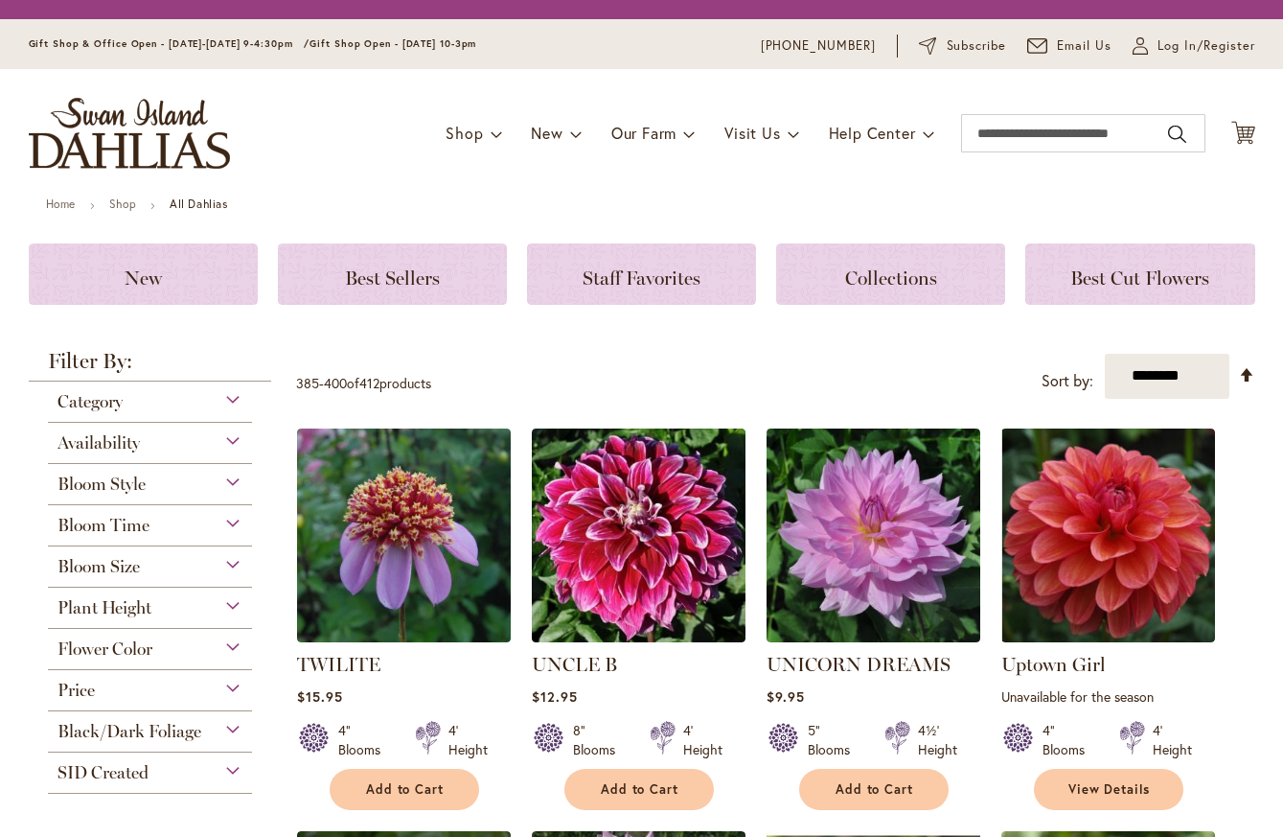
click at [305, 548] on img at bounding box center [404, 535] width 214 height 214
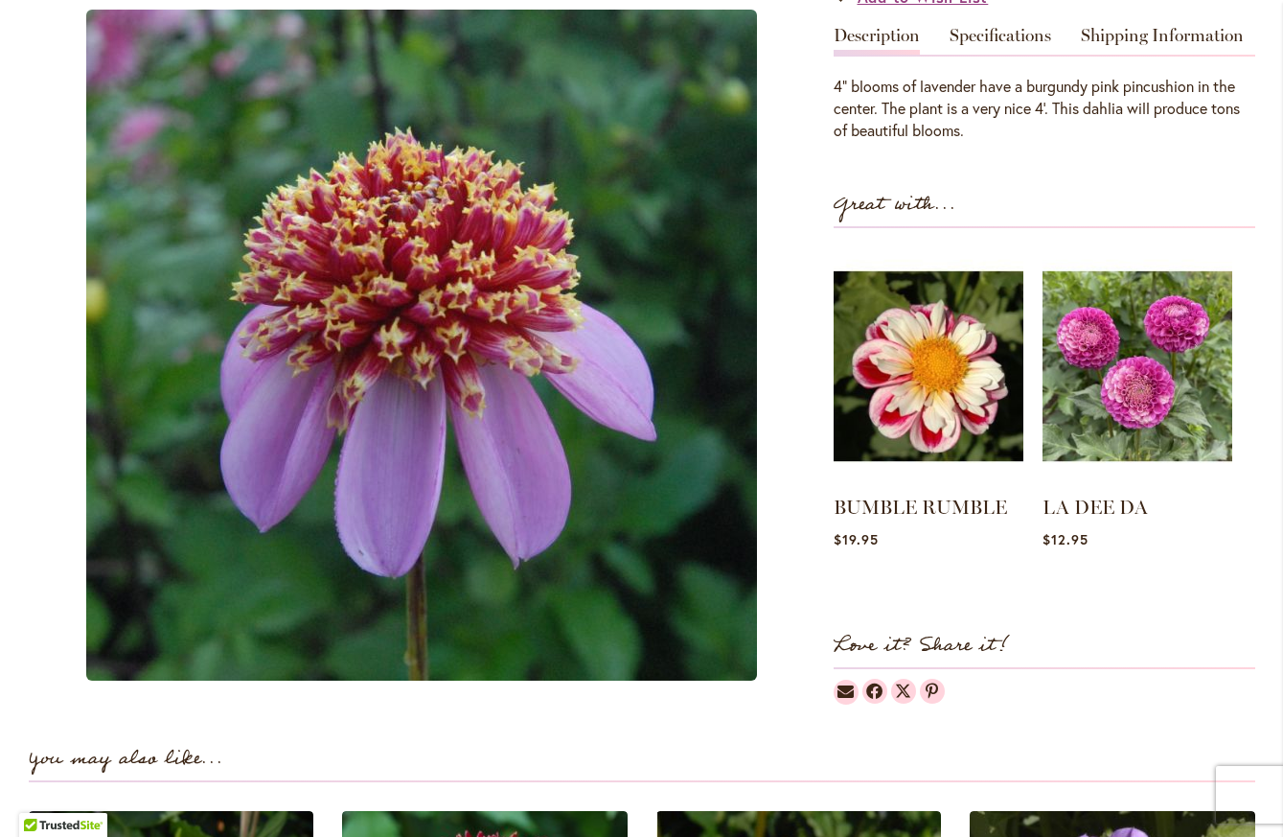
scroll to position [629, 0]
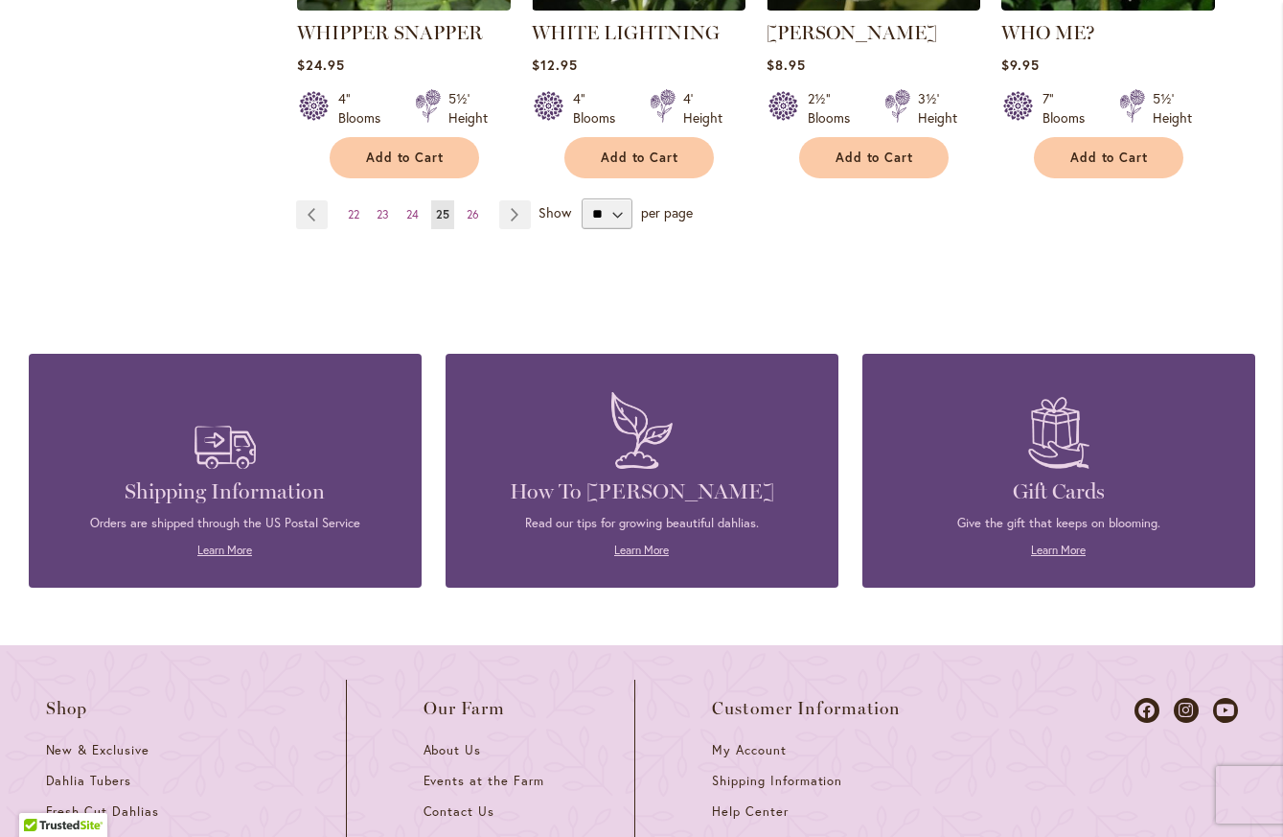
scroll to position [1916, 0]
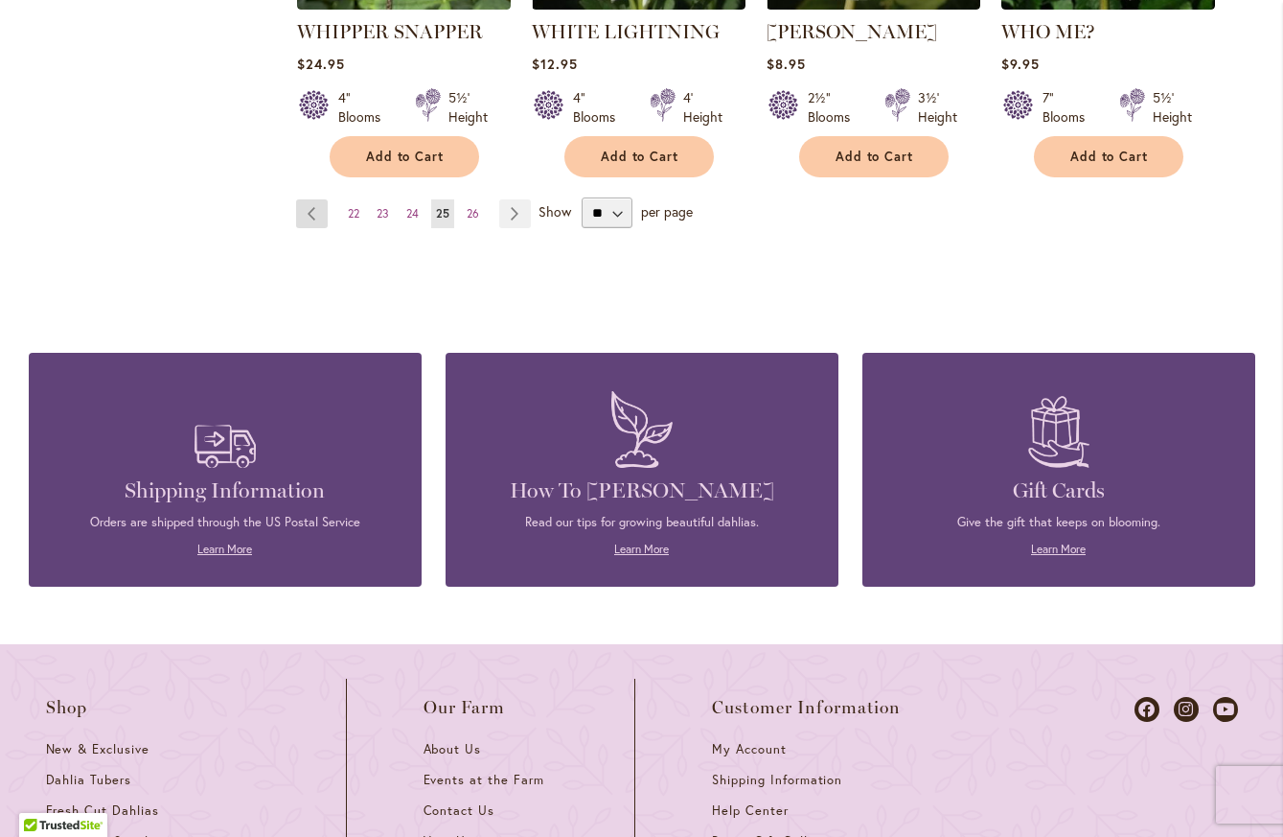
click at [298, 199] on link "Page Previous" at bounding box center [312, 213] width 32 height 29
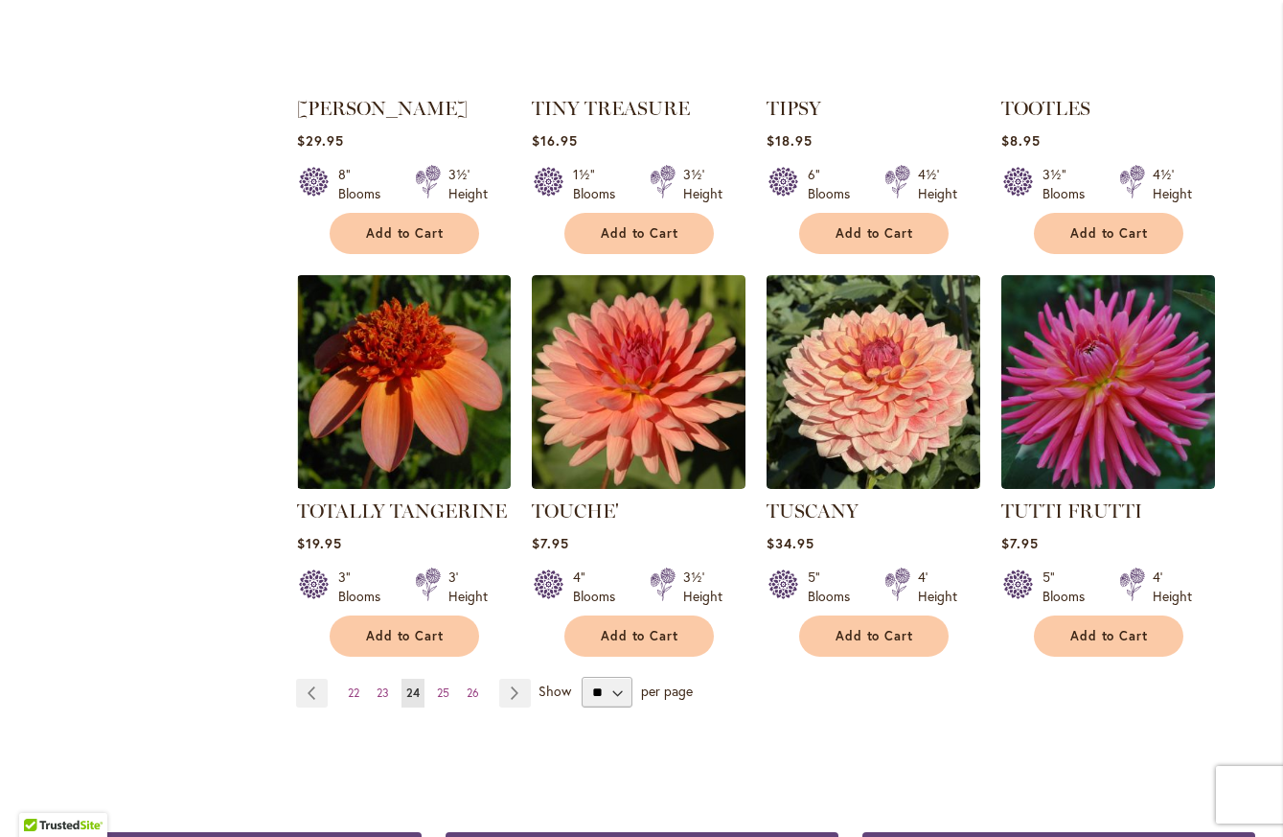
scroll to position [1725, 0]
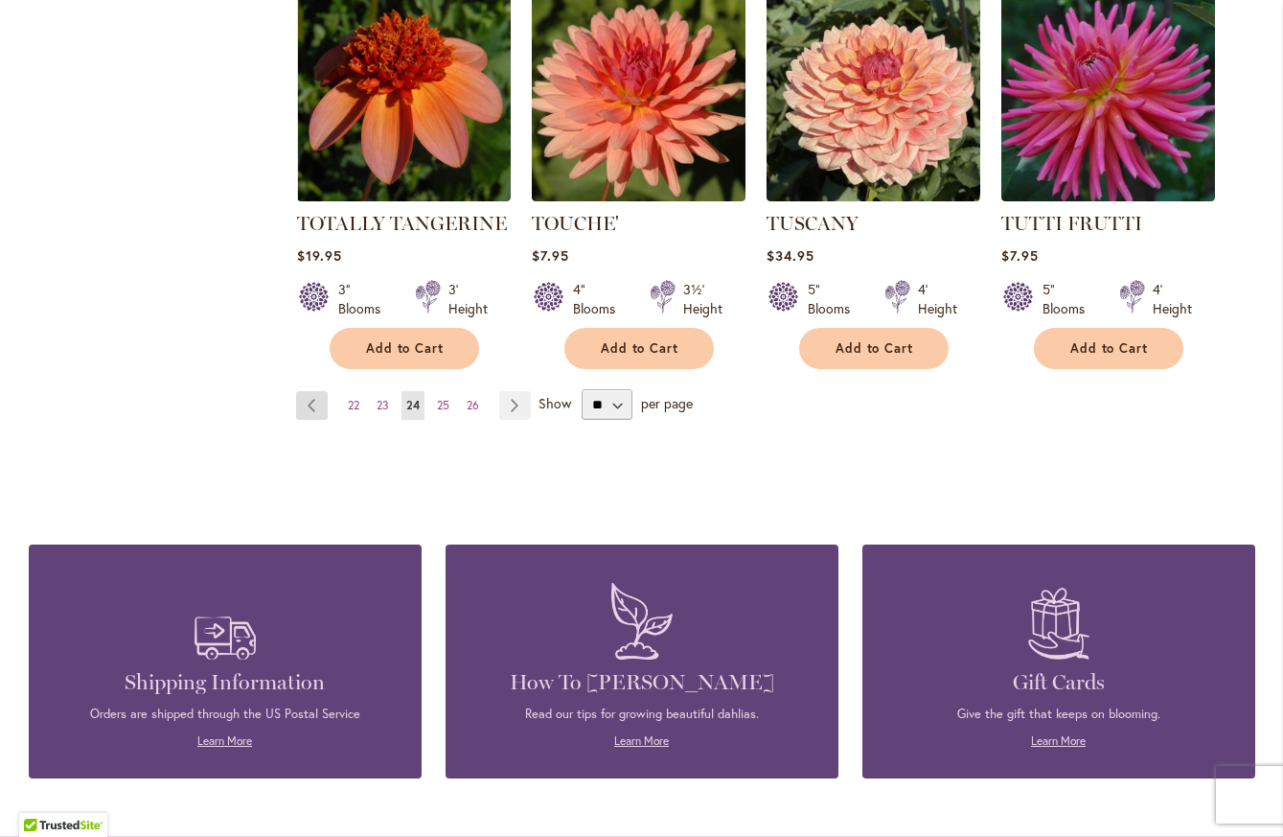
click at [299, 391] on link "Page Previous" at bounding box center [312, 405] width 32 height 29
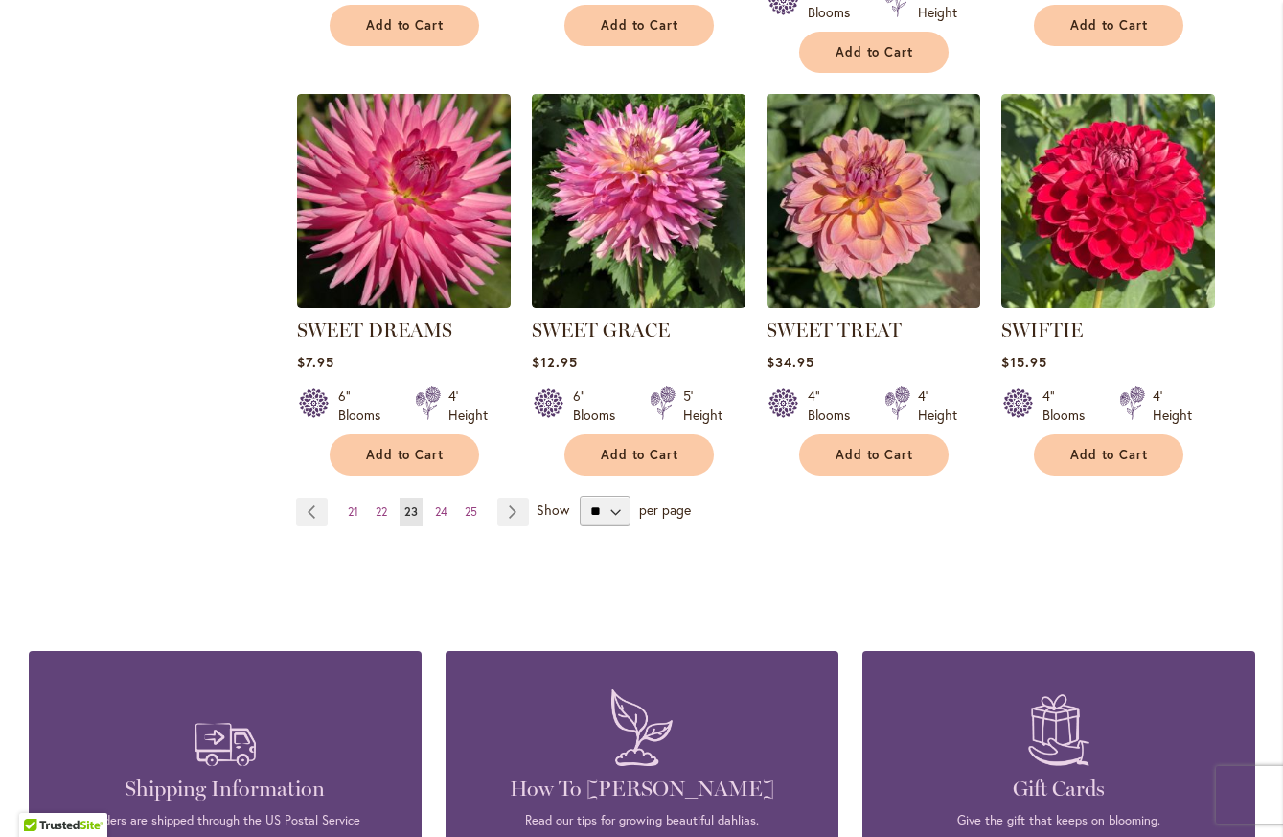
scroll to position [1629, 0]
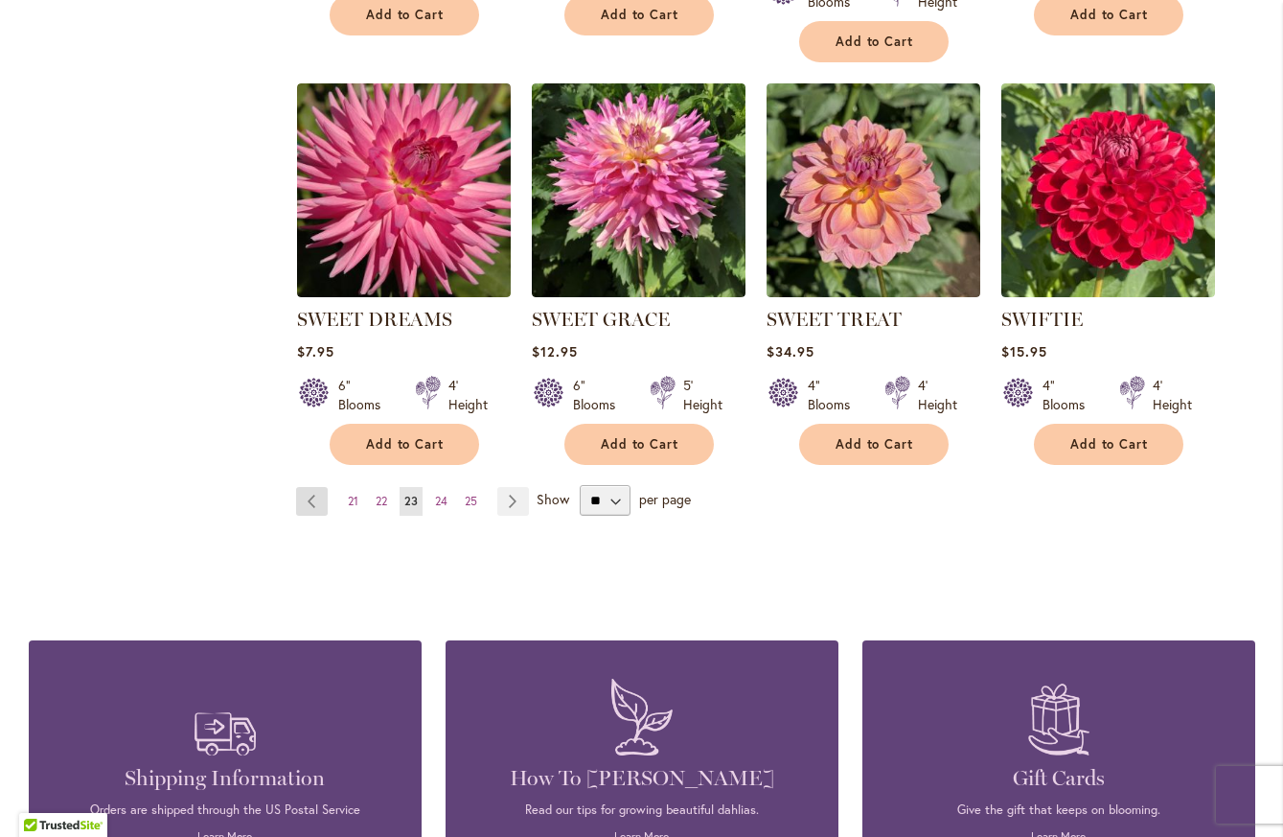
click at [308, 489] on link "Page Previous" at bounding box center [312, 501] width 32 height 29
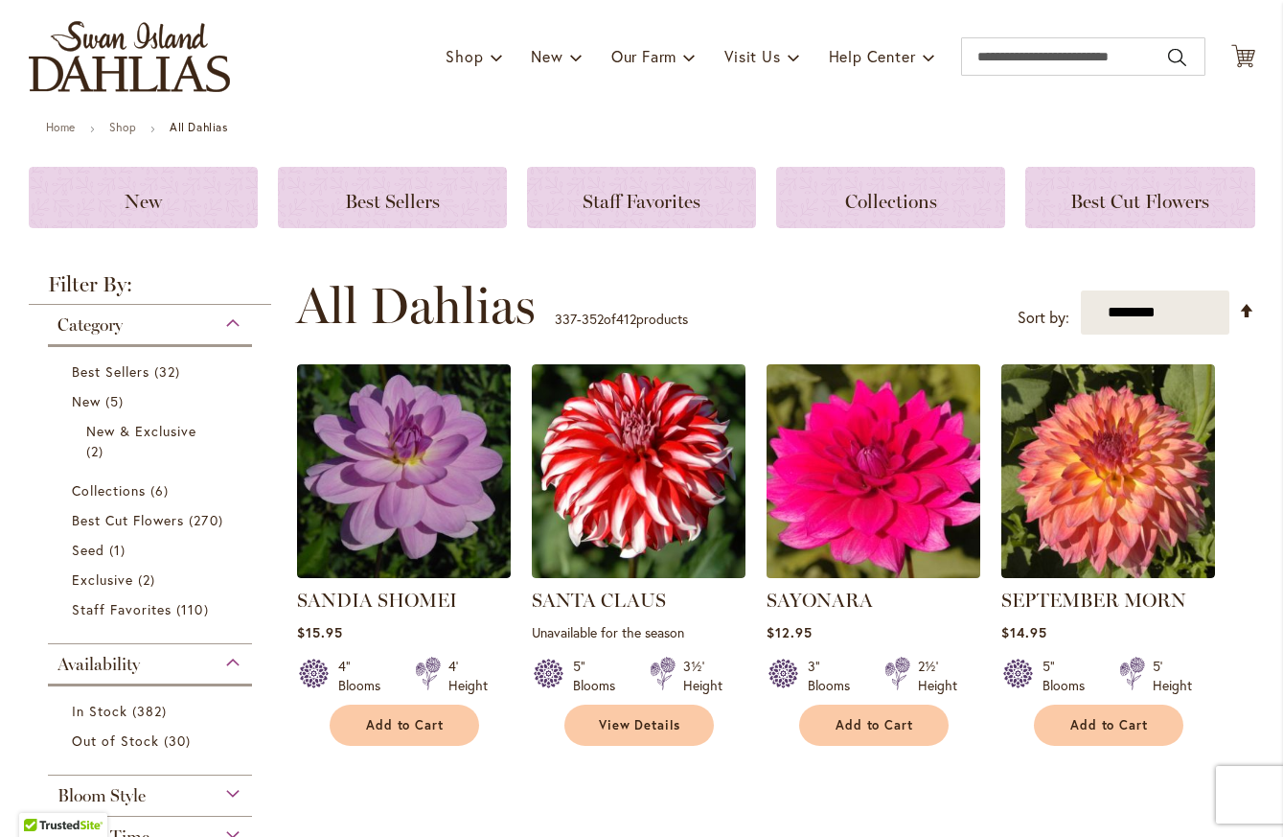
scroll to position [96, 0]
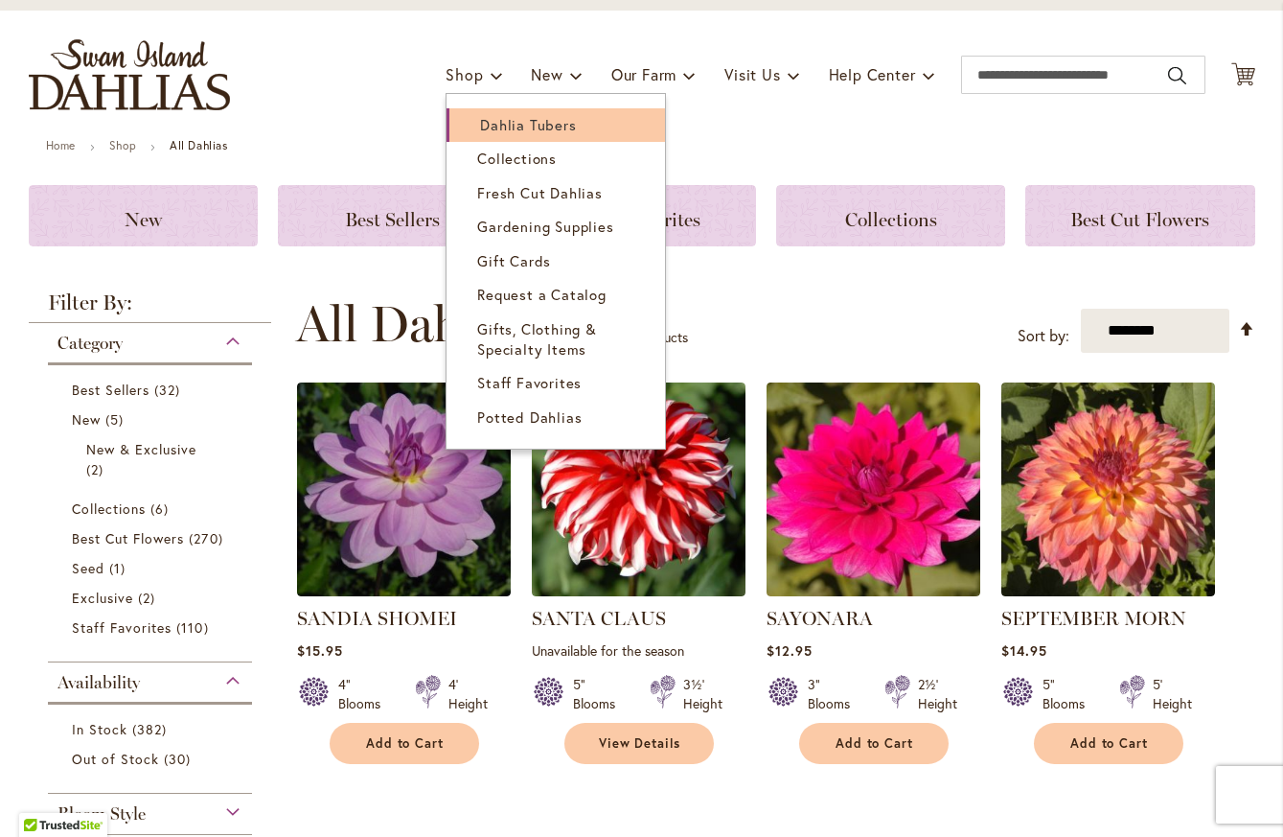
click at [480, 130] on span "Dahlia Tubers" at bounding box center [528, 124] width 96 height 19
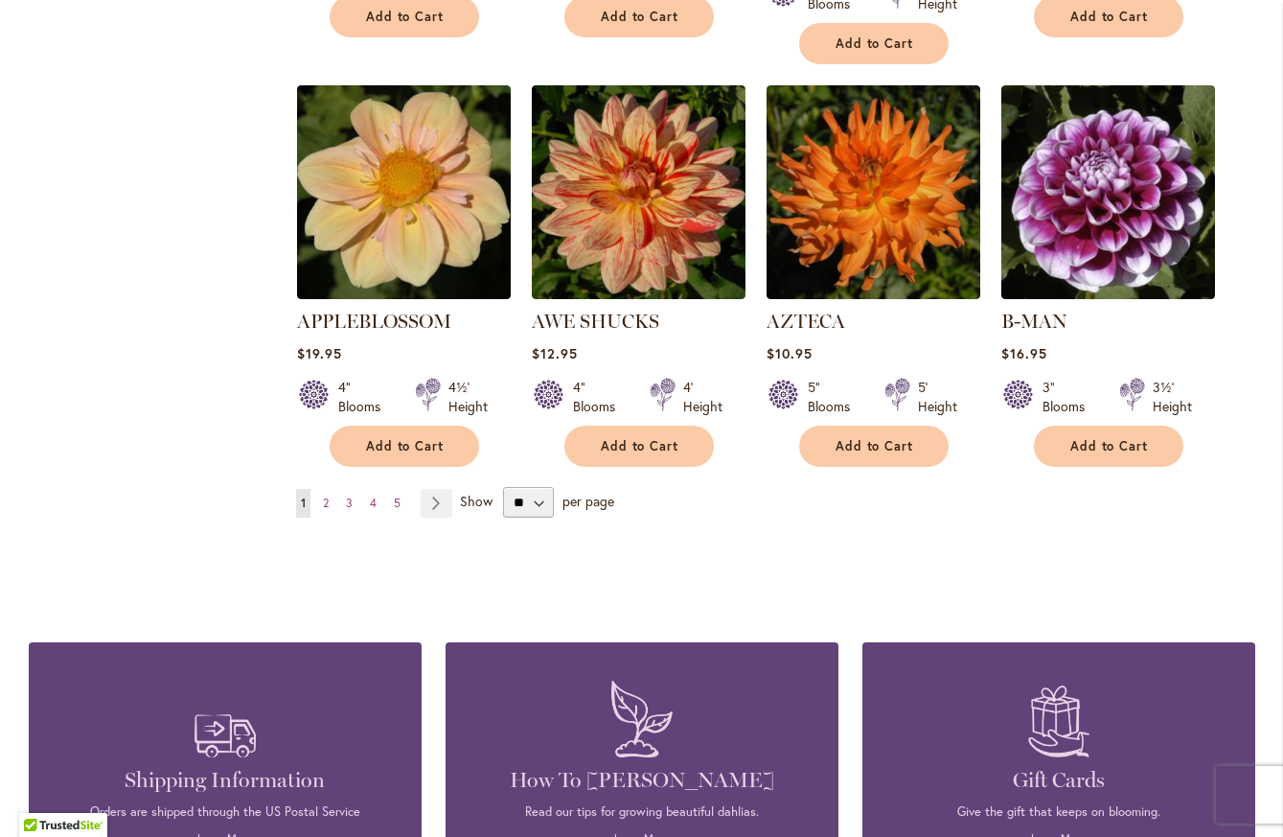
scroll to position [1629, 0]
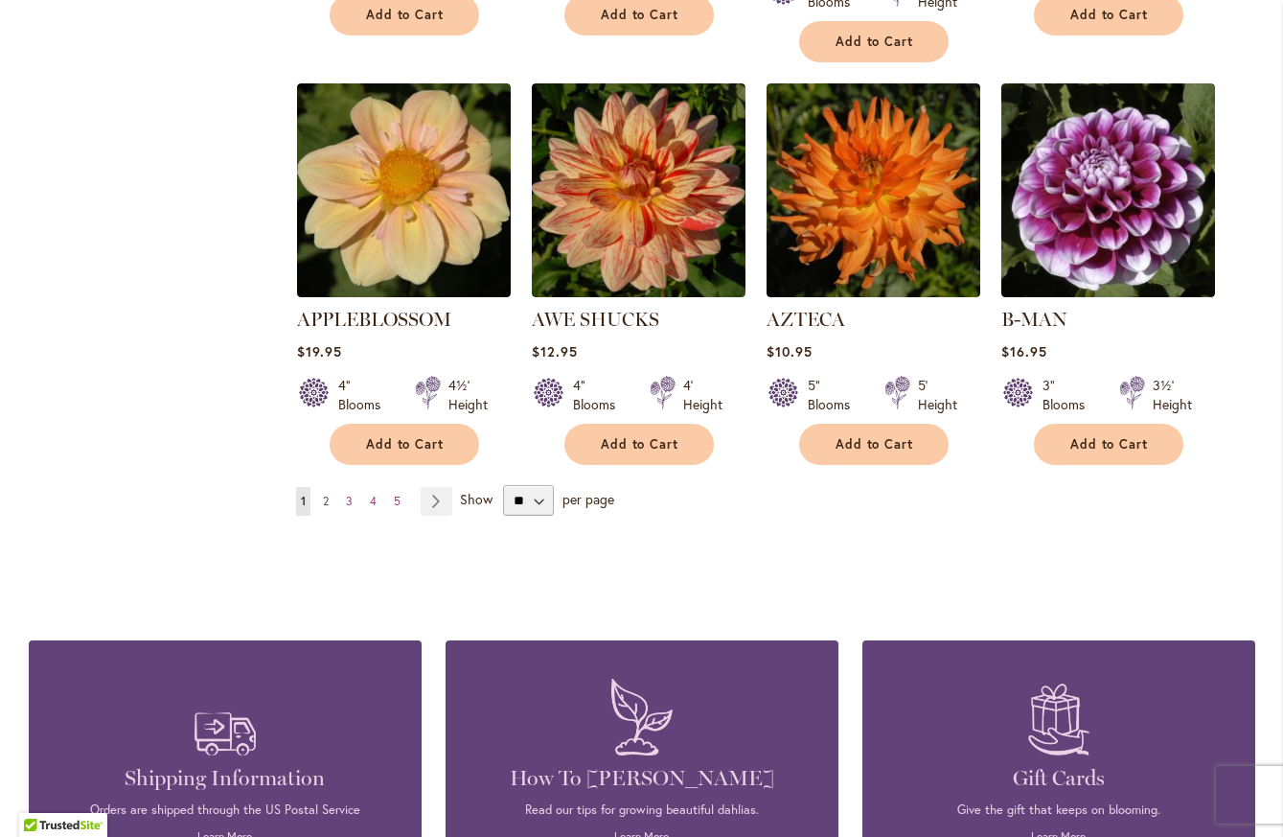
click at [323, 493] on span "2" at bounding box center [326, 500] width 6 height 14
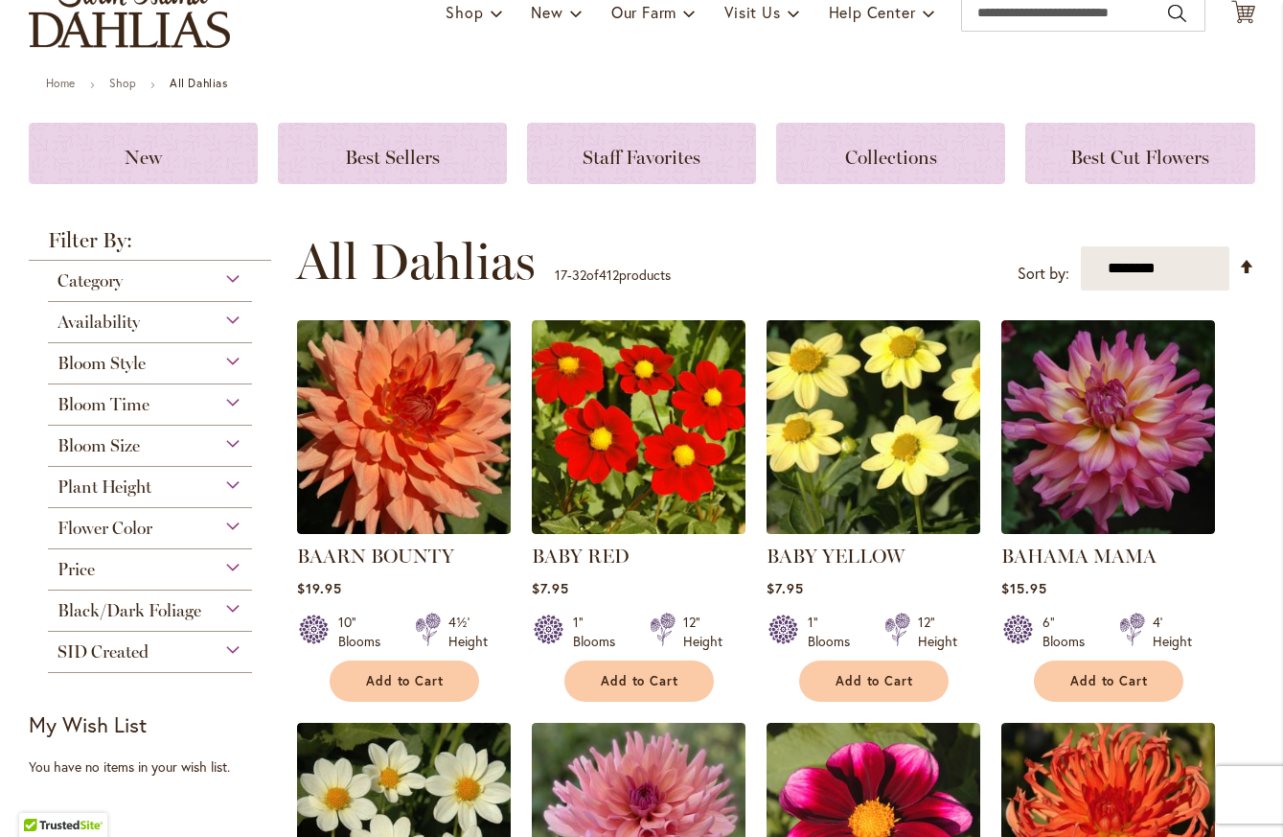
scroll to position [192, 0]
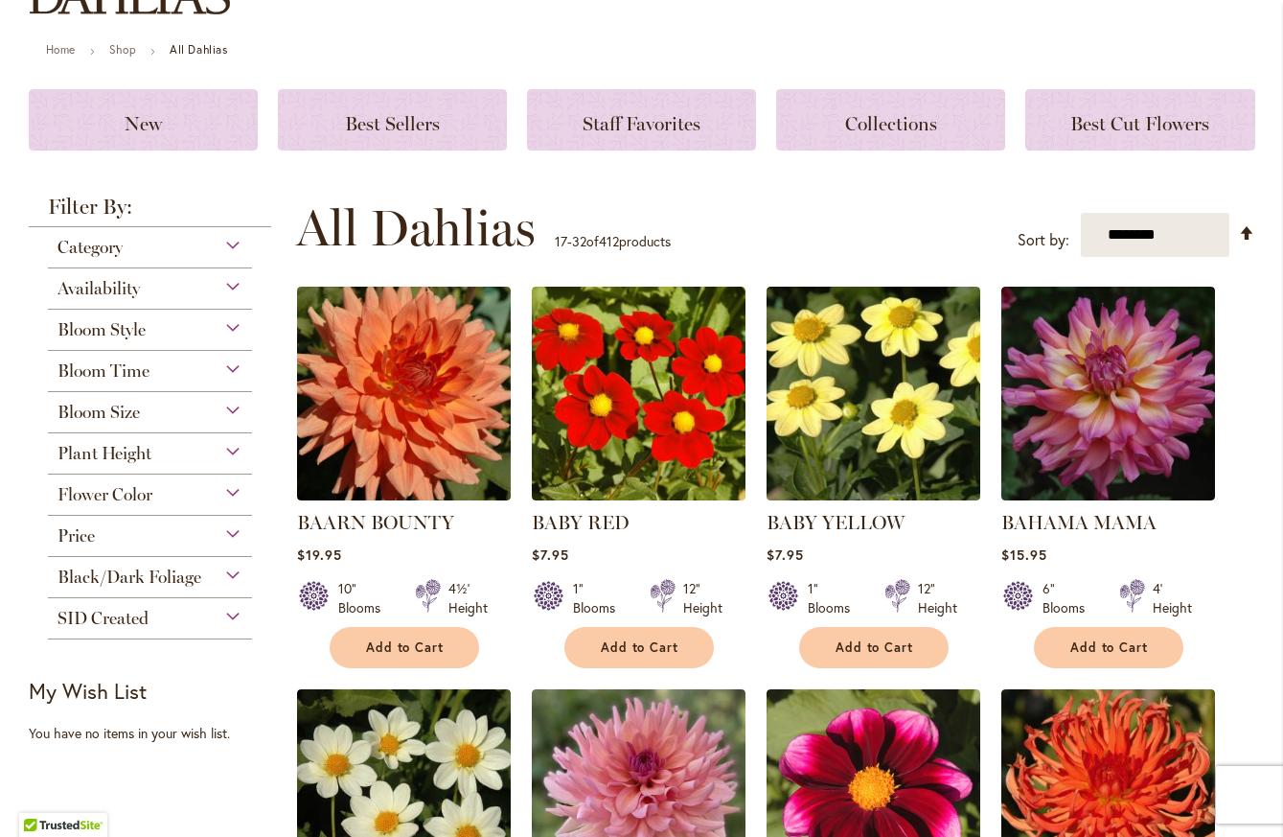
click at [228, 535] on div "Price" at bounding box center [150, 531] width 205 height 31
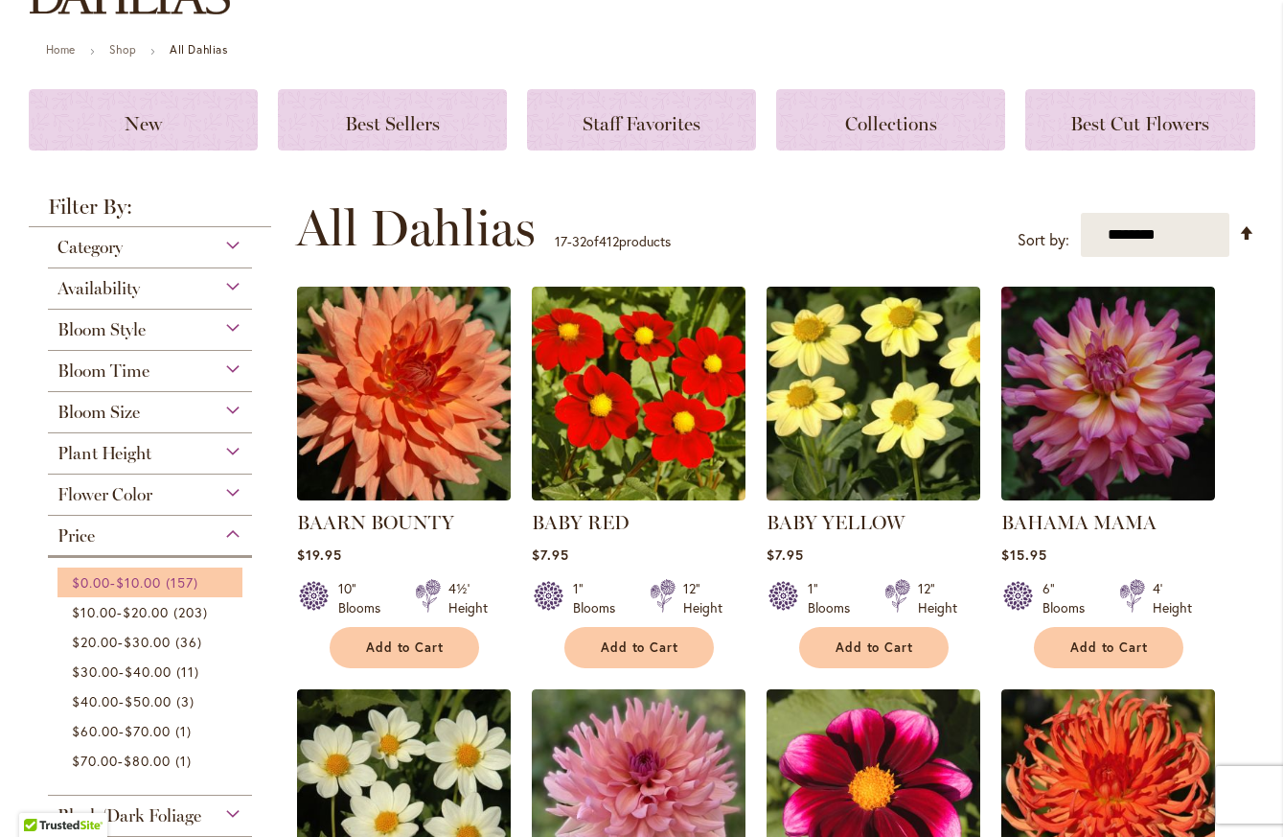
click at [193, 580] on span "157 items" at bounding box center [184, 582] width 37 height 20
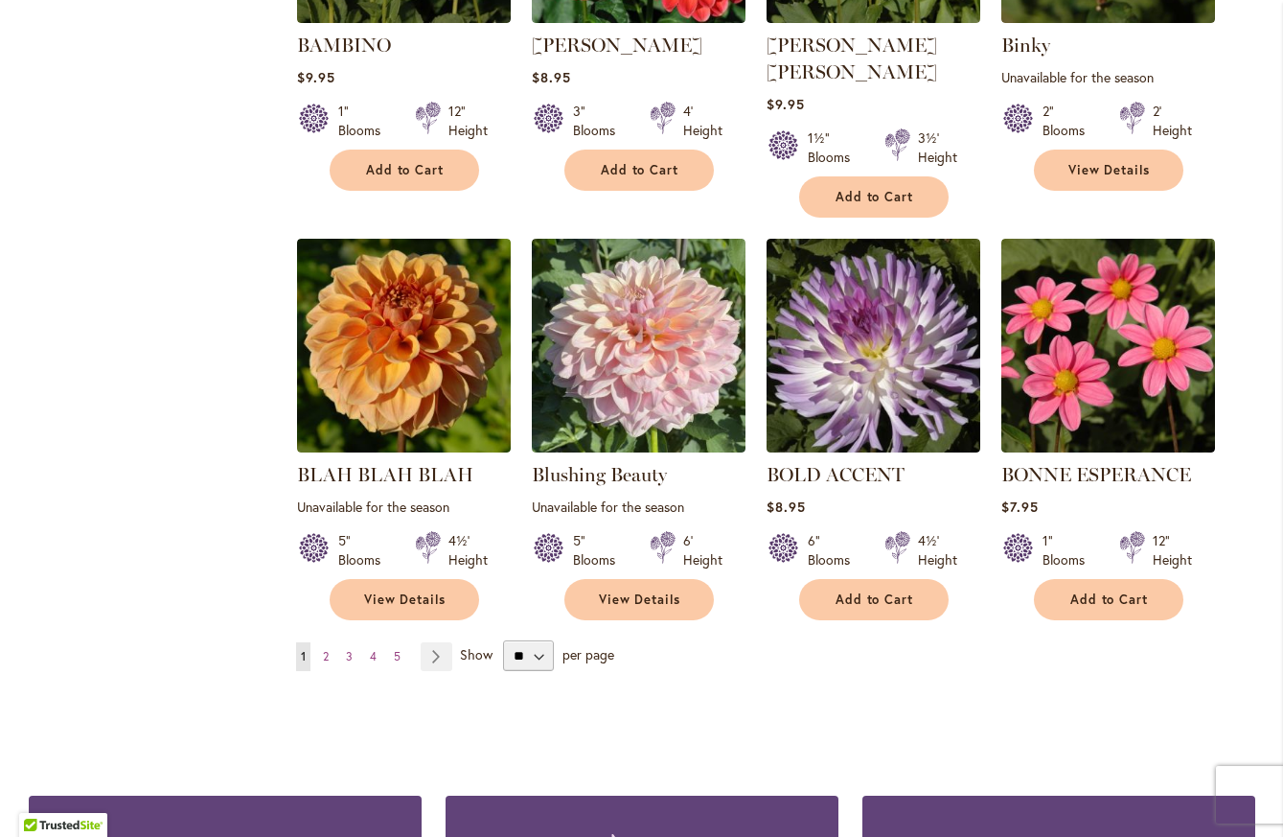
scroll to position [1437, 0]
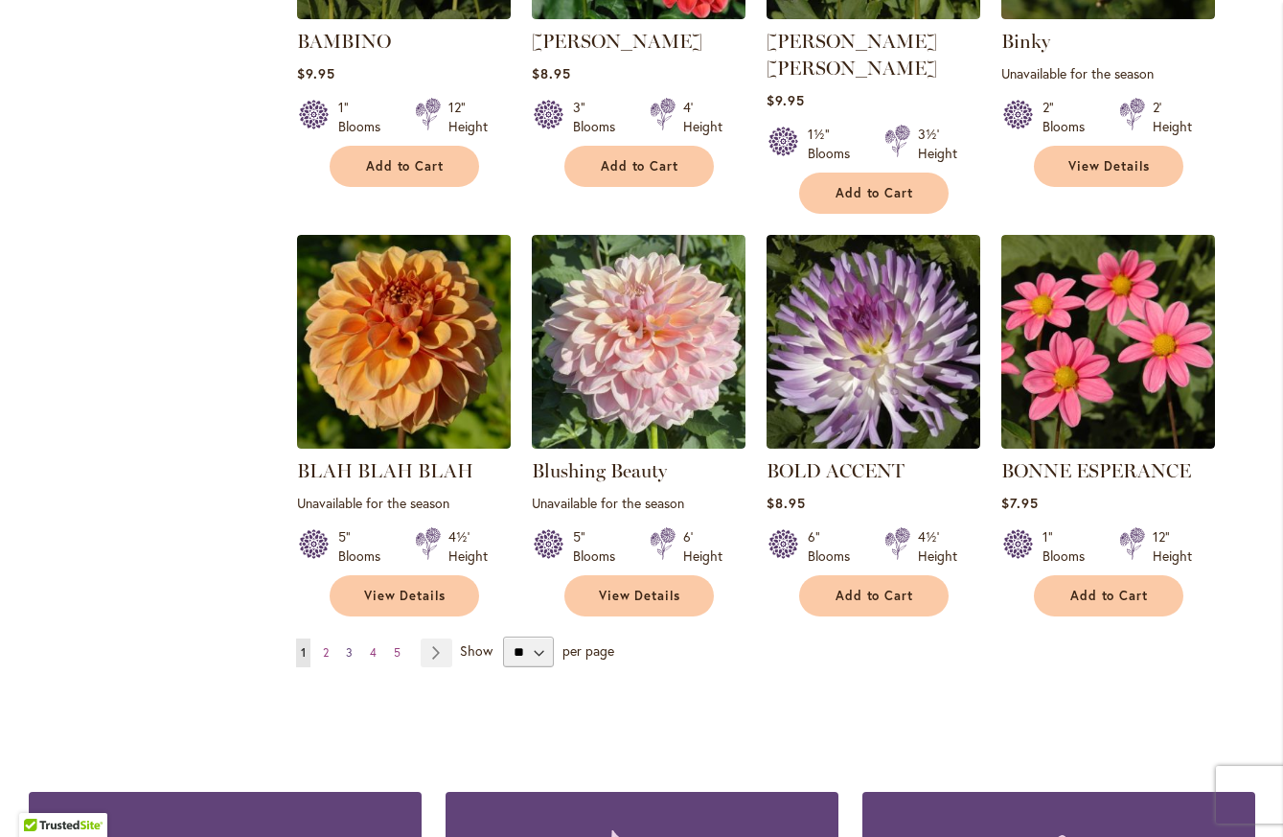
click at [346, 645] on span "3" at bounding box center [349, 652] width 7 height 14
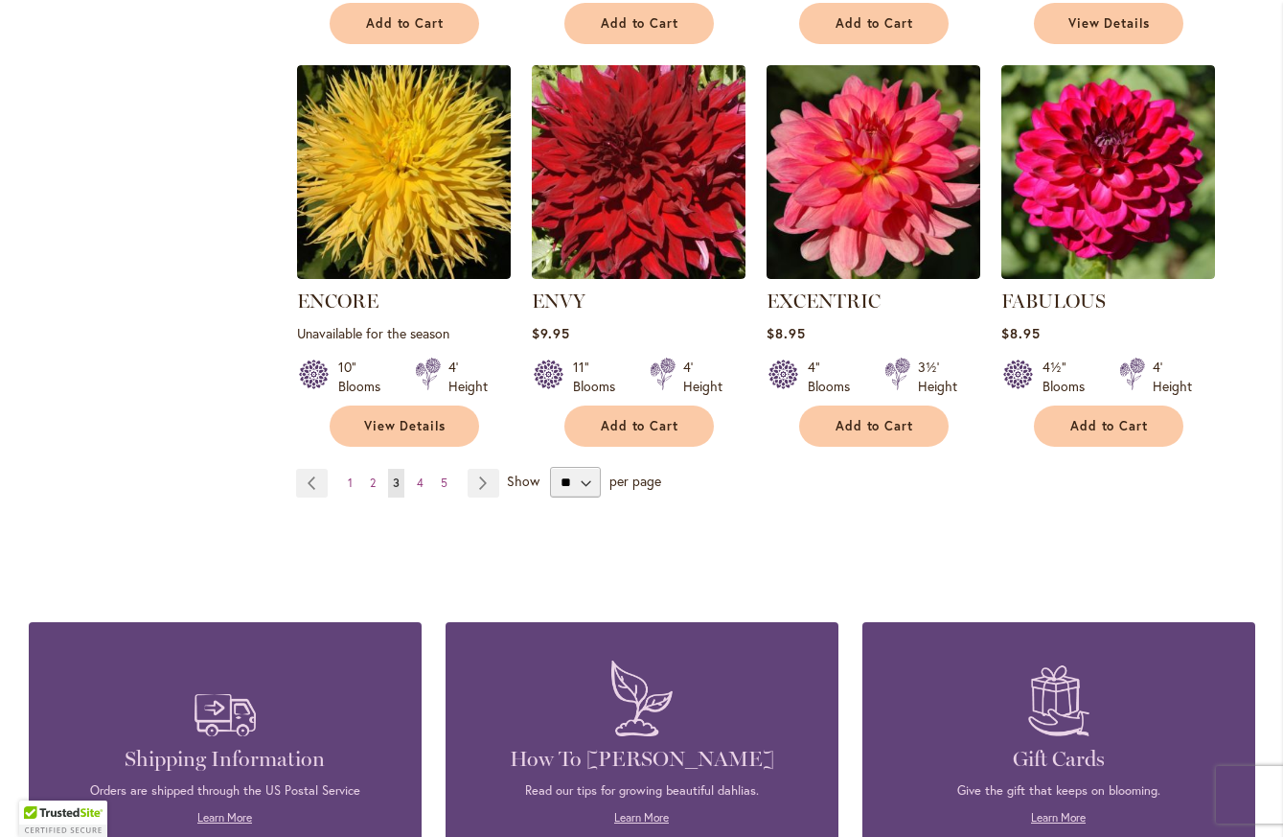
scroll to position [1629, 0]
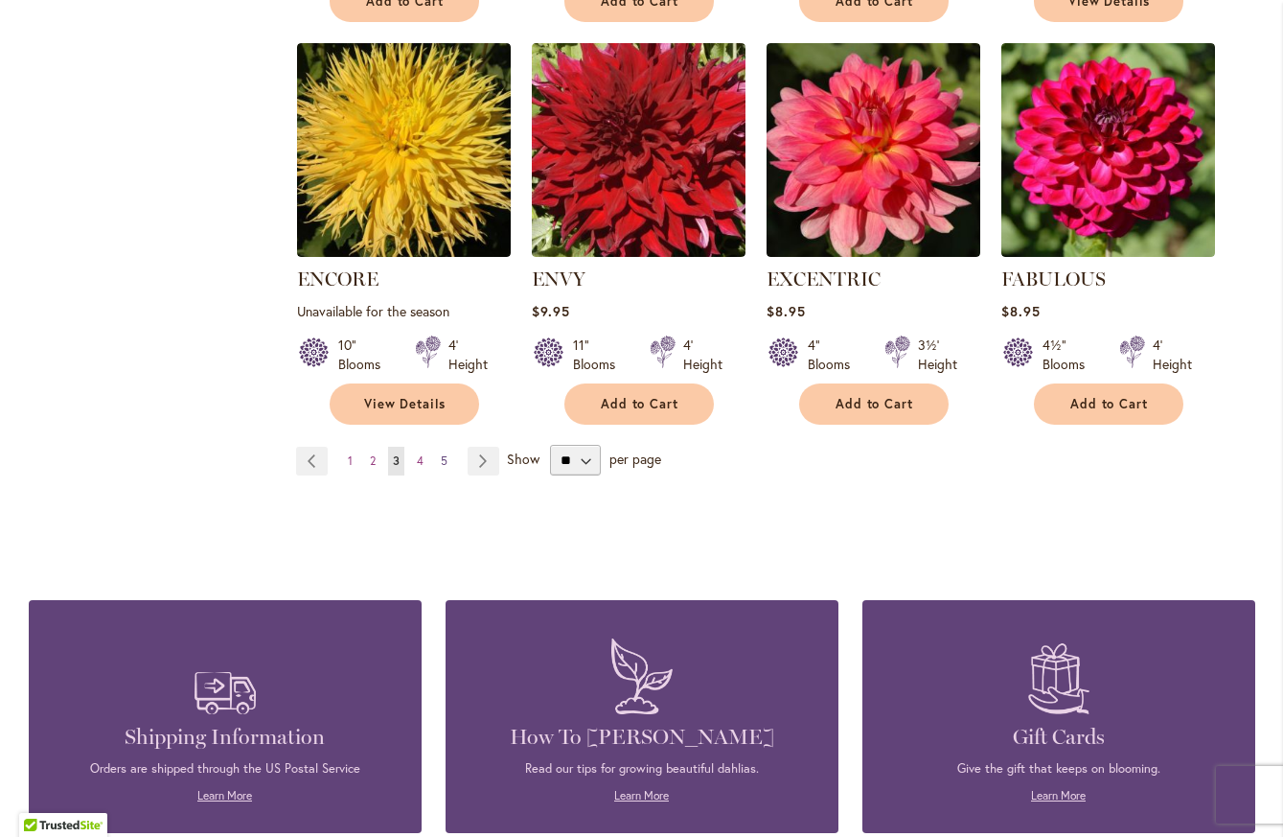
click at [441, 453] on span "5" at bounding box center [444, 460] width 7 height 14
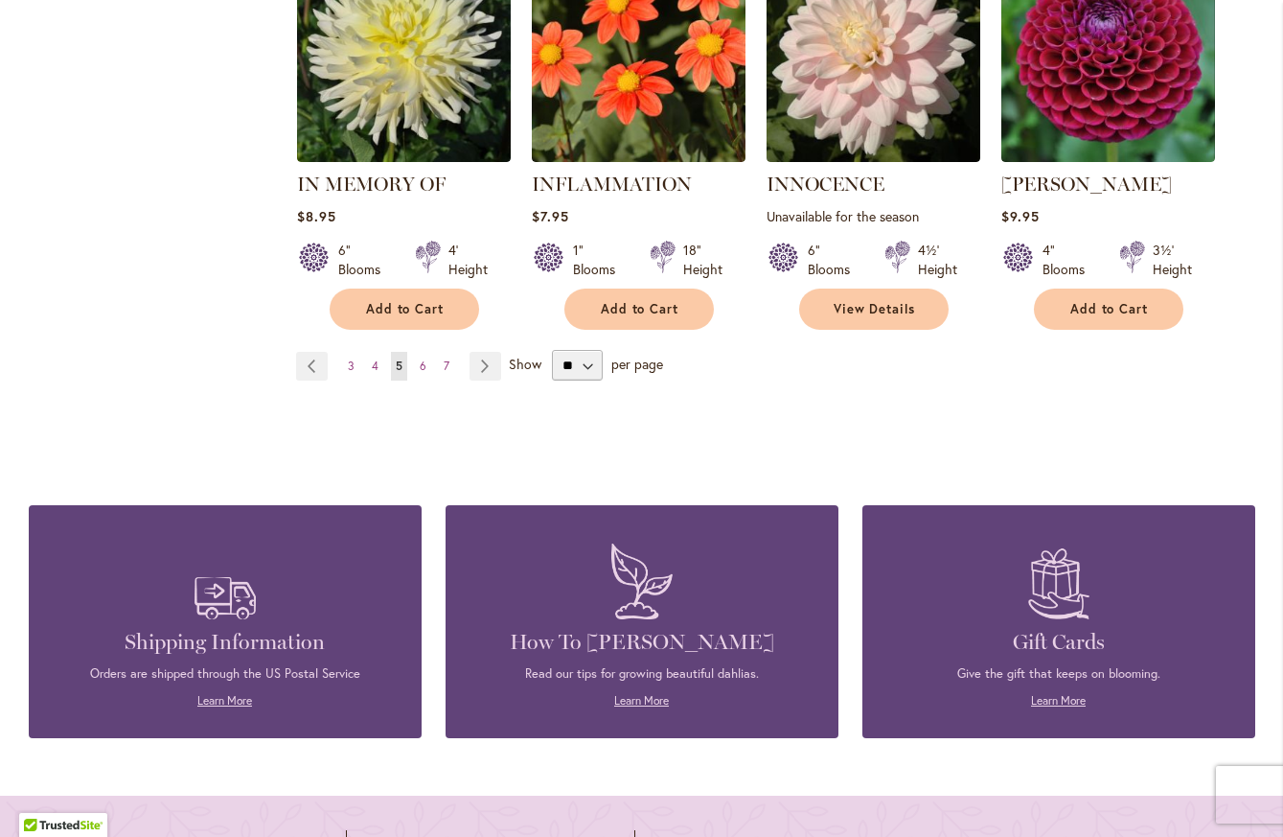
scroll to position [1725, 0]
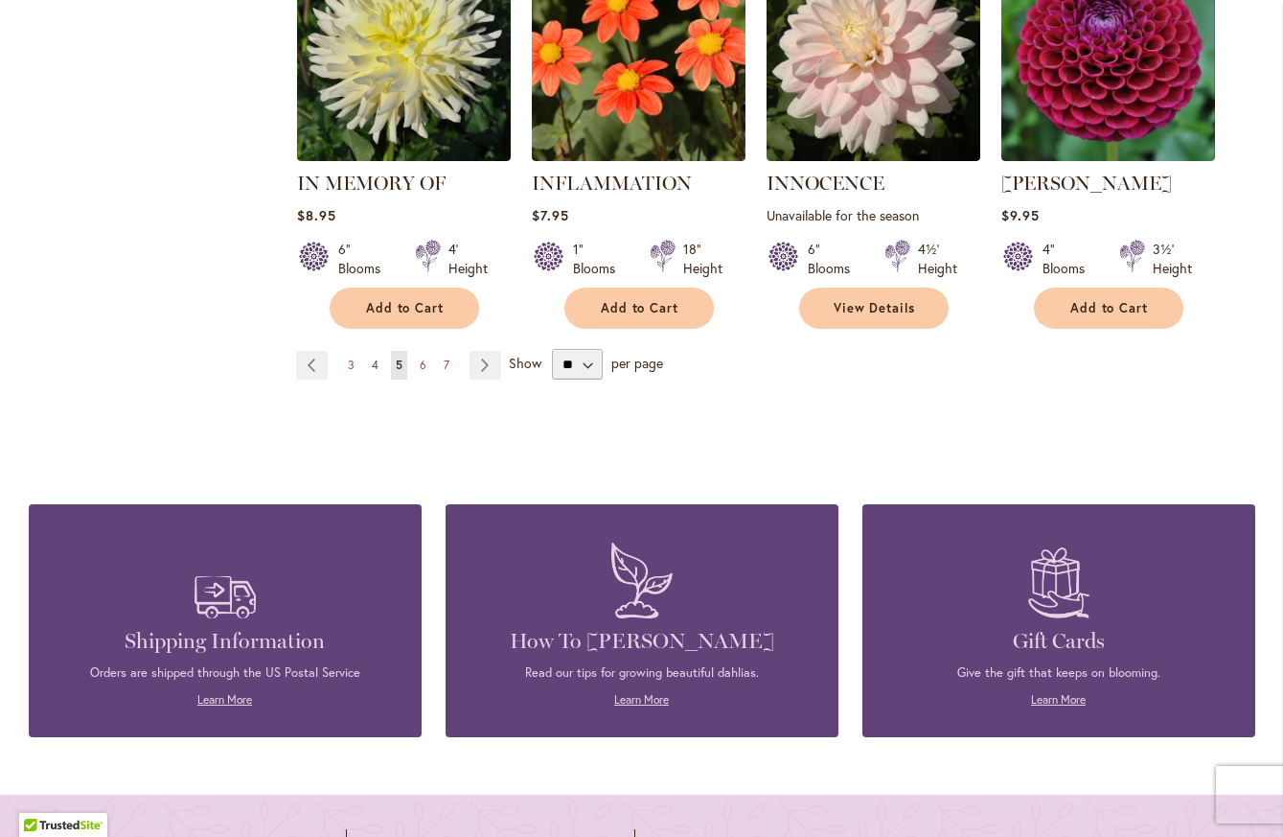
click at [372, 358] on span "4" at bounding box center [375, 364] width 7 height 14
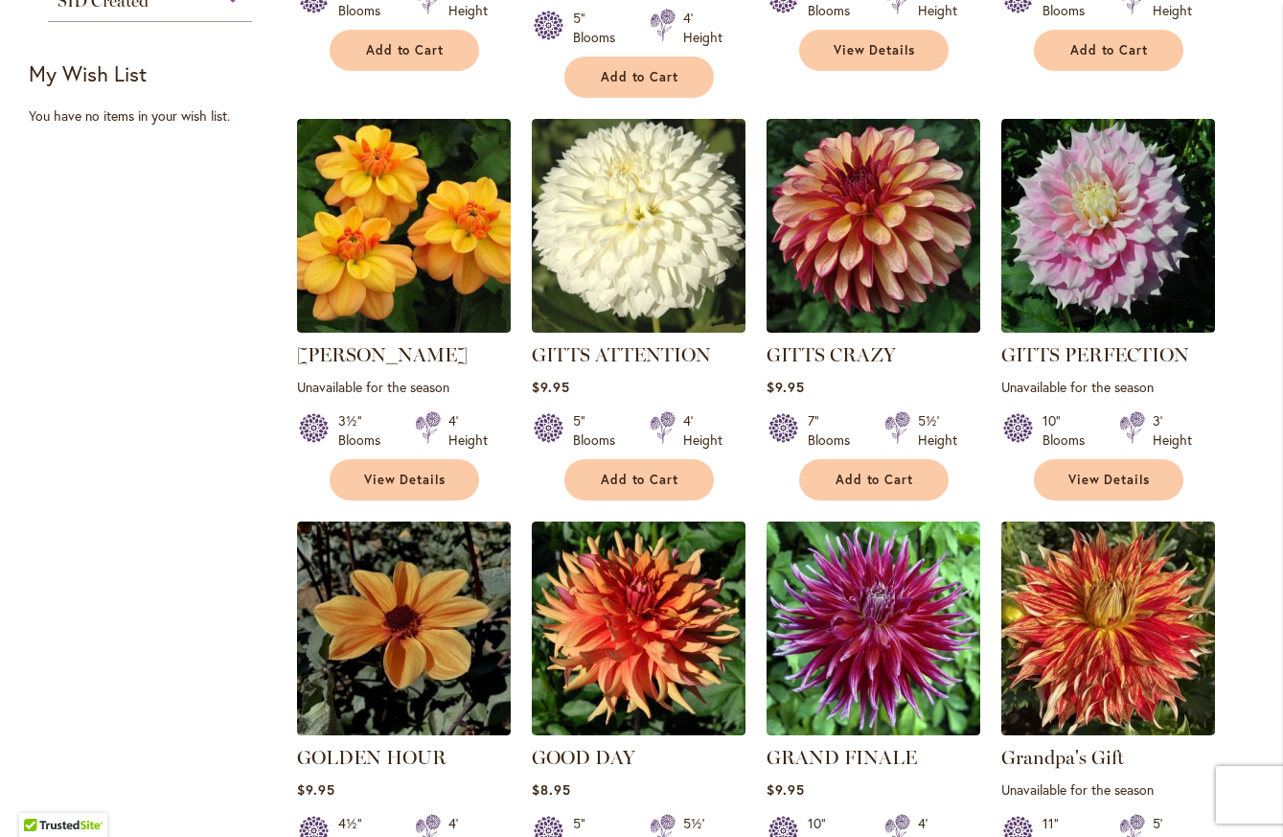
scroll to position [1629, 0]
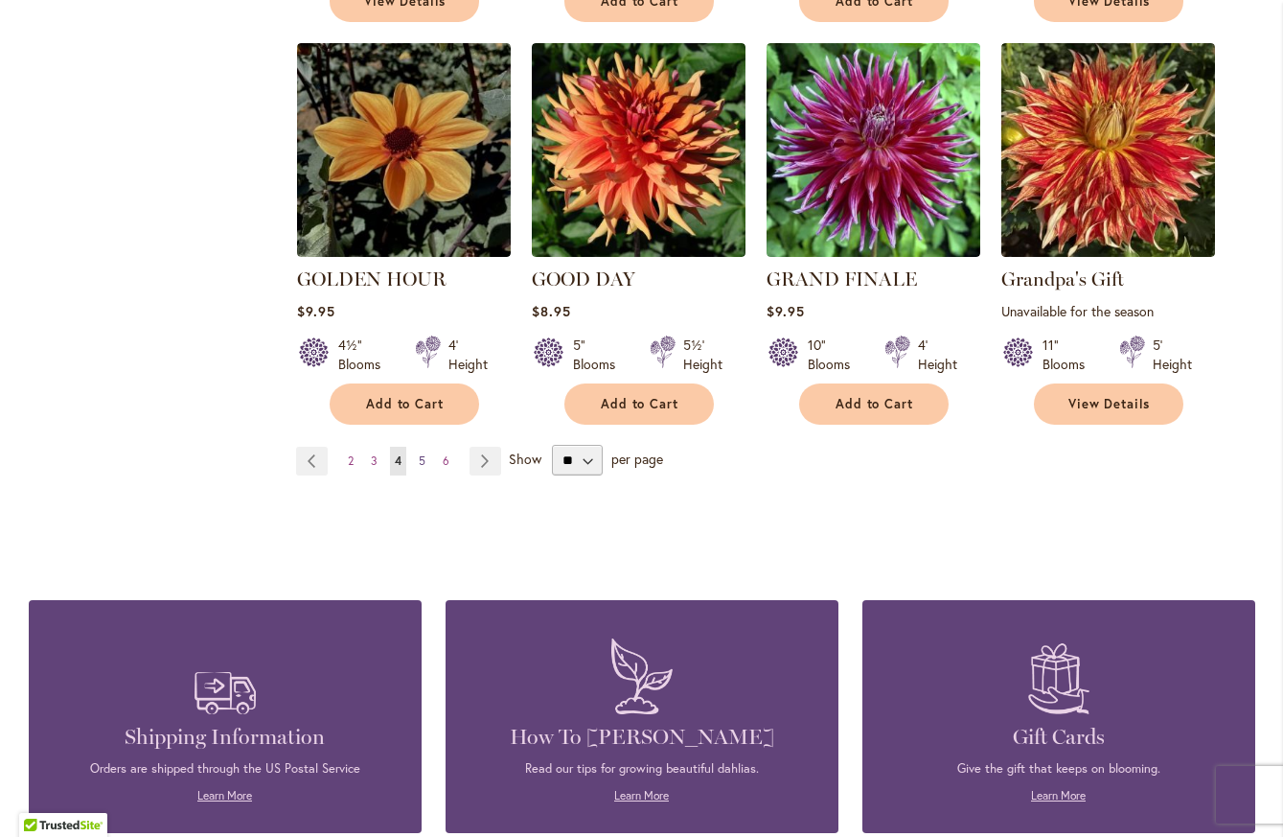
click at [419, 453] on span "5" at bounding box center [422, 460] width 7 height 14
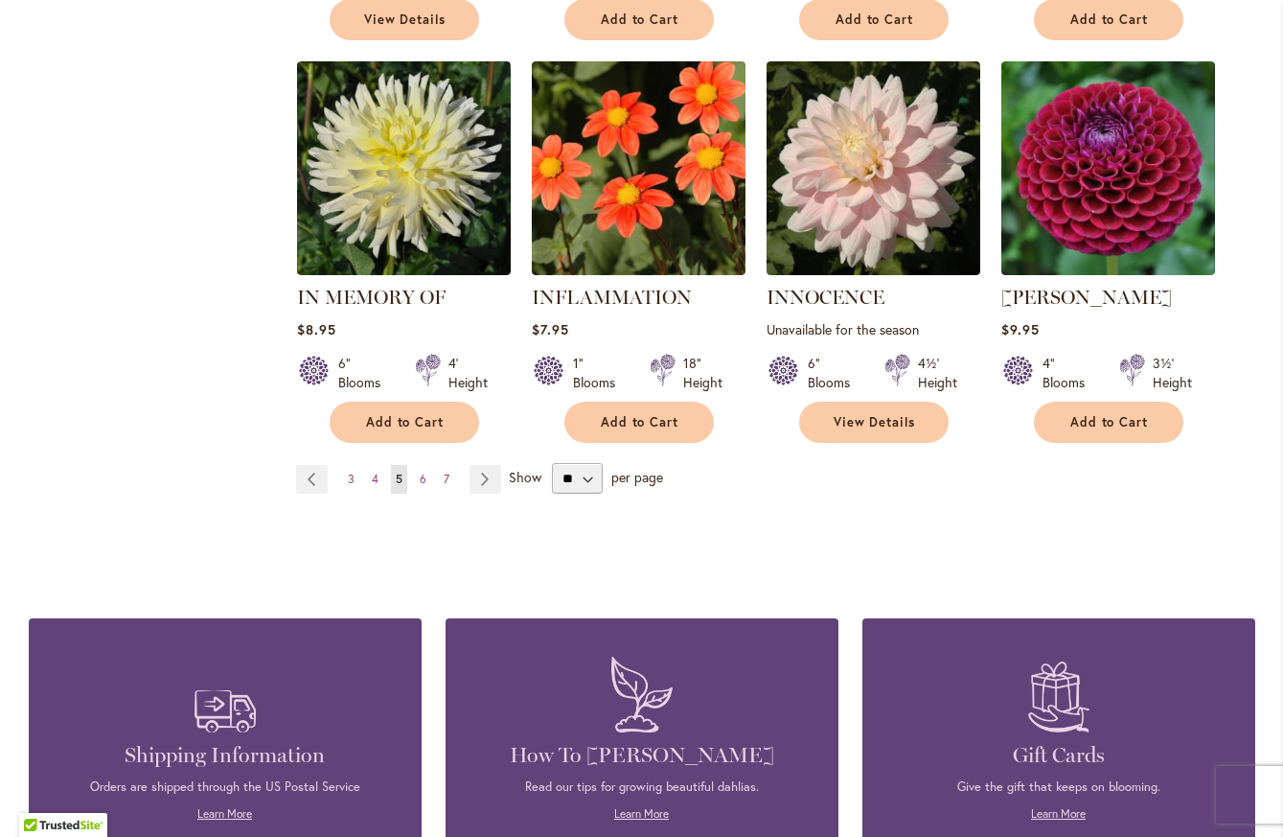
scroll to position [1629, 0]
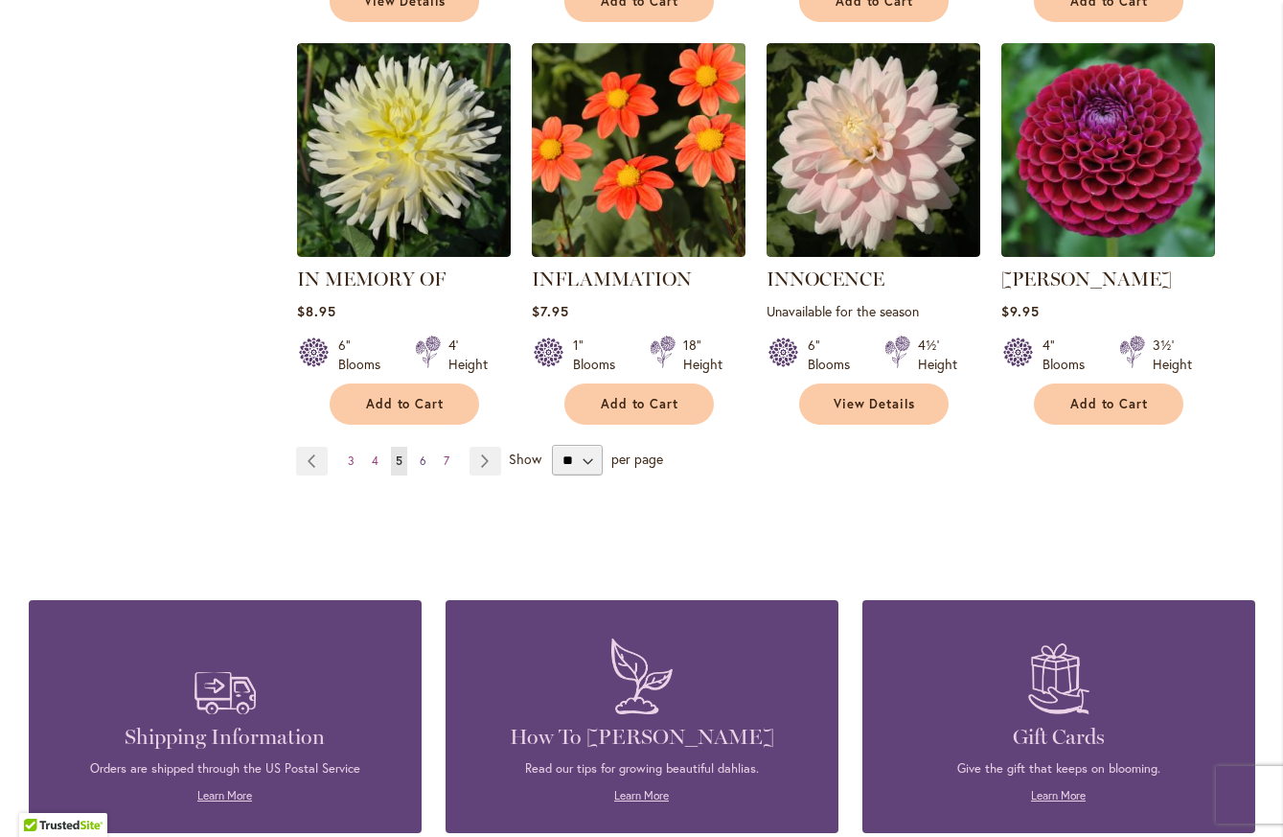
click at [420, 458] on span "6" at bounding box center [423, 460] width 7 height 14
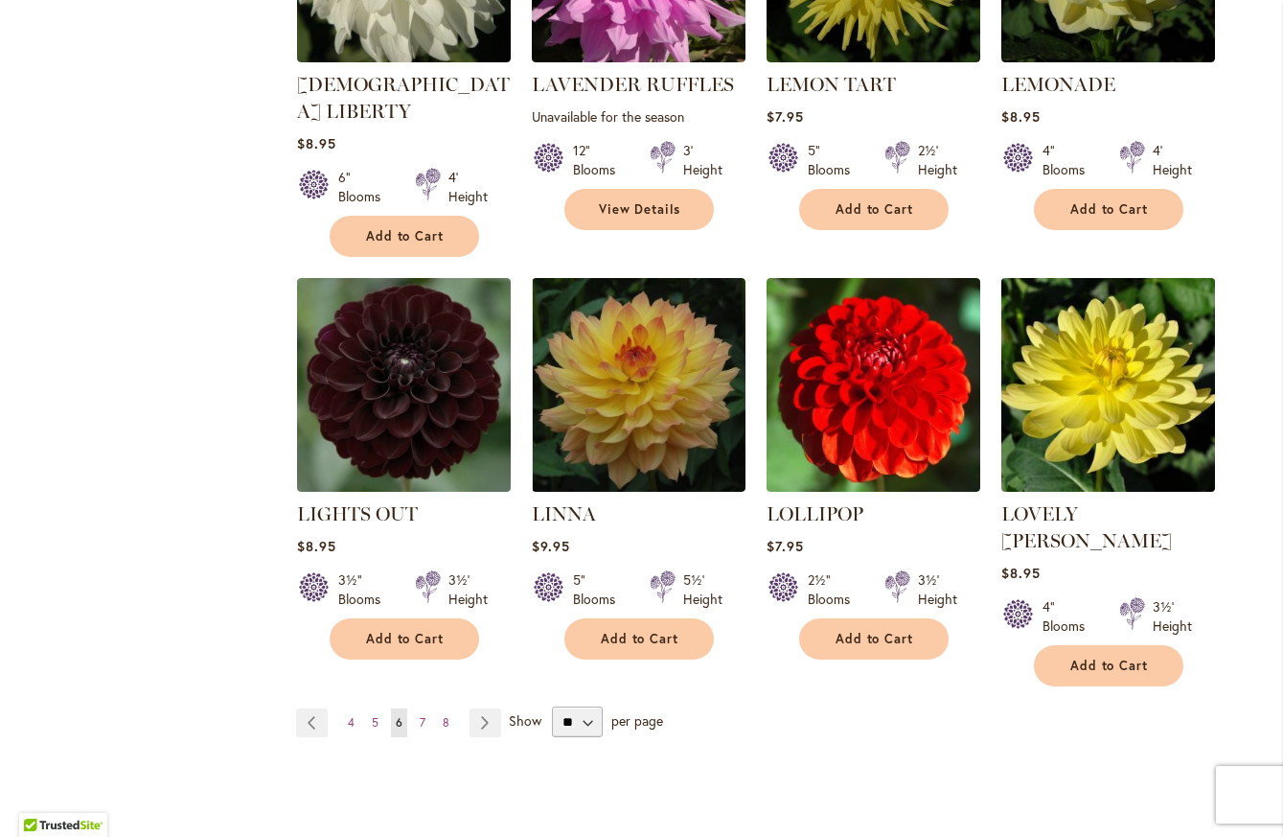
scroll to position [1437, 0]
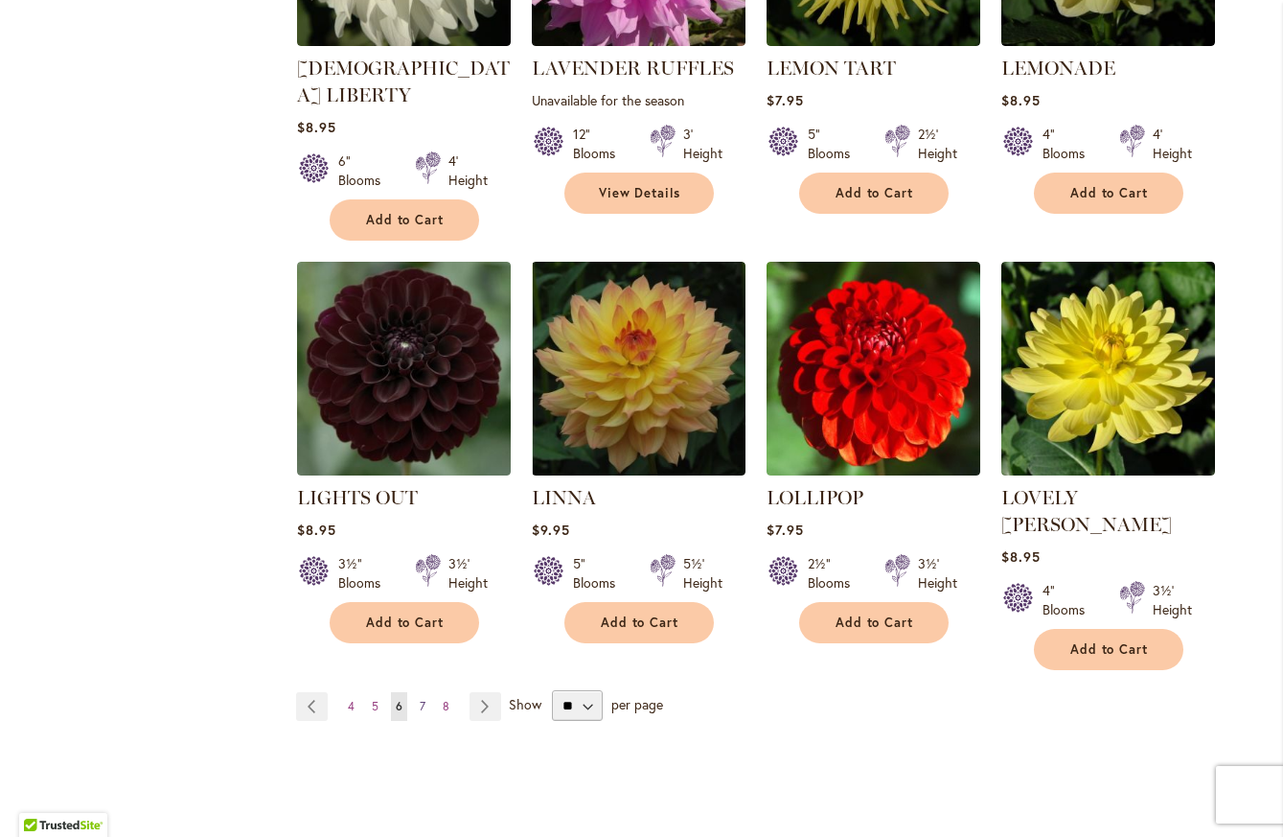
click at [420, 699] on span "7" at bounding box center [423, 706] width 6 height 14
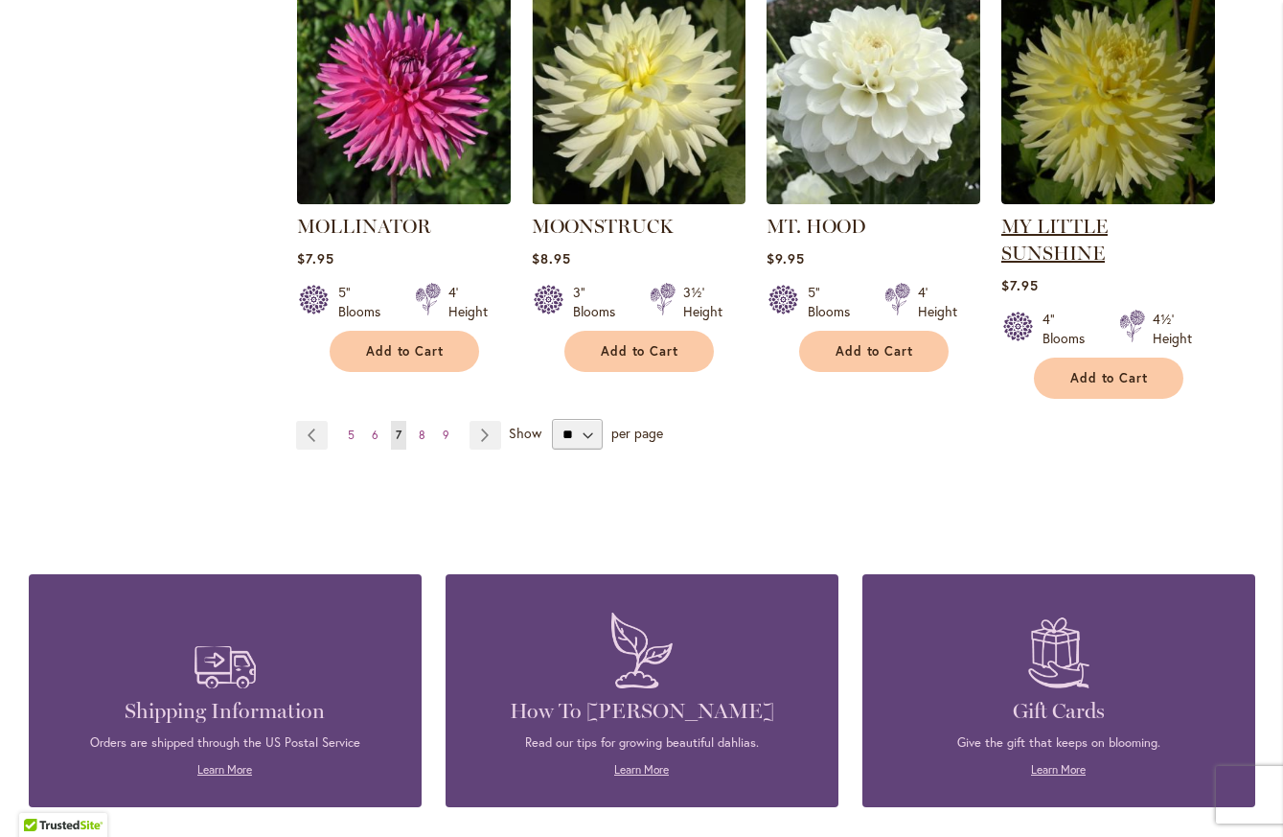
scroll to position [1725, 0]
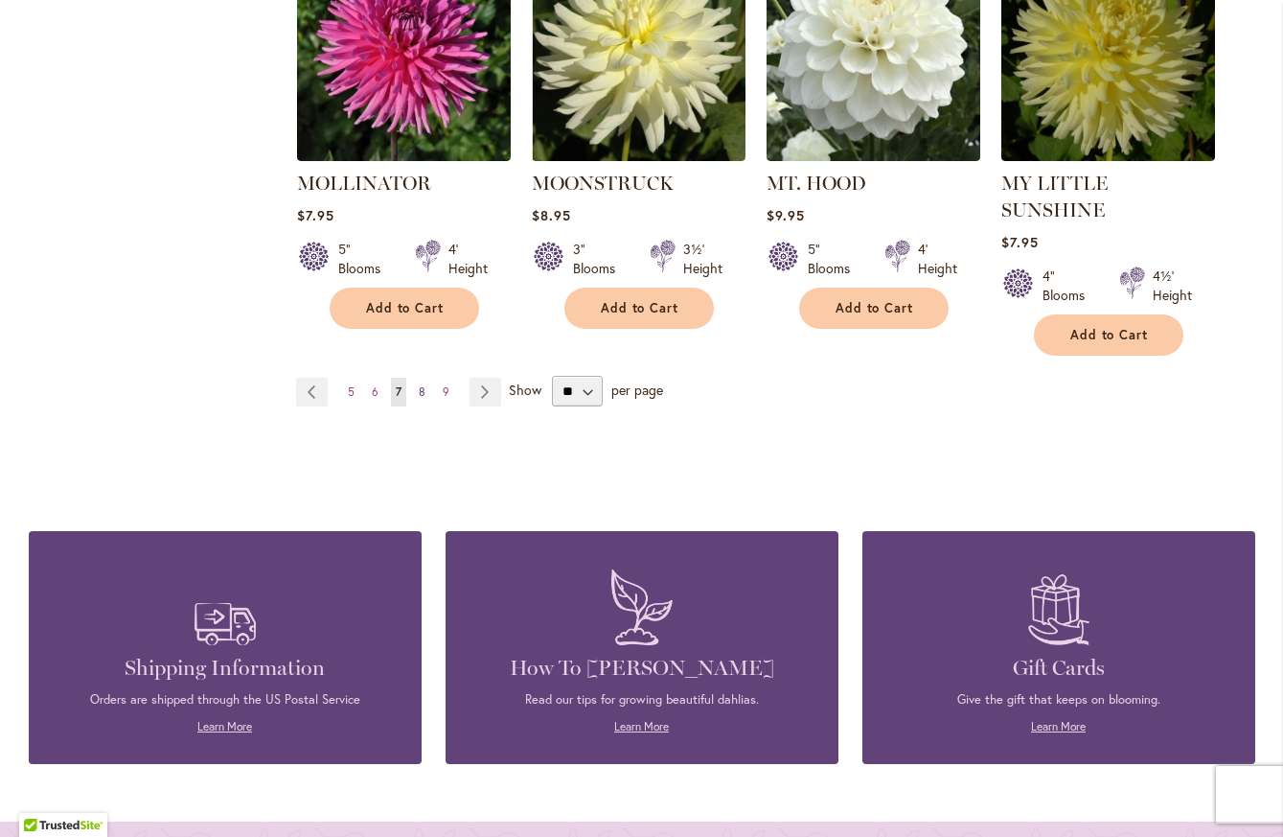
click at [419, 384] on span "8" at bounding box center [422, 391] width 7 height 14
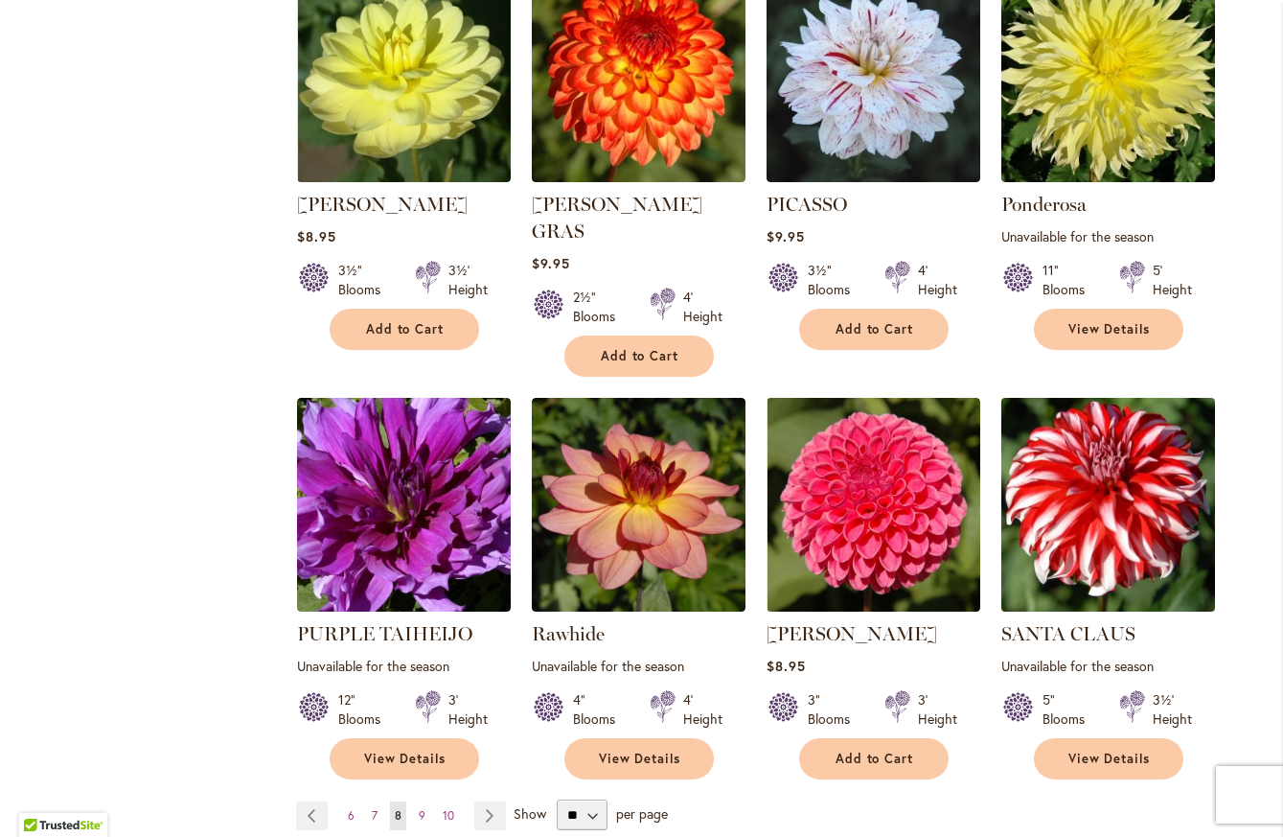
scroll to position [1341, 0]
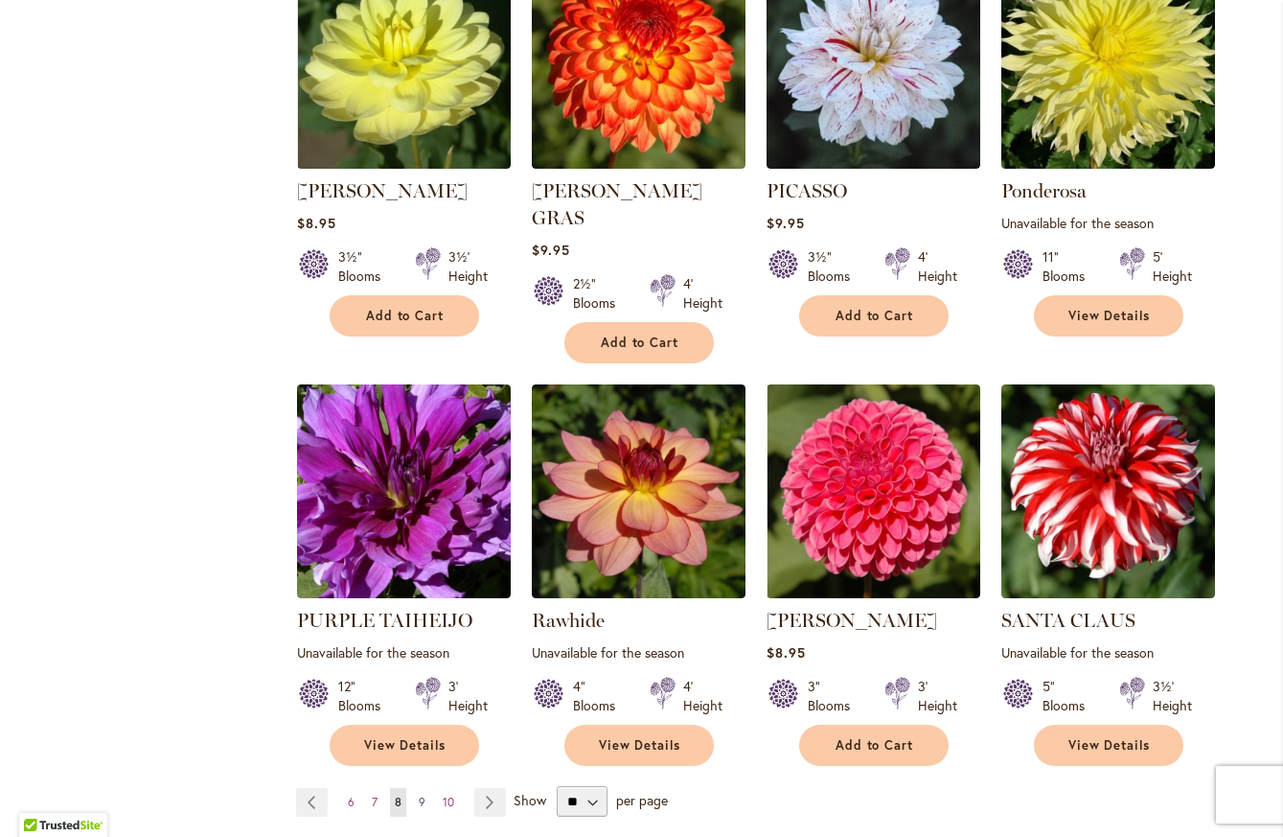
click at [419, 794] on span "9" at bounding box center [422, 801] width 7 height 14
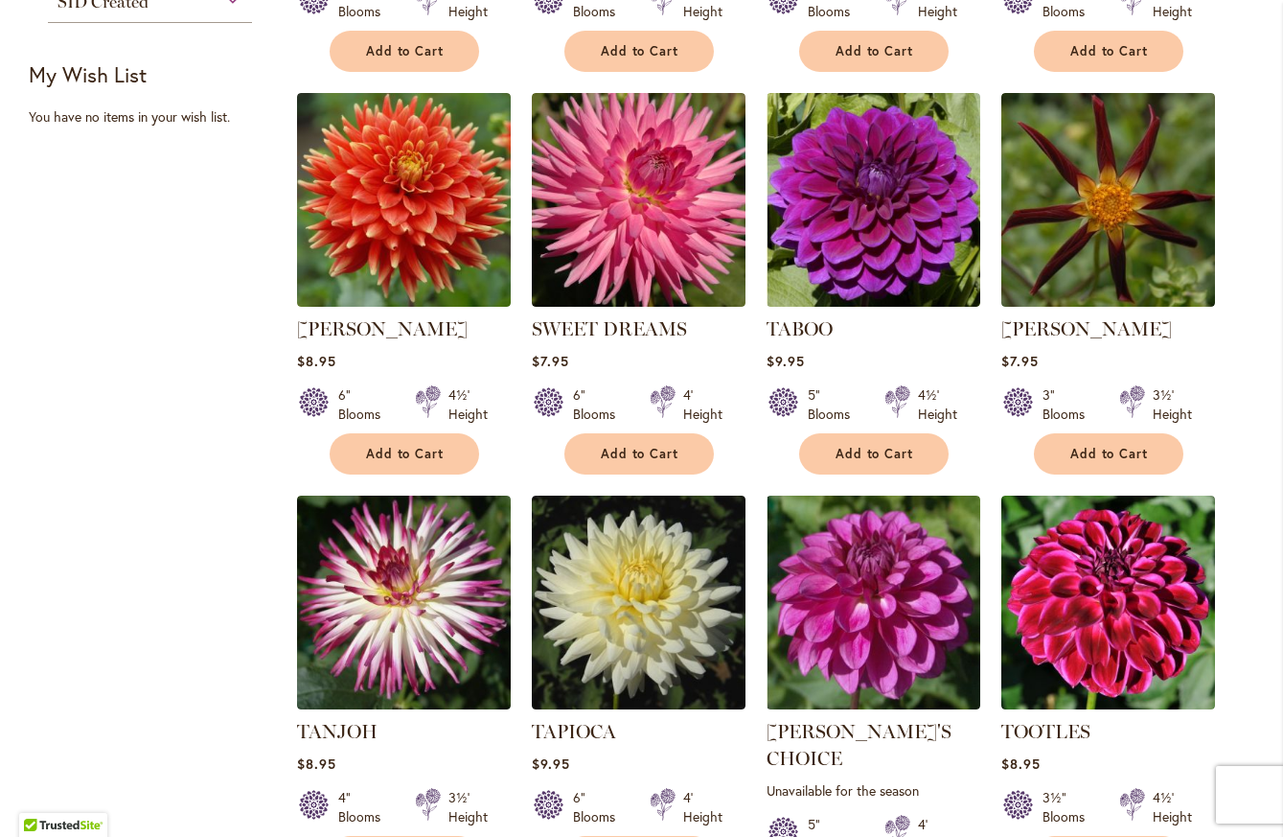
scroll to position [1246, 0]
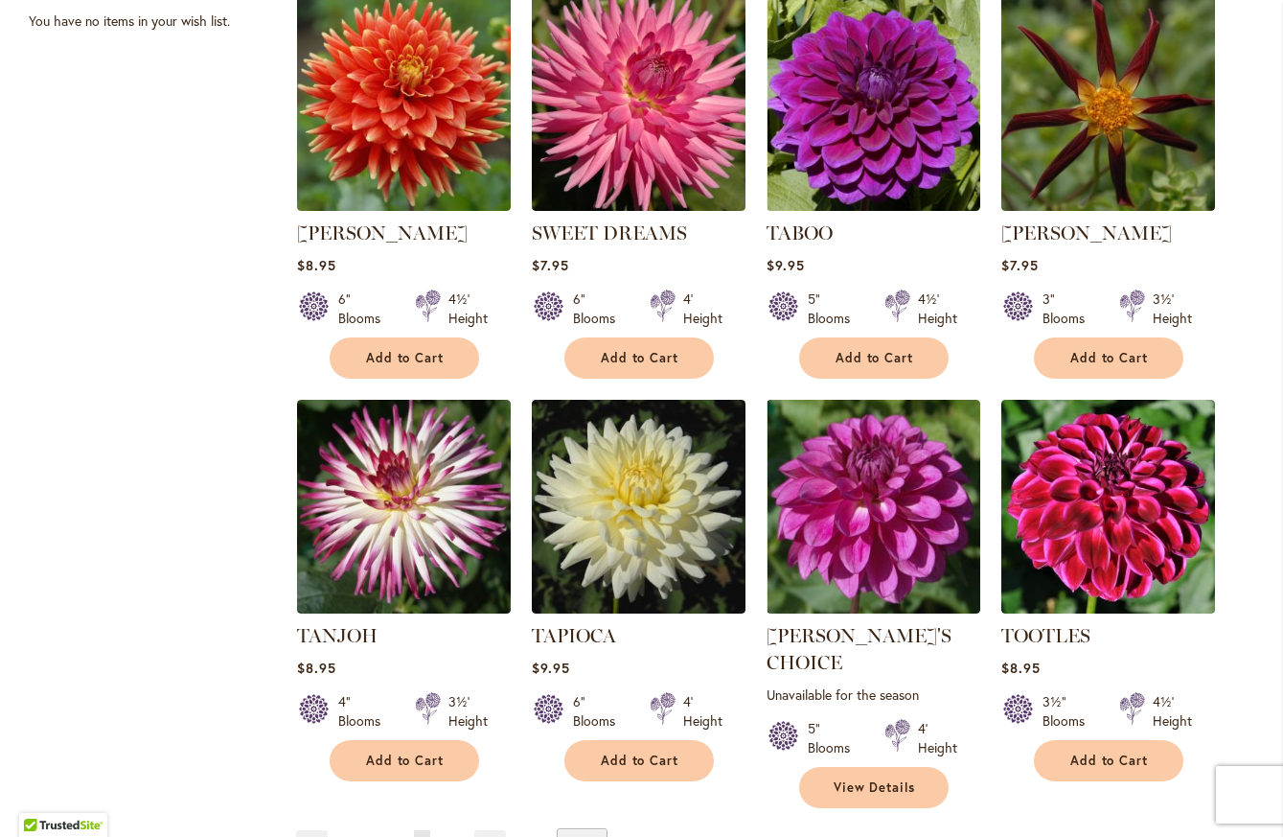
click at [443, 836] on span "10" at bounding box center [448, 844] width 11 height 14
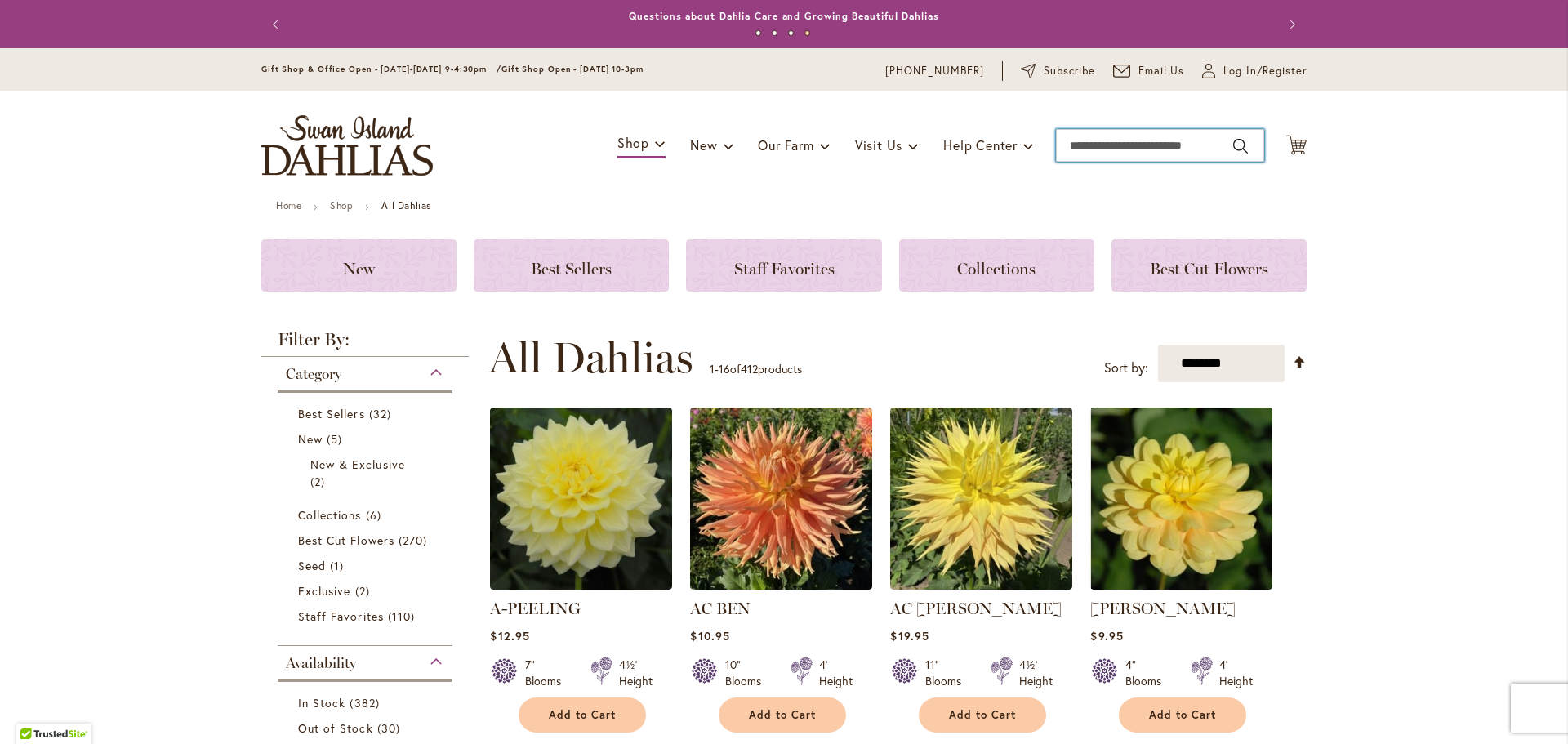
click at [1120, 150] on input "Search" at bounding box center [1160, 145] width 208 height 32
type input "**********"
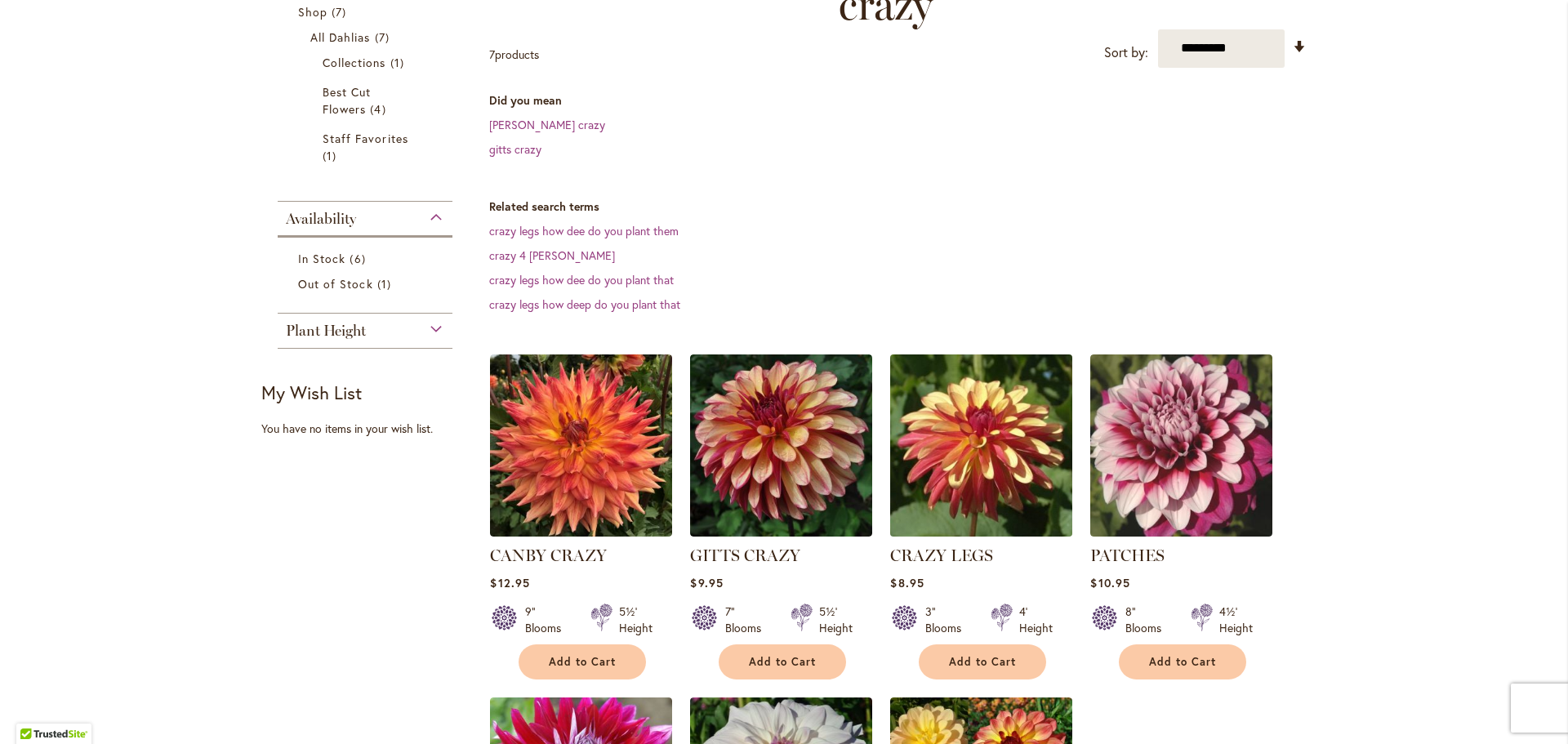
scroll to position [82, 0]
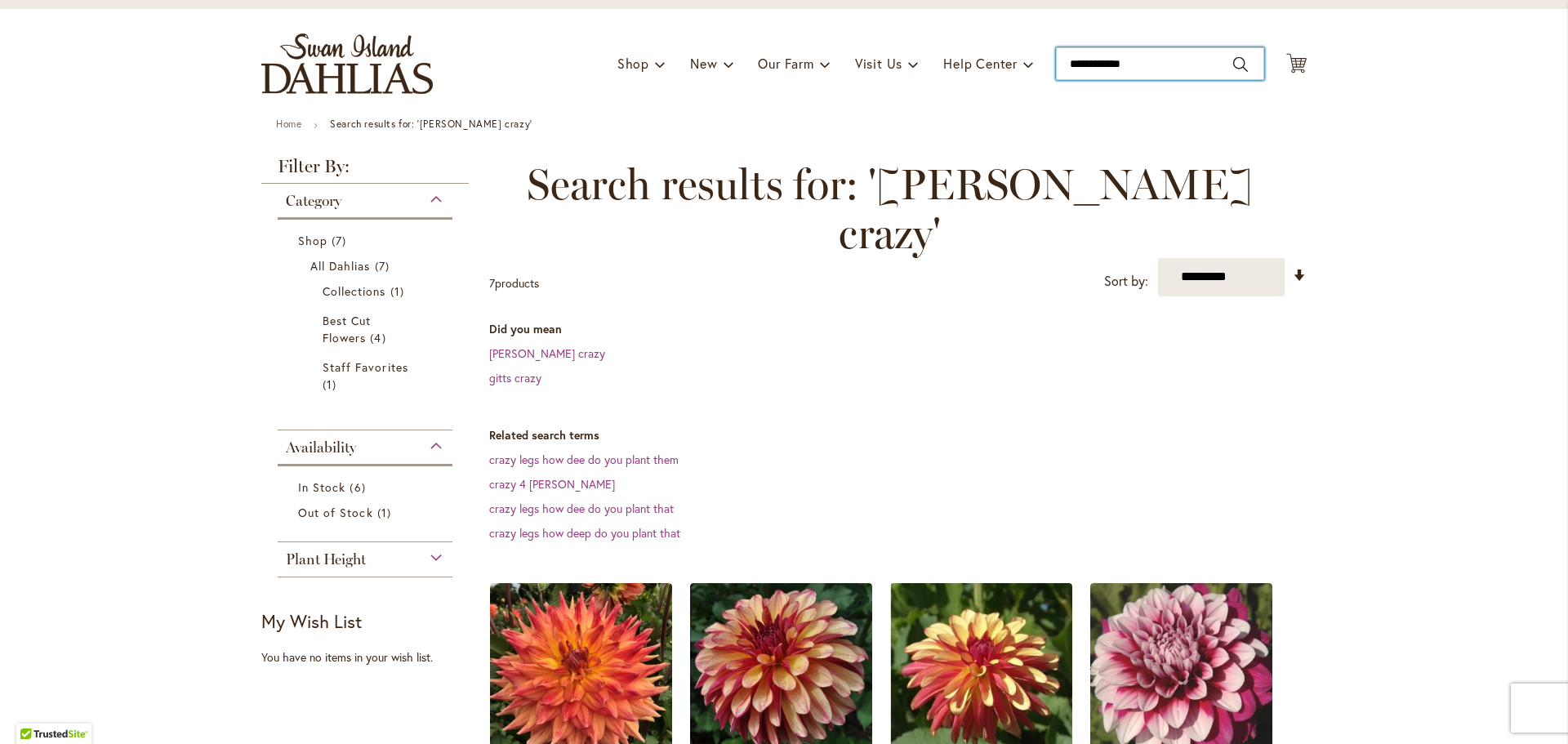
drag, startPoint x: 1150, startPoint y: 63, endPoint x: 1029, endPoint y: 74, distance: 121.5
click at [1036, 72] on div "Toggle Nav Shop Dahlia Tubers Collections Fresh Cut Dahlias Gardening Supplies …" at bounding box center [783, 64] width 1078 height 109
type input "**********"
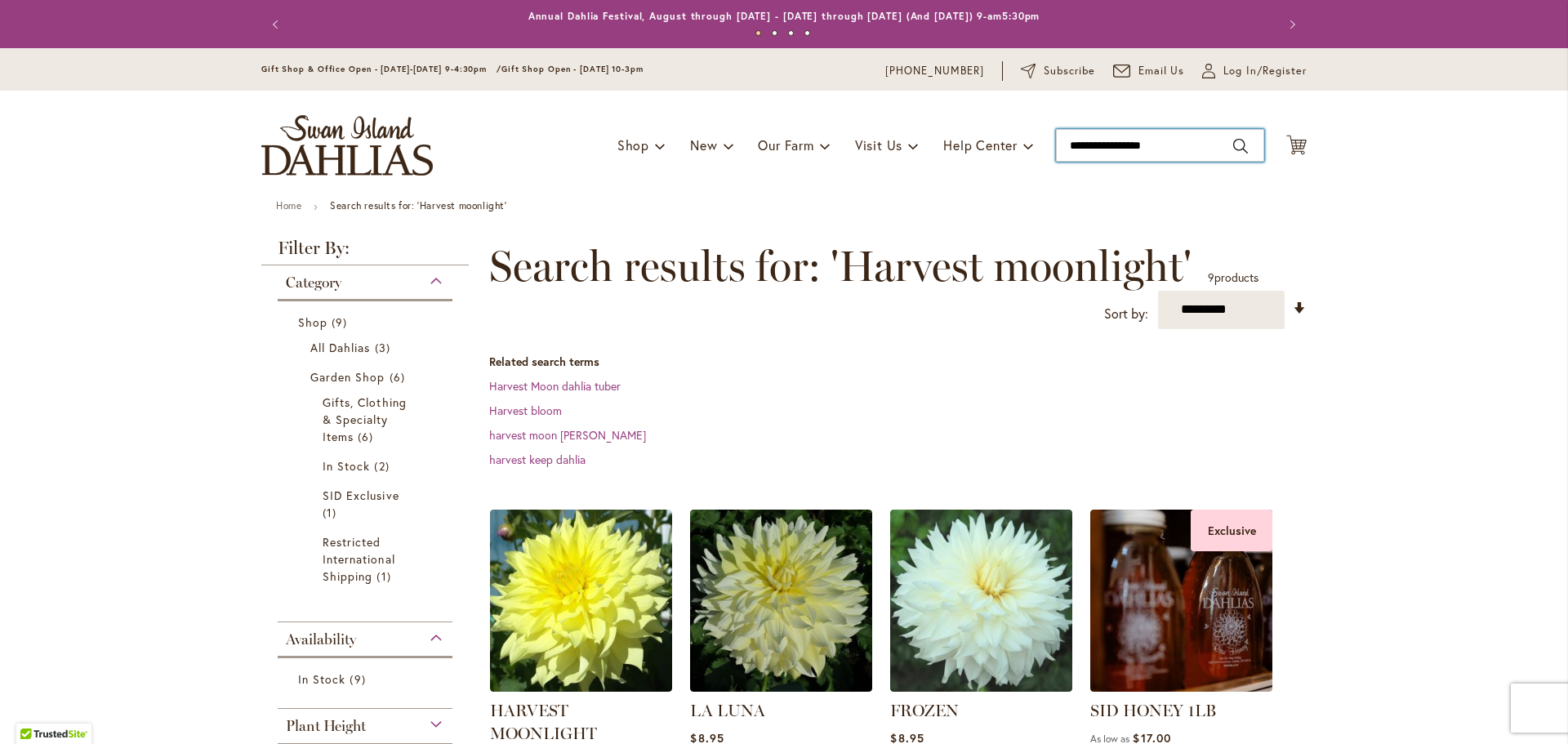
drag, startPoint x: 1176, startPoint y: 146, endPoint x: 1026, endPoint y: 160, distance: 150.7
click at [1028, 159] on div "Toggle Nav Shop Dahlia Tubers Collections Fresh Cut Dahlias Gardening Supplies …" at bounding box center [783, 145] width 1078 height 109
type input "*******"
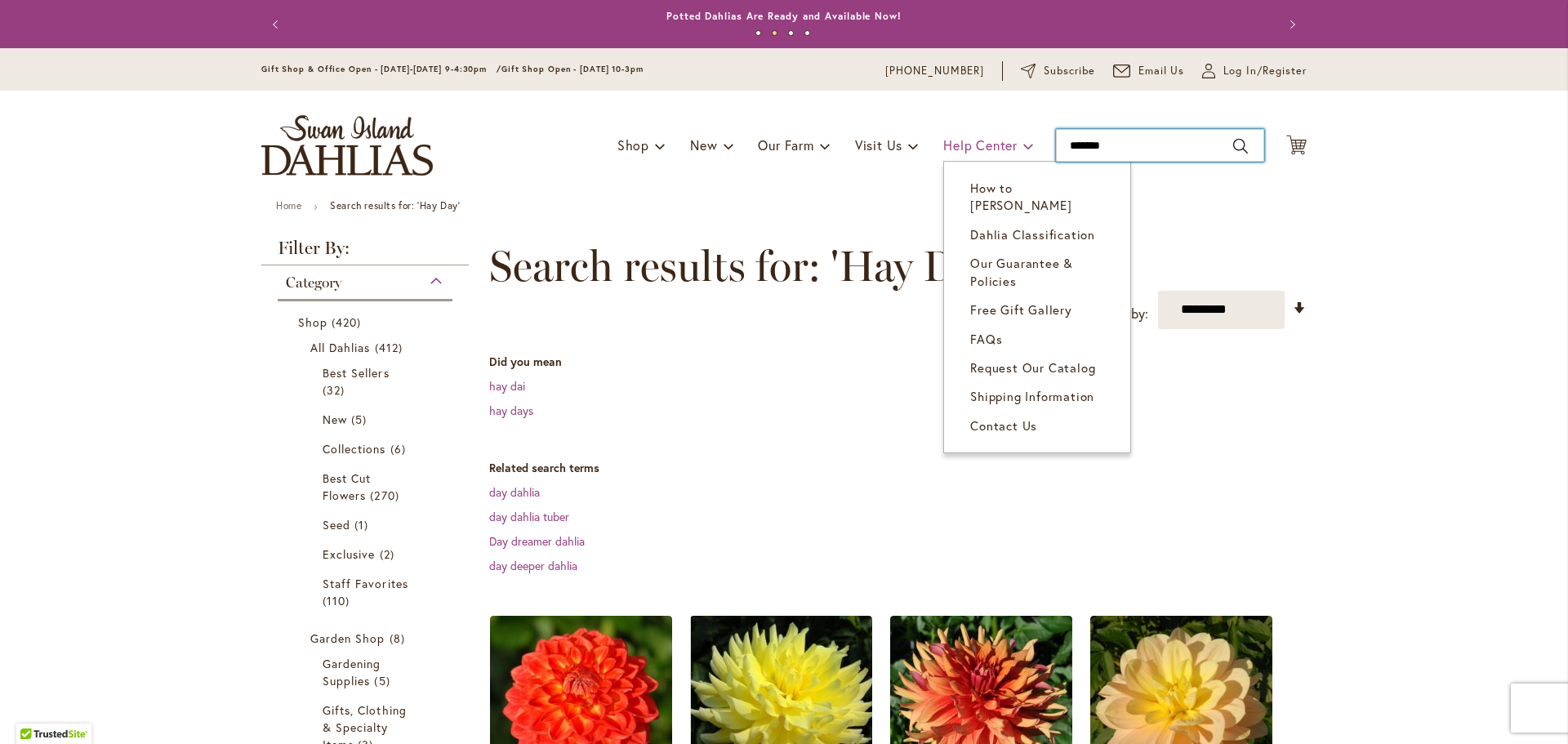
drag, startPoint x: 1175, startPoint y: 143, endPoint x: 1006, endPoint y: 151, distance: 169.2
click at [1006, 151] on div "Toggle Nav Shop Dahlia Tubers Collections Fresh Cut Dahlias Gardening Supplies …" at bounding box center [783, 145] width 1078 height 109
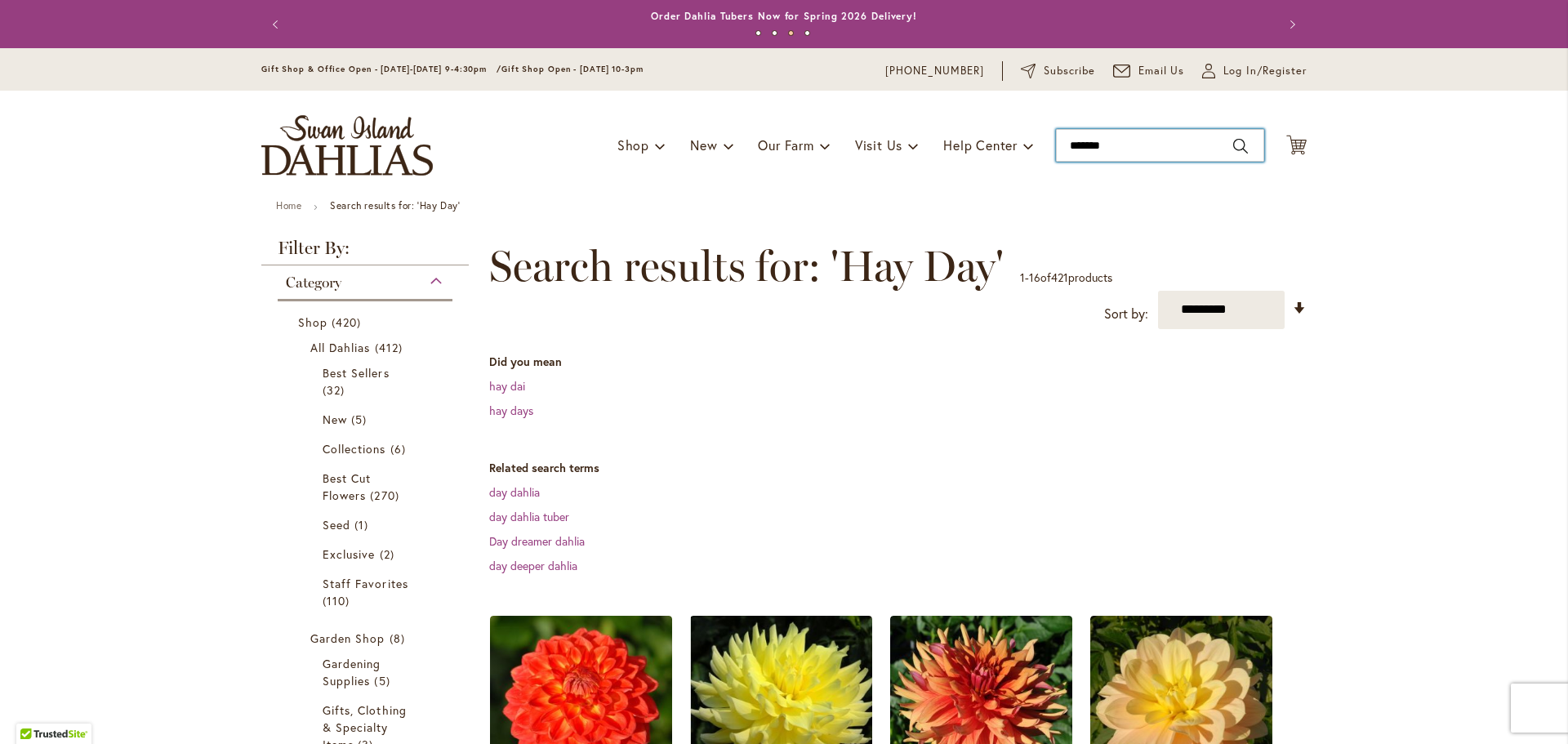
drag, startPoint x: 1110, startPoint y: 148, endPoint x: 1041, endPoint y: 147, distance: 69.0
click at [1045, 147] on div "Toggle Nav Shop Dahlia Tubers Collections Fresh Cut Dahlias Gardening Supplies …" at bounding box center [783, 145] width 1078 height 109
type input "*****"
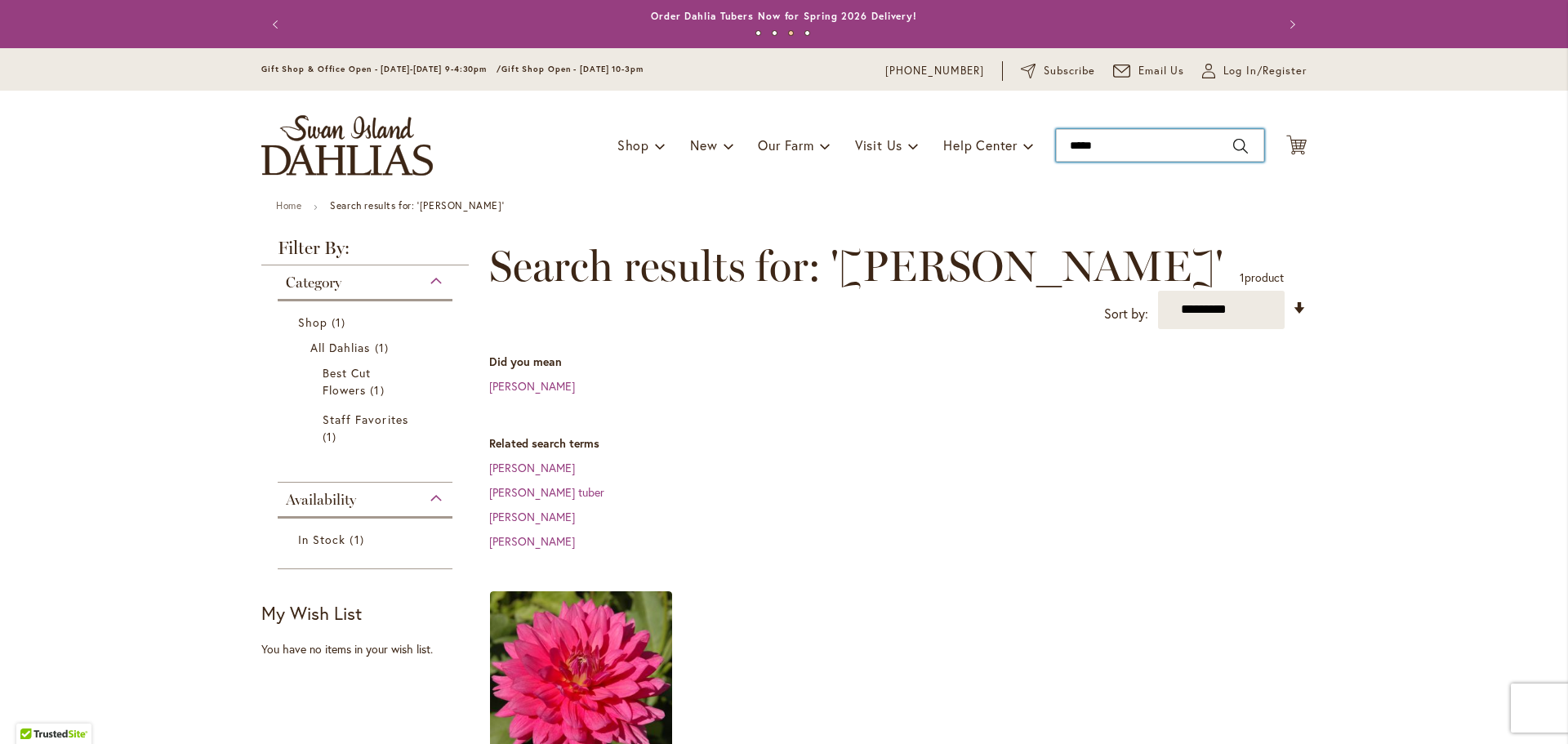
click at [1101, 145] on input "*****" at bounding box center [1160, 145] width 208 height 32
type input "*********"
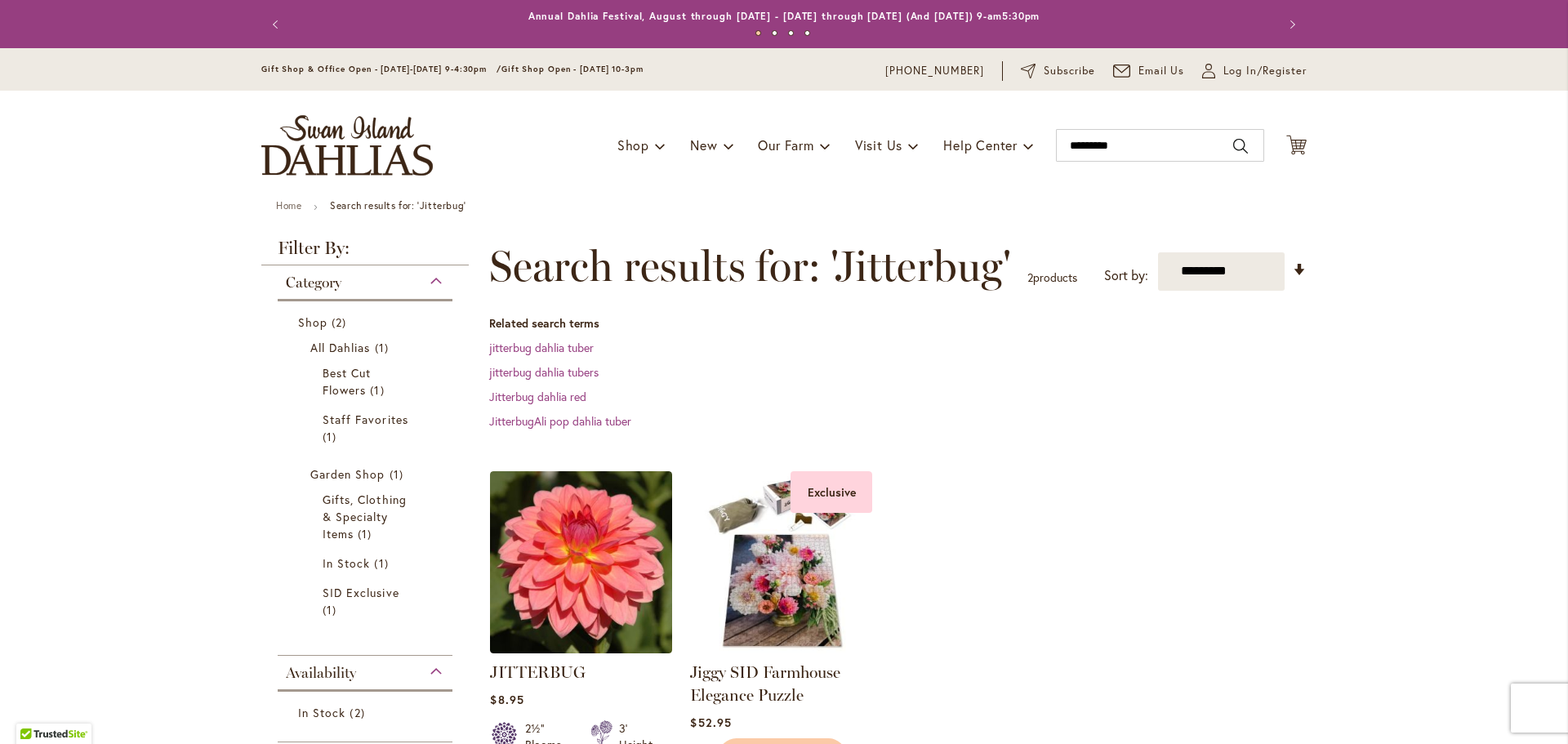
scroll to position [82, 0]
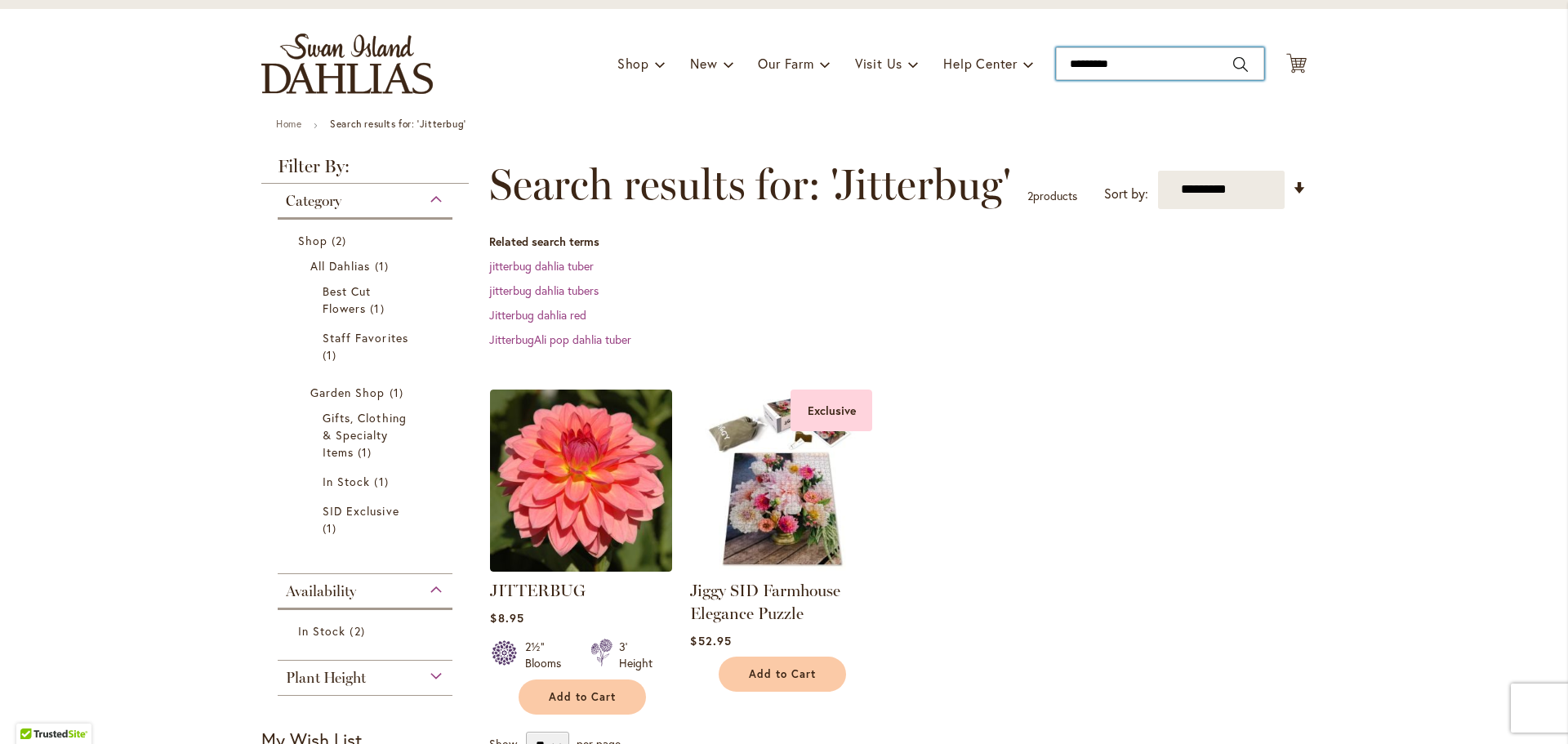
drag, startPoint x: 1121, startPoint y: 68, endPoint x: 1043, endPoint y: 61, distance: 78.3
click at [1044, 61] on div "Toggle Nav Shop Dahlia Tubers Collections Fresh Cut Dahlias Gardening Supplies …" at bounding box center [783, 64] width 1078 height 109
type input "********"
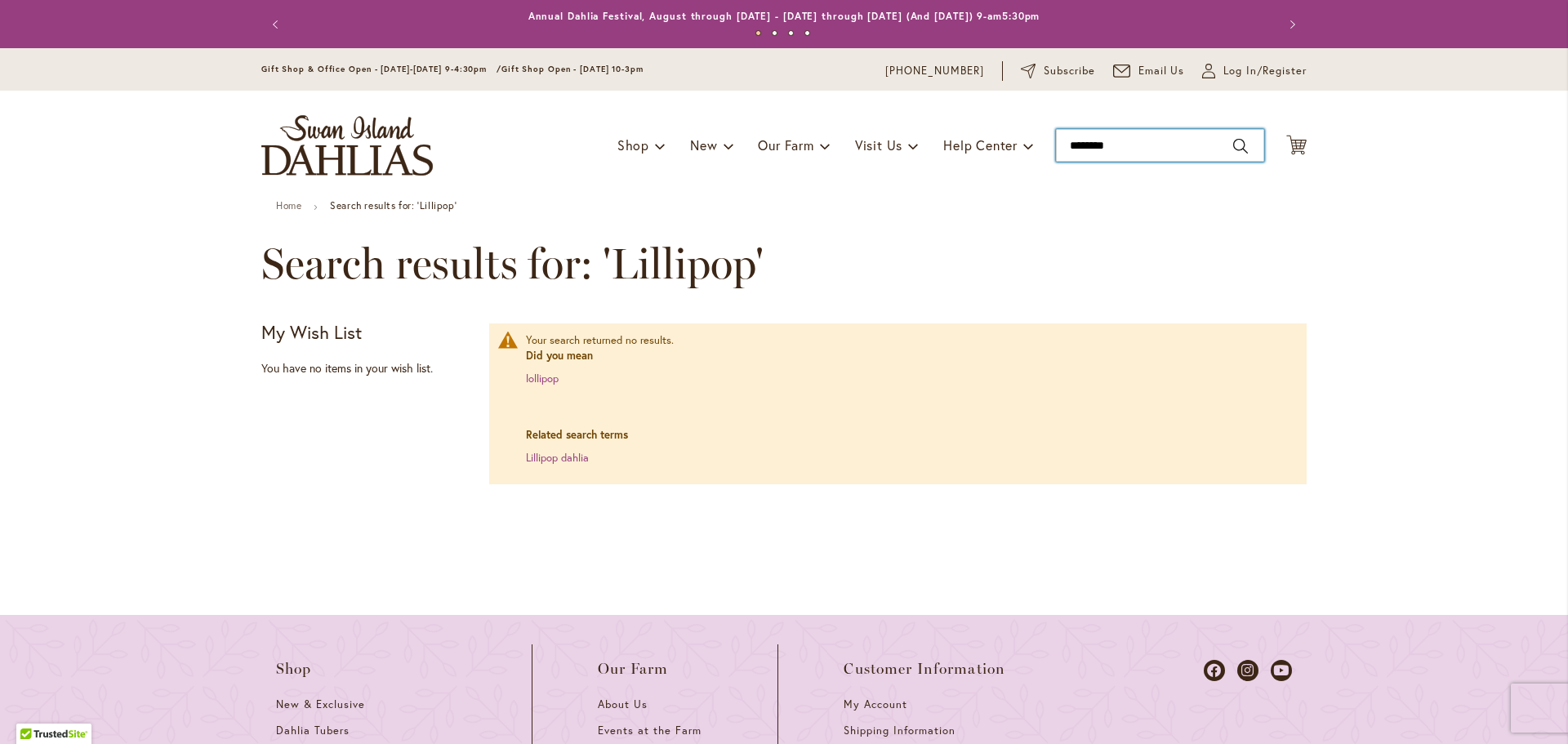
drag, startPoint x: 1120, startPoint y: 147, endPoint x: 1044, endPoint y: 148, distance: 76.0
click at [1044, 148] on div "Toggle Nav Shop Dahlia Tubers Collections Fresh Cut Dahlias Gardening Supplies …" at bounding box center [783, 145] width 1078 height 109
type input "********"
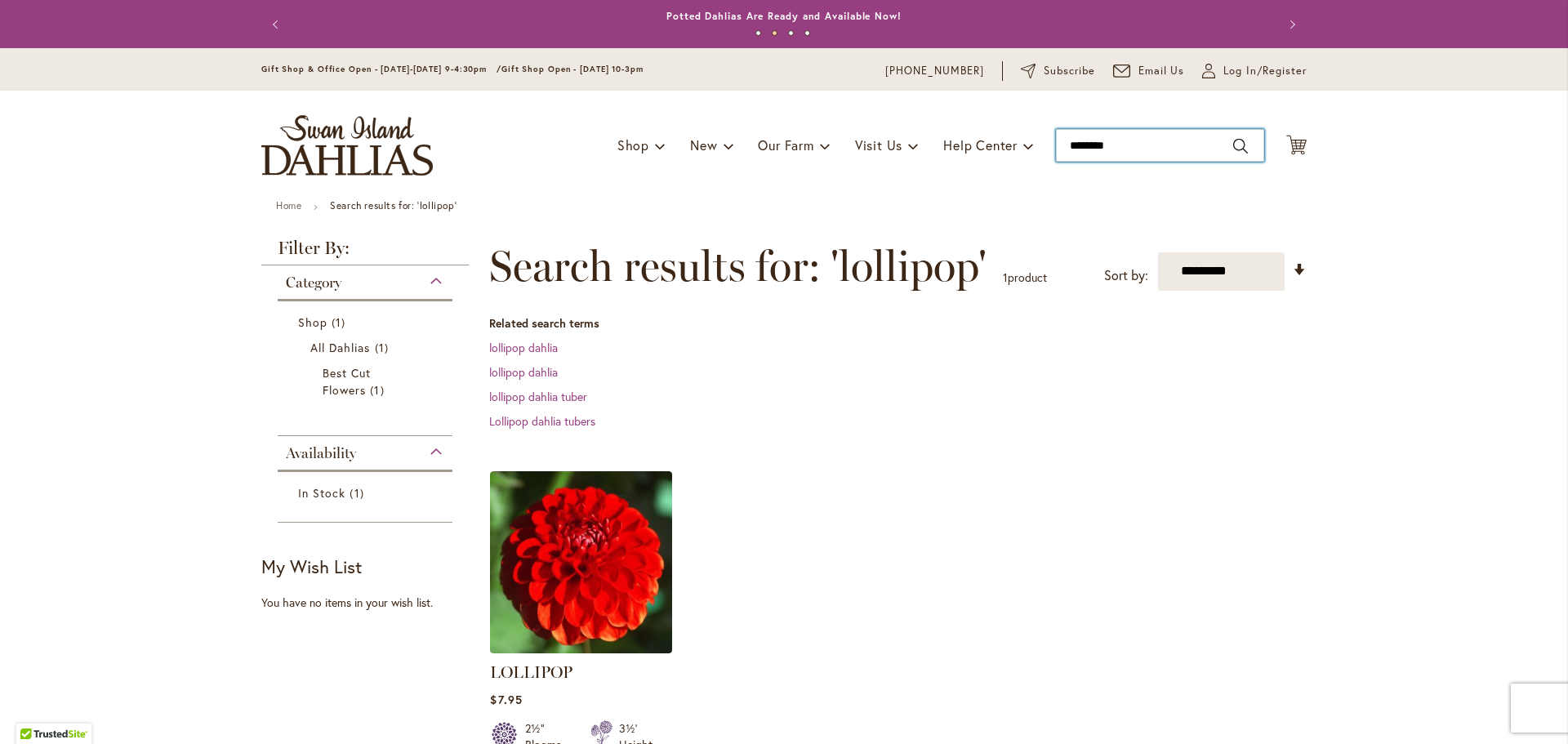
drag, startPoint x: 1111, startPoint y: 142, endPoint x: 1033, endPoint y: 141, distance: 78.0
click at [1033, 141] on div "Toggle Nav Shop Dahlia Tubers Collections Fresh Cut Dahlias Gardening Supplies …" at bounding box center [783, 145] width 1078 height 109
type input "*"
type input "*****"
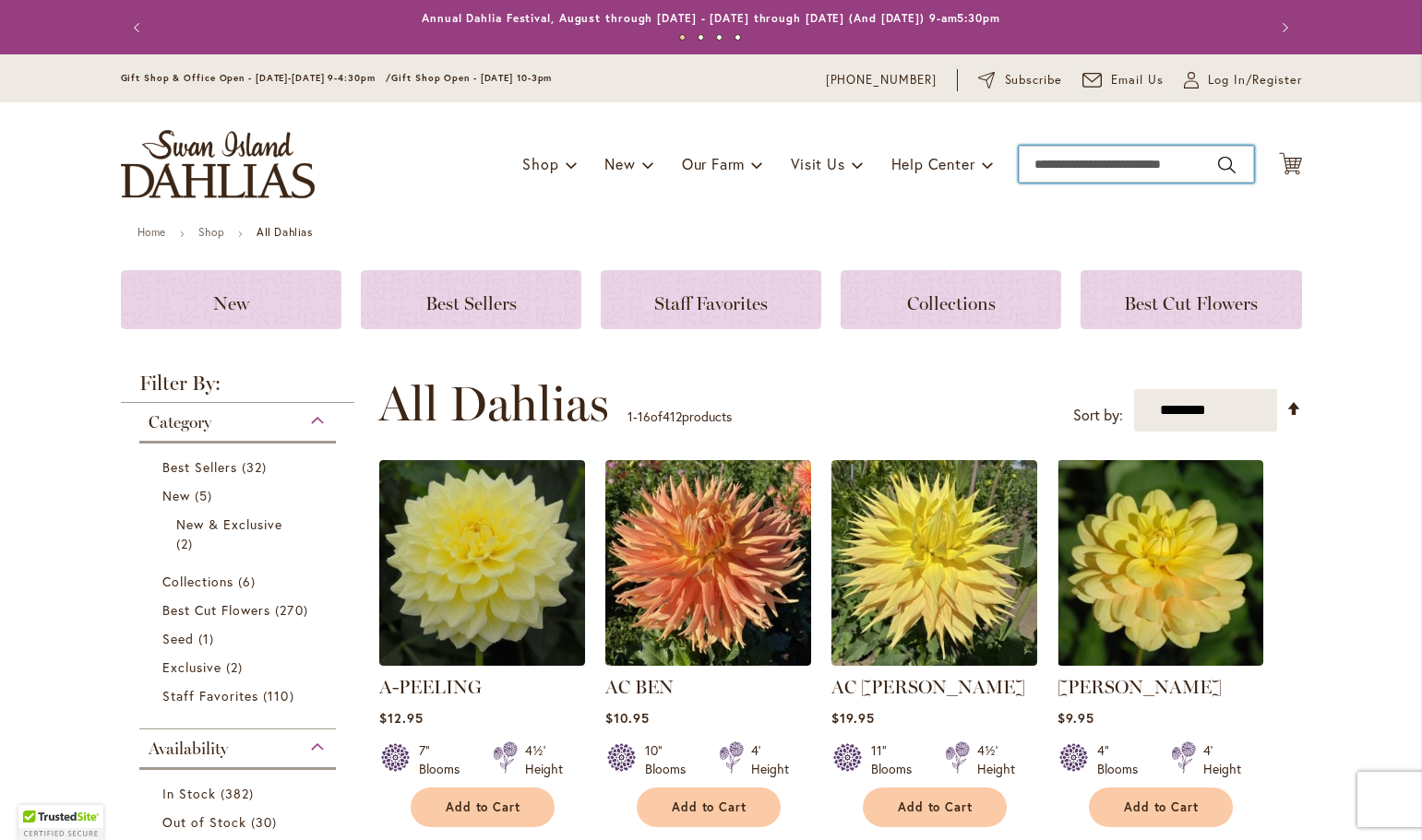
click at [1113, 162] on input "Search" at bounding box center [1136, 164] width 235 height 37
type input "*****"
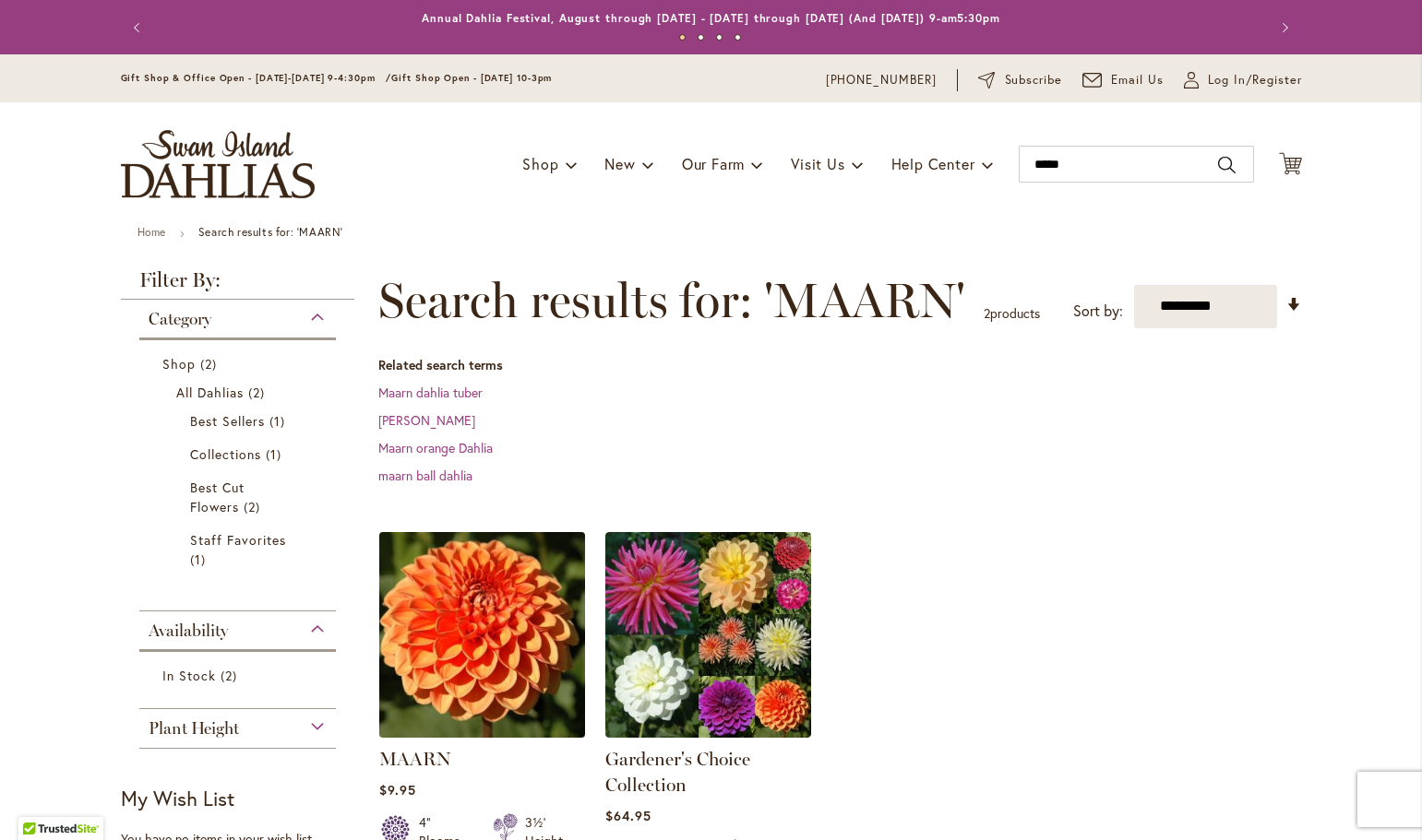
click at [491, 659] on img at bounding box center [481, 634] width 216 height 216
